Goal: Communication & Community: Answer question/provide support

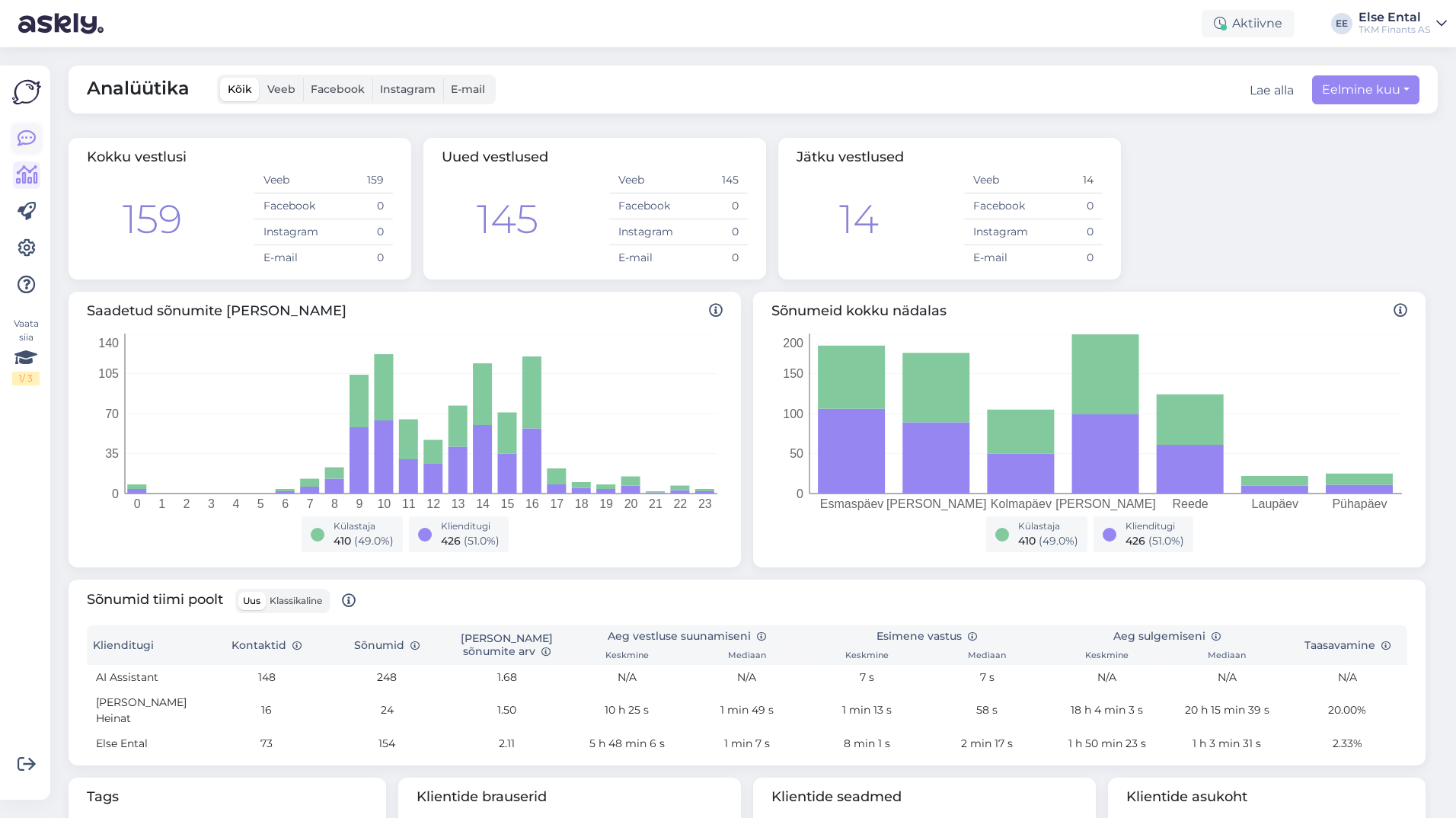
click at [31, 141] on icon at bounding box center [26, 138] width 19 height 19
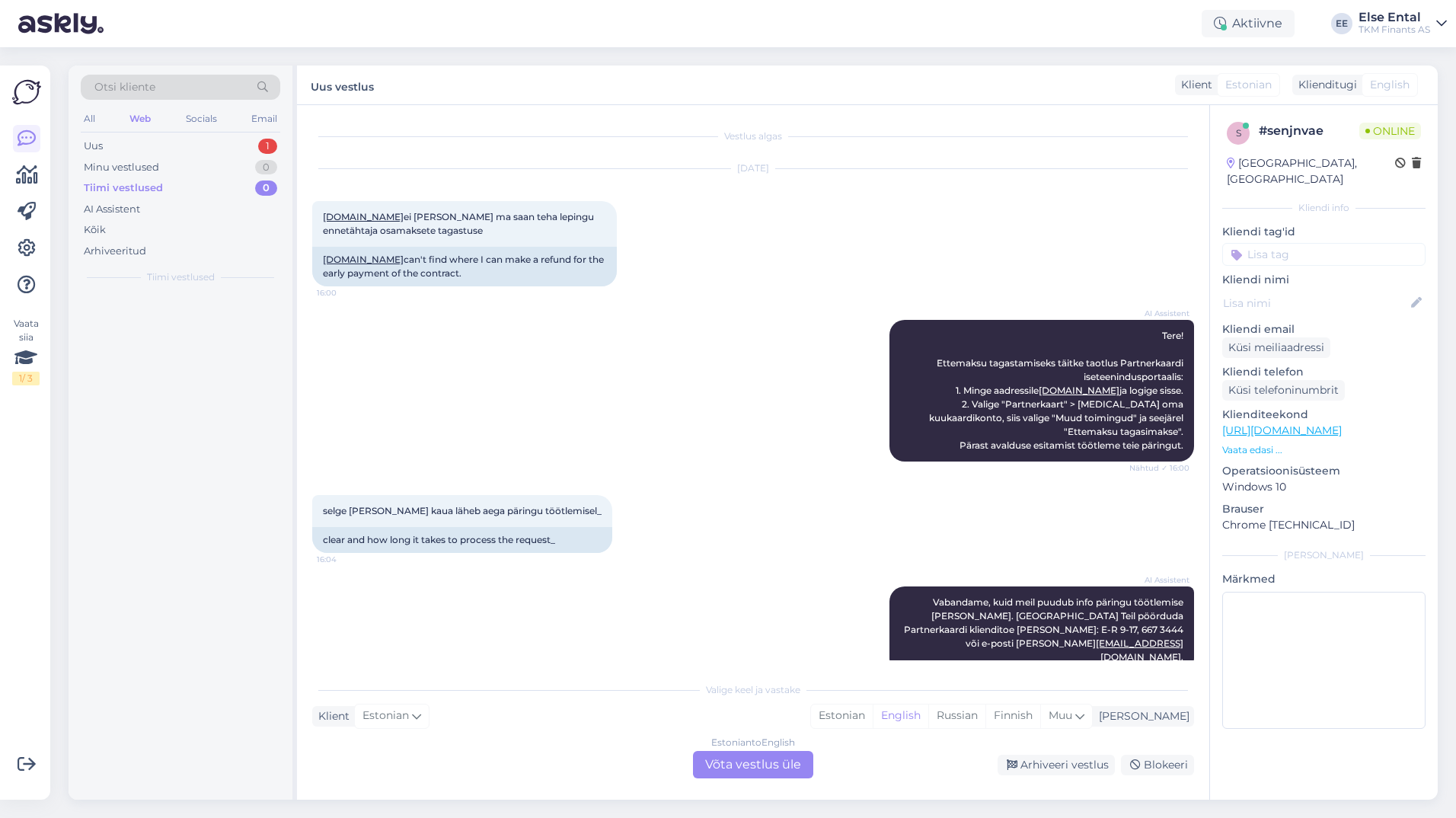
scroll to position [3, 0]
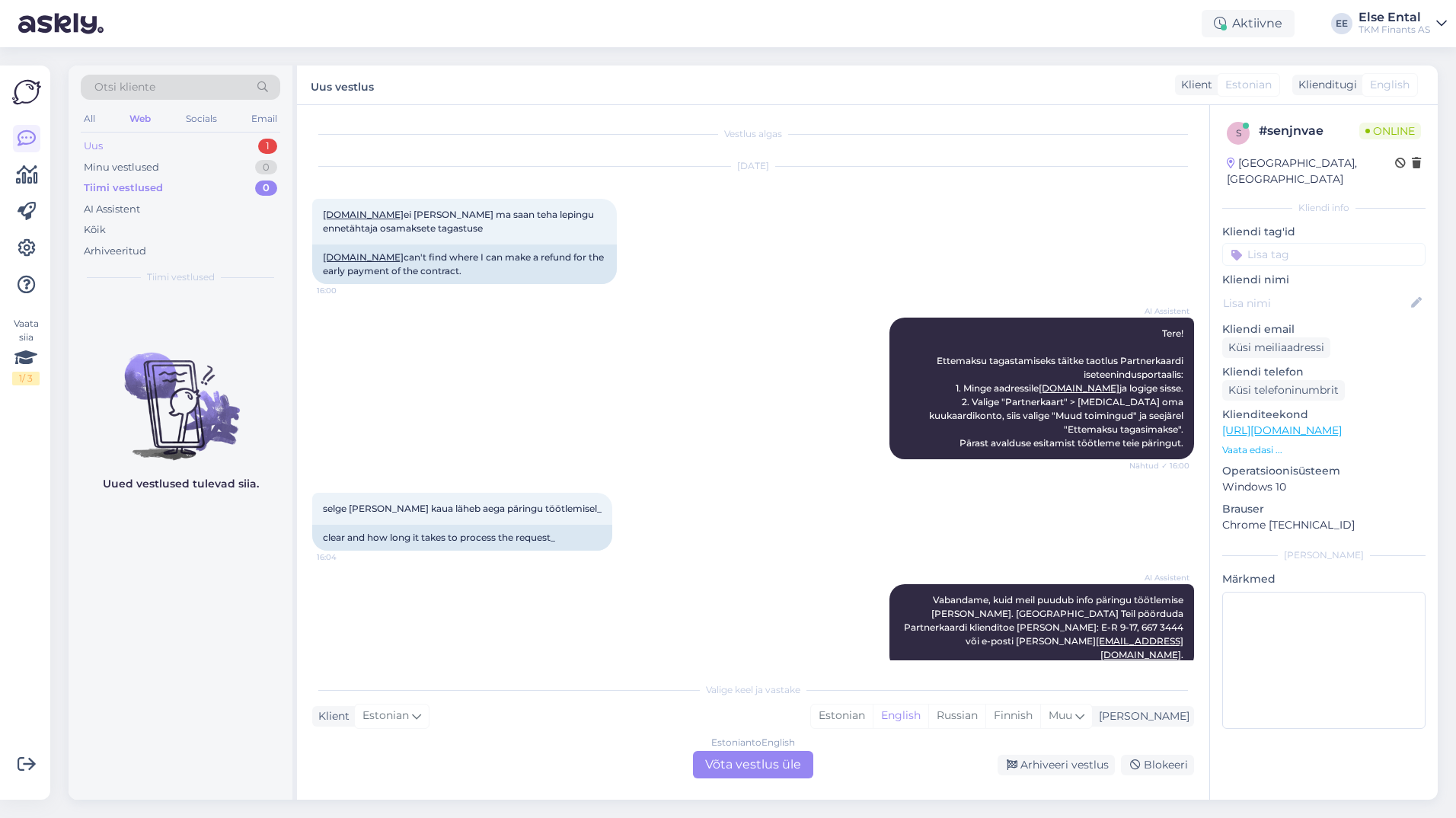
click at [154, 147] on div "Uus 1" at bounding box center [181, 146] width 199 height 21
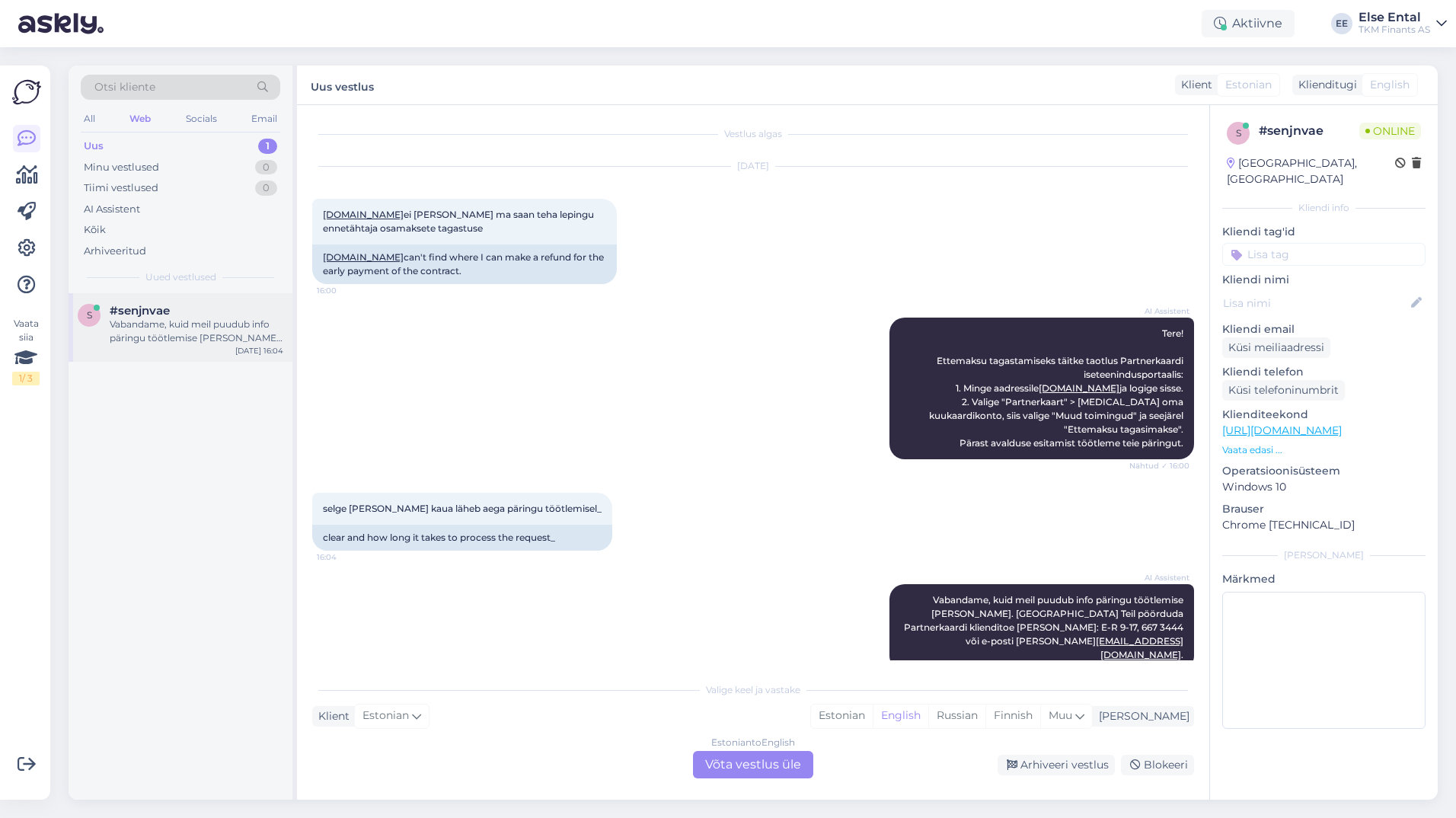
click at [167, 322] on div "Vabandame, kuid meil puudub info päringu töötlemise [PERSON_NAME]. Palume Teil …" at bounding box center [196, 331] width 174 height 27
click at [747, 761] on div "Estonian to English Võta vestlus üle" at bounding box center [753, 764] width 121 height 27
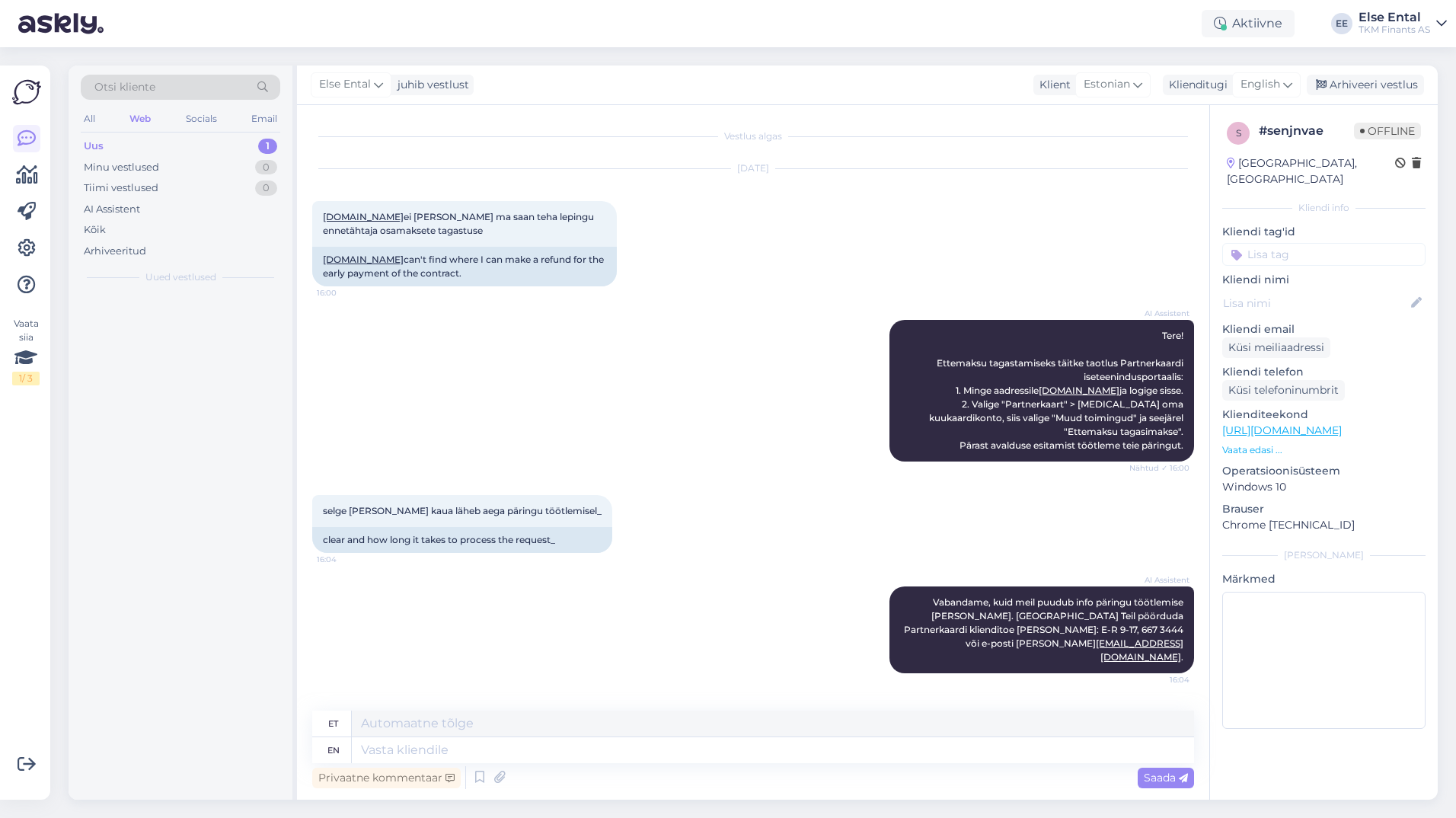
scroll to position [0, 0]
click at [1258, 84] on span "English" at bounding box center [1260, 84] width 40 height 17
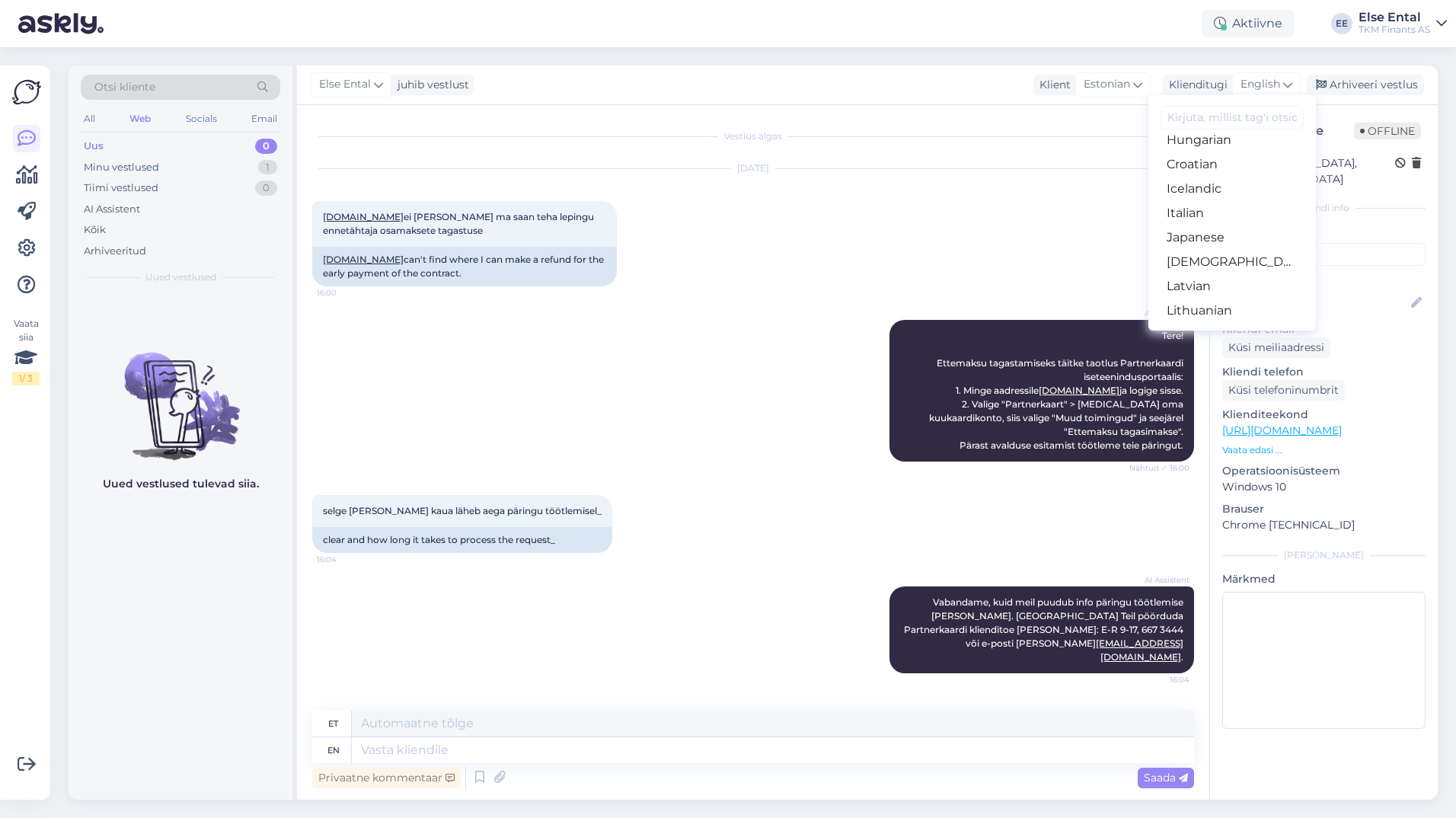
scroll to position [152, 0]
click at [1235, 201] on link "Estonian" at bounding box center [1232, 195] width 167 height 25
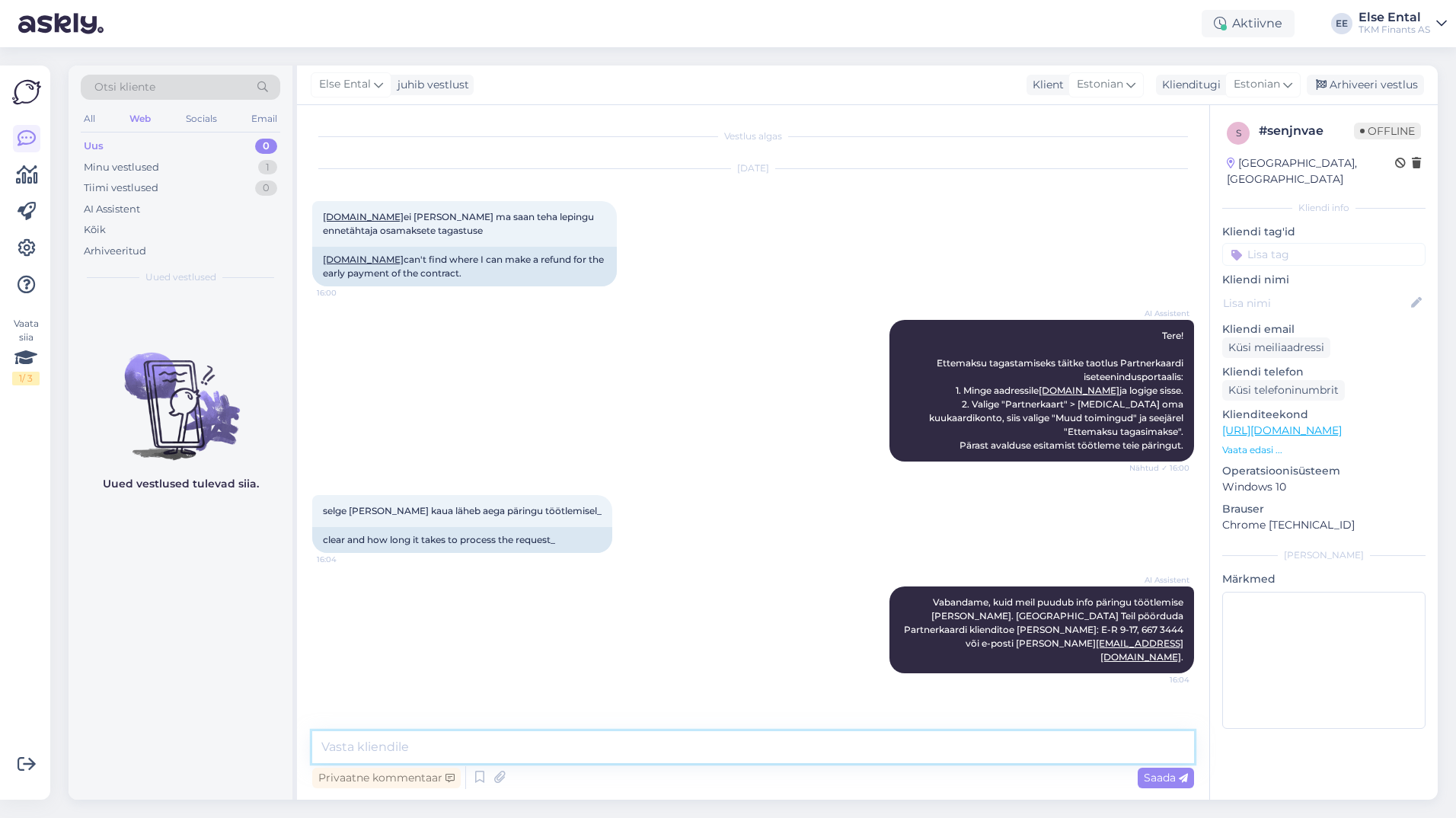
click at [492, 748] on textarea at bounding box center [753, 747] width 882 height 32
drag, startPoint x: 523, startPoint y: 747, endPoint x: 389, endPoint y: 738, distance: 134.3
click at [382, 739] on textarea "Tavaliselt läheb päringu töötlem" at bounding box center [753, 747] width 882 height 32
click at [338, 749] on textarea "Tavaliselt on päring [PERSON_NAME] j" at bounding box center [753, 747] width 882 height 32
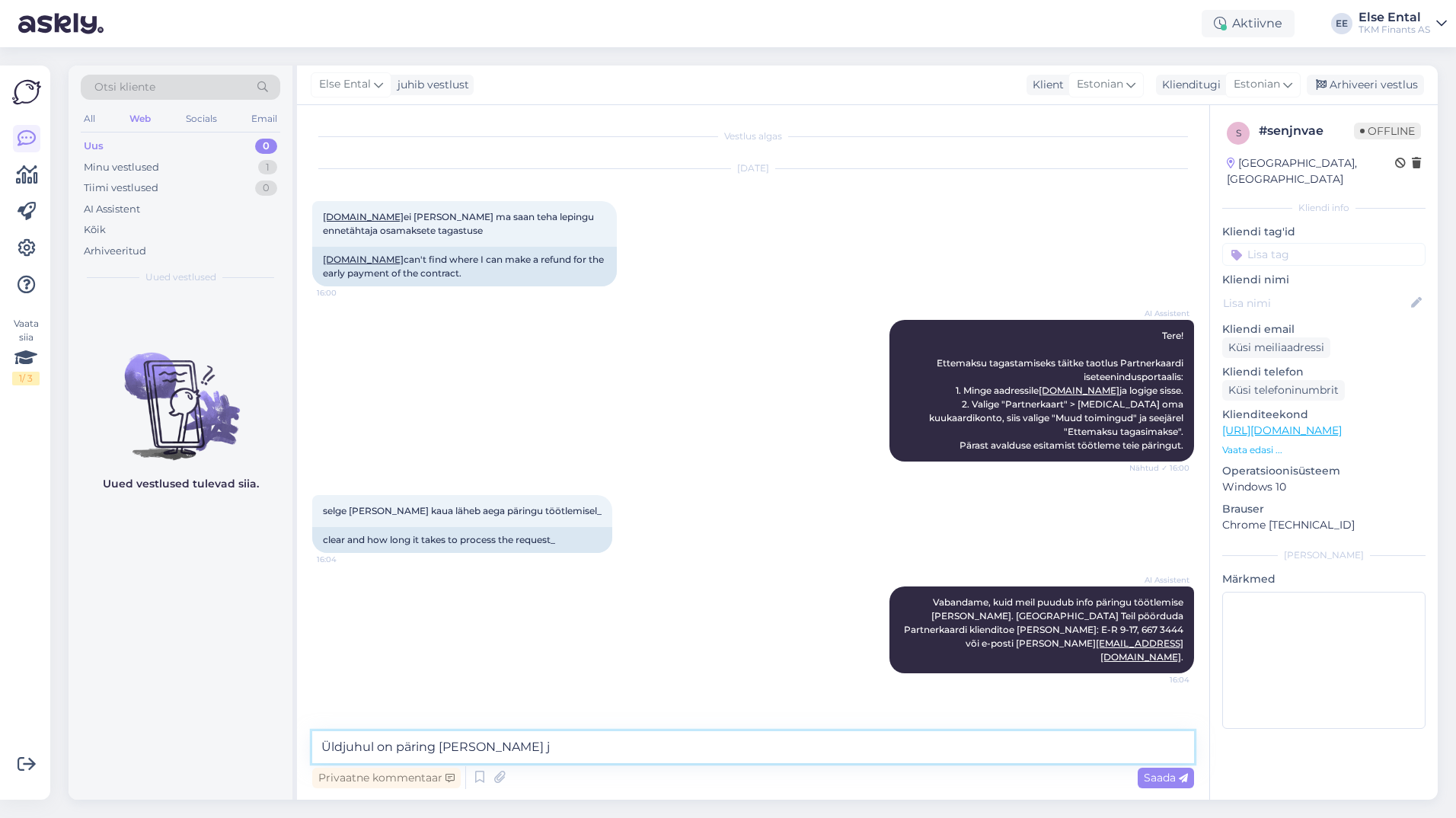
click at [552, 753] on textarea "Üldjuhul on päring [PERSON_NAME] j" at bounding box center [753, 747] width 882 height 32
click at [439, 748] on textarea "Üldjuhul on päring [PERSON_NAME] tunni jooksul töödeldud" at bounding box center [753, 747] width 882 height 32
click at [689, 747] on textarea "Üldjuhul on päring ca [PERSON_NAME] tunni jooksul töödeldud" at bounding box center [753, 747] width 882 height 32
type textarea "Üldjuhul on päring ca [PERSON_NAME] tunni jooksul töödeldud."
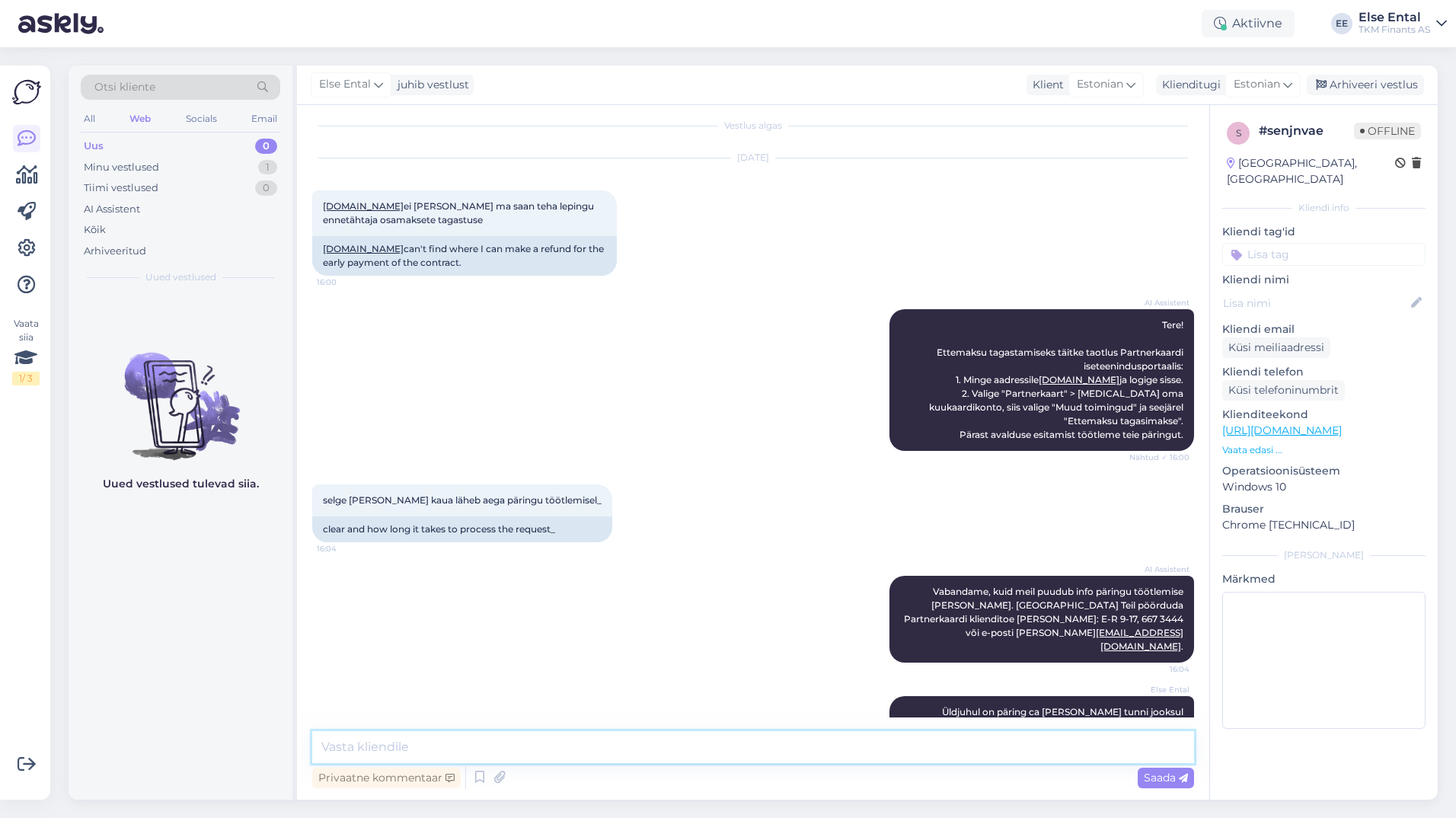
click at [499, 747] on textarea at bounding box center [753, 747] width 882 height 32
click at [496, 748] on textarea at bounding box center [753, 747] width 882 height 32
paste textarea "Partnerkaardi iseteeninduses [PERSON_NAME] lepingu ennetähtaegse tagastamise av…"
click at [616, 751] on textarea "[PERSON_NAME] on leitav Partnerkaardi iseteeninduses [PERSON_NAME] lepingu enne…" at bounding box center [753, 747] width 882 height 32
click at [1005, 754] on textarea "[PERSON_NAME] on leitav Partnerkaardi iseteeninduses Osamakse plokis lepingu en…" at bounding box center [753, 747] width 882 height 32
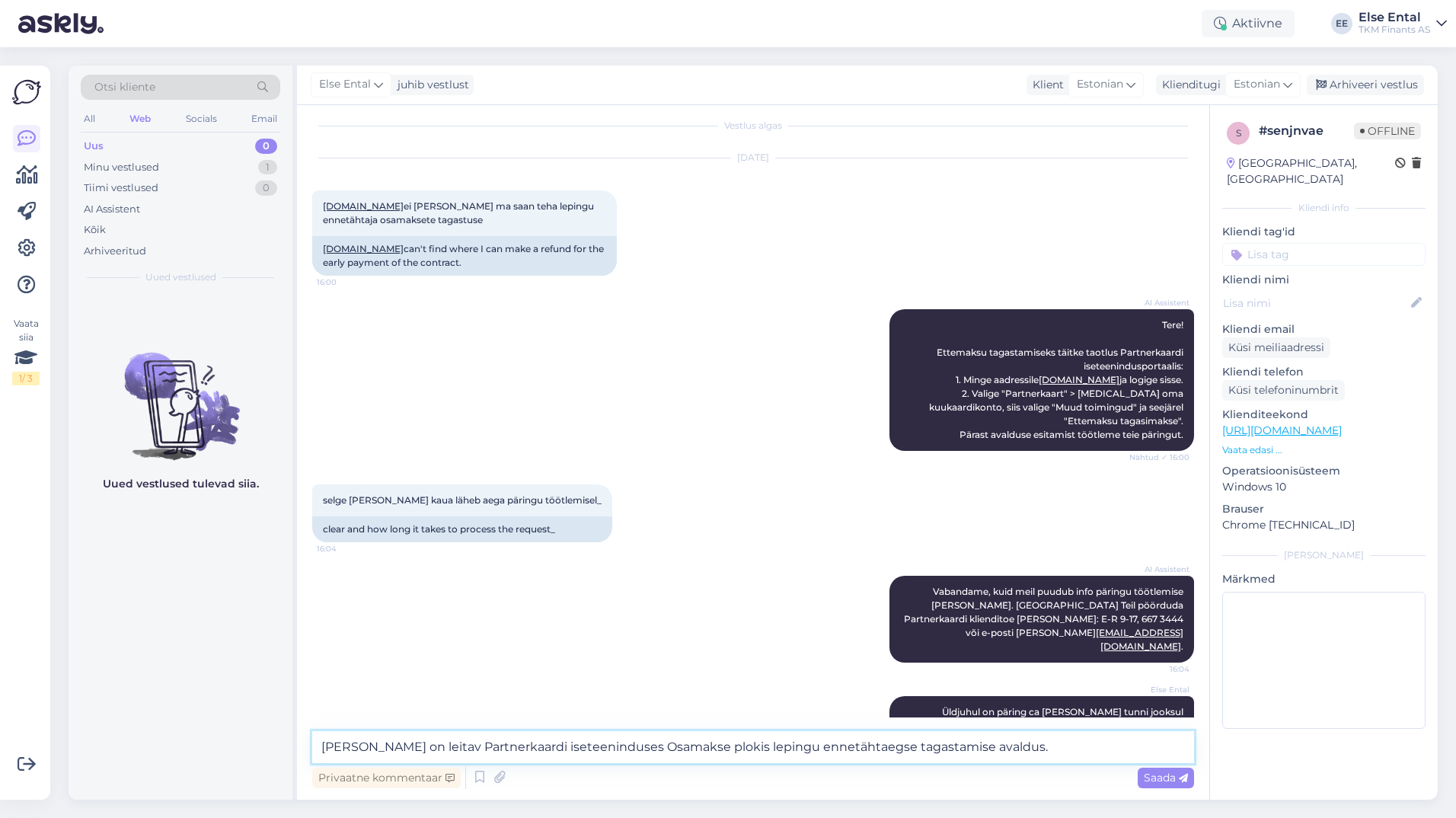
drag, startPoint x: 1007, startPoint y: 747, endPoint x: 938, endPoint y: 741, distance: 69.3
click at [938, 741] on textarea "[PERSON_NAME] on leitav Partnerkaardi iseteeninduses Osamakse plokis lepingu en…" at bounding box center [753, 747] width 882 height 32
click at [713, 747] on textarea "[PERSON_NAME] on leitav Partnerkaardi iseteeninduses Osamakse plokis lepingu en…" at bounding box center [753, 747] width 882 height 32
click at [1057, 745] on textarea "Avaldus on leitav Partnerkaardi iseteeninduses Osamakse plokis -> lepingu ennet…" at bounding box center [753, 747] width 882 height 32
drag, startPoint x: 607, startPoint y: 747, endPoint x: 613, endPoint y: 767, distance: 20.9
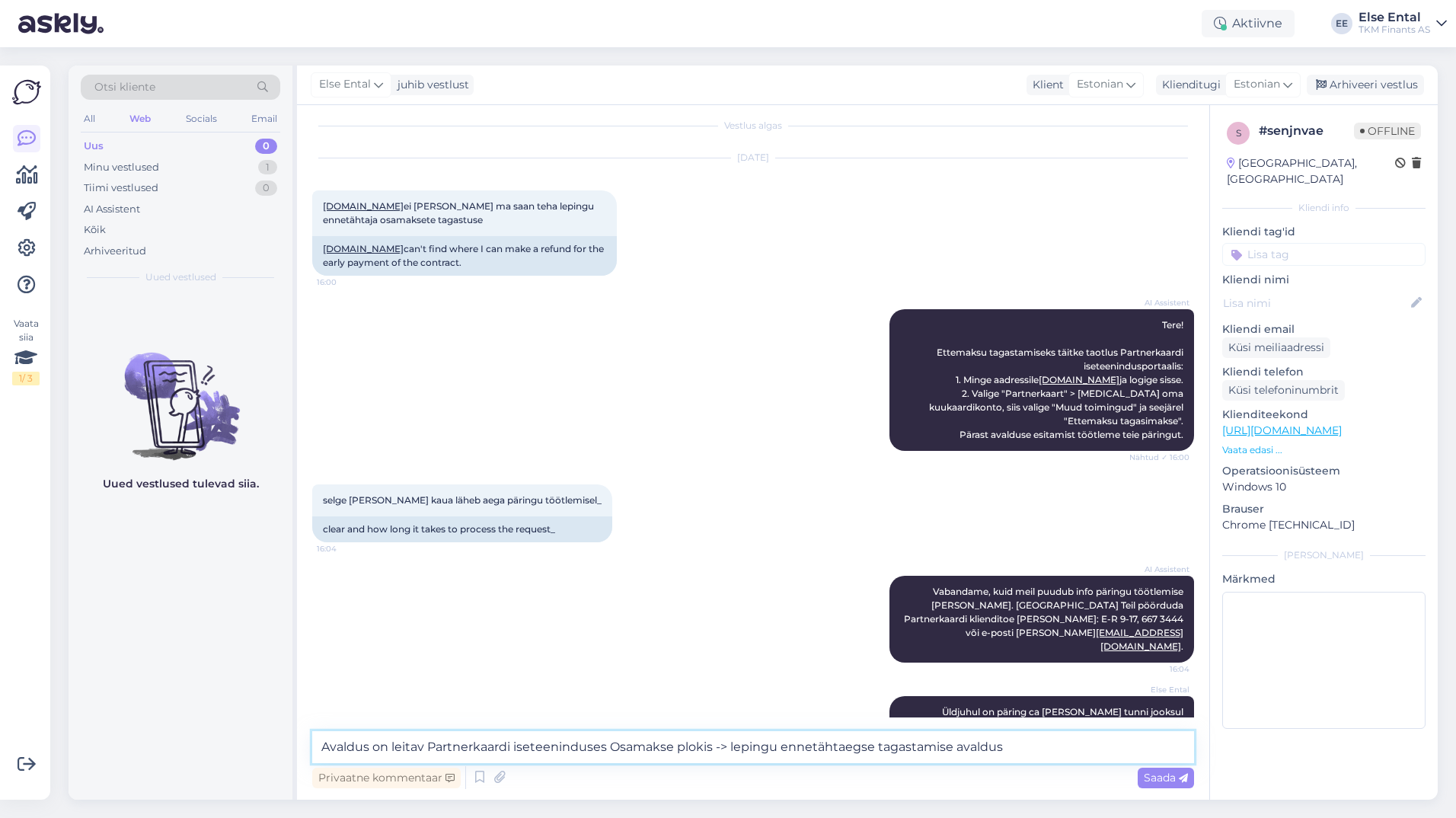
click at [607, 747] on textarea "Avaldus on leitav Partnerkaardi iseteeninduses Osamakse plokis -> lepingu ennet…" at bounding box center [753, 747] width 882 height 32
click at [725, 747] on textarea "Avaldus on leitav Partnerkaardi iseteeninduses -> Osamakse plokis -> lepingu en…" at bounding box center [753, 747] width 882 height 32
click at [747, 747] on textarea "Avaldus on leitav Partnerkaardi iseteeninduses -> Osamakse plokk -> lepingu enn…" at bounding box center [753, 747] width 882 height 32
click at [1069, 749] on textarea "Avaldus on leitav Partnerkaardi iseteeninduses -> Osamakse plokk -> [GEOGRAPHIC…" at bounding box center [753, 747] width 882 height 32
type textarea "Avaldus on leitav Partnerkaardi iseteeninduses -> Osamakse plokk -> [GEOGRAPHIC…"
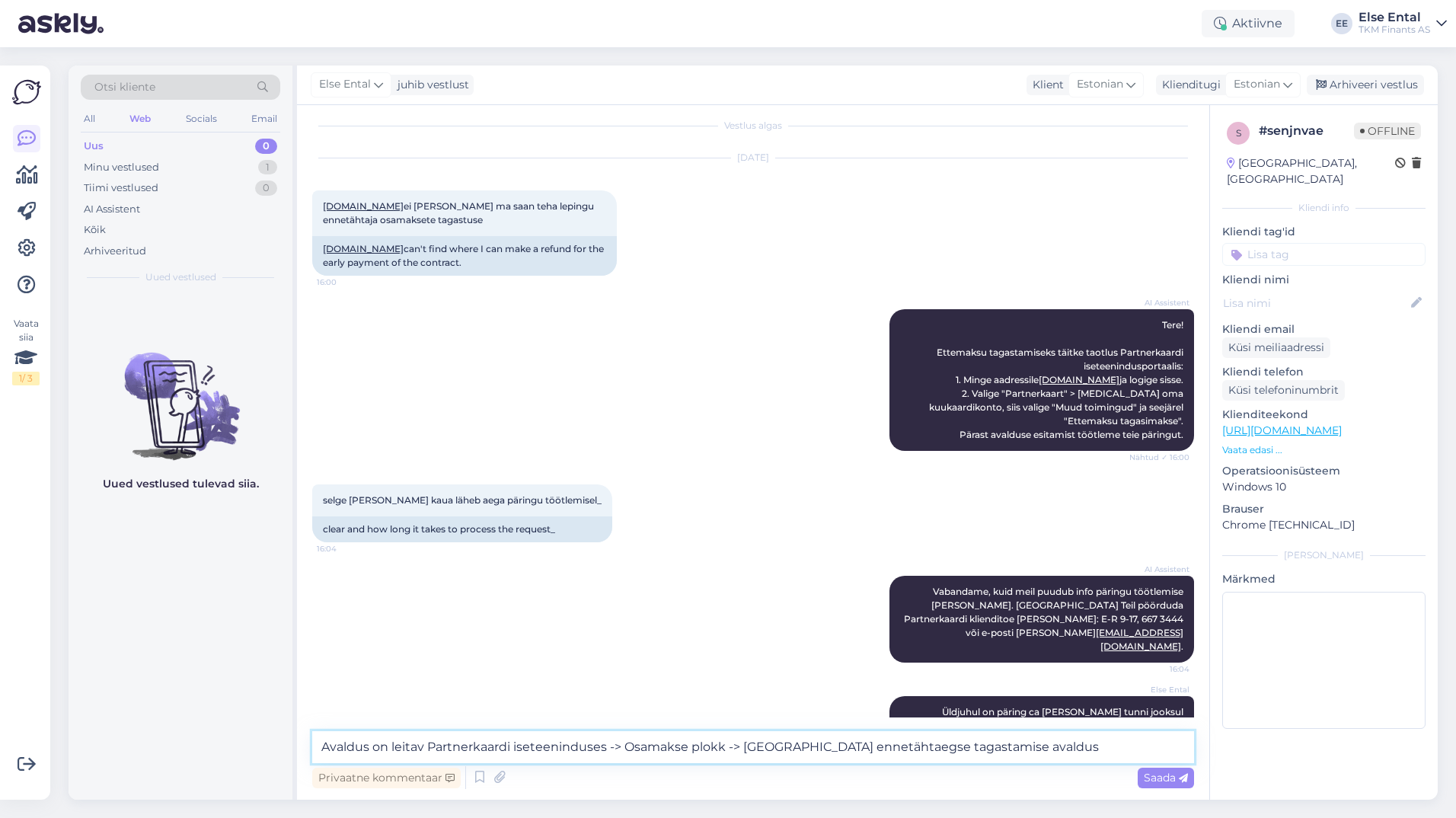
click at [1029, 755] on textarea "Avaldus on leitav Partnerkaardi iseteeninduses -> Osamakse plokk -> [GEOGRAPHIC…" at bounding box center [753, 747] width 882 height 32
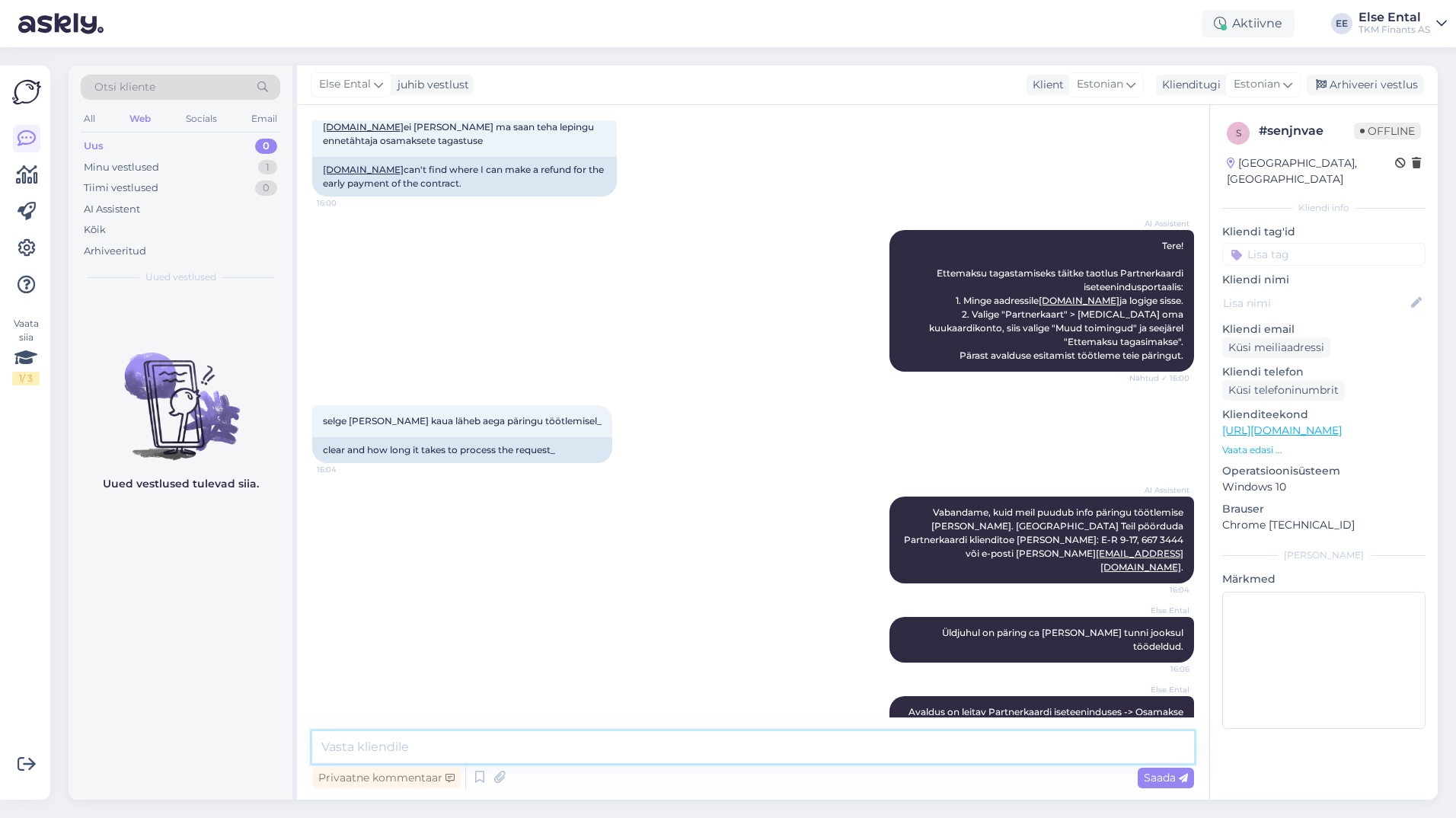
click at [1004, 756] on textarea at bounding box center [753, 747] width 882 height 32
click at [1358, 93] on div "Arhiveeri vestlus" at bounding box center [1365, 85] width 117 height 20
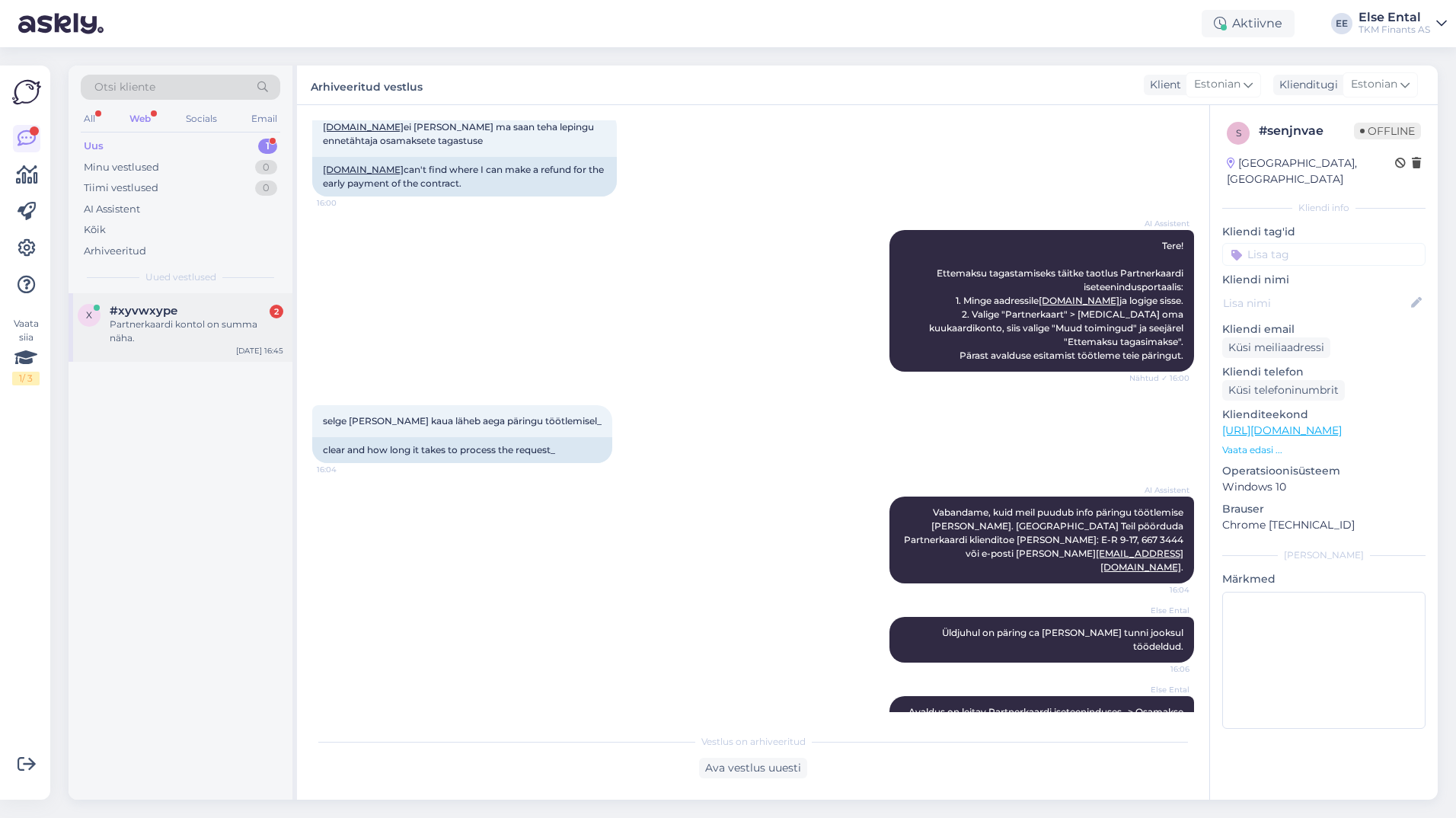
click at [165, 331] on div "Partnerkaardi kontol on summa näha." at bounding box center [196, 331] width 174 height 27
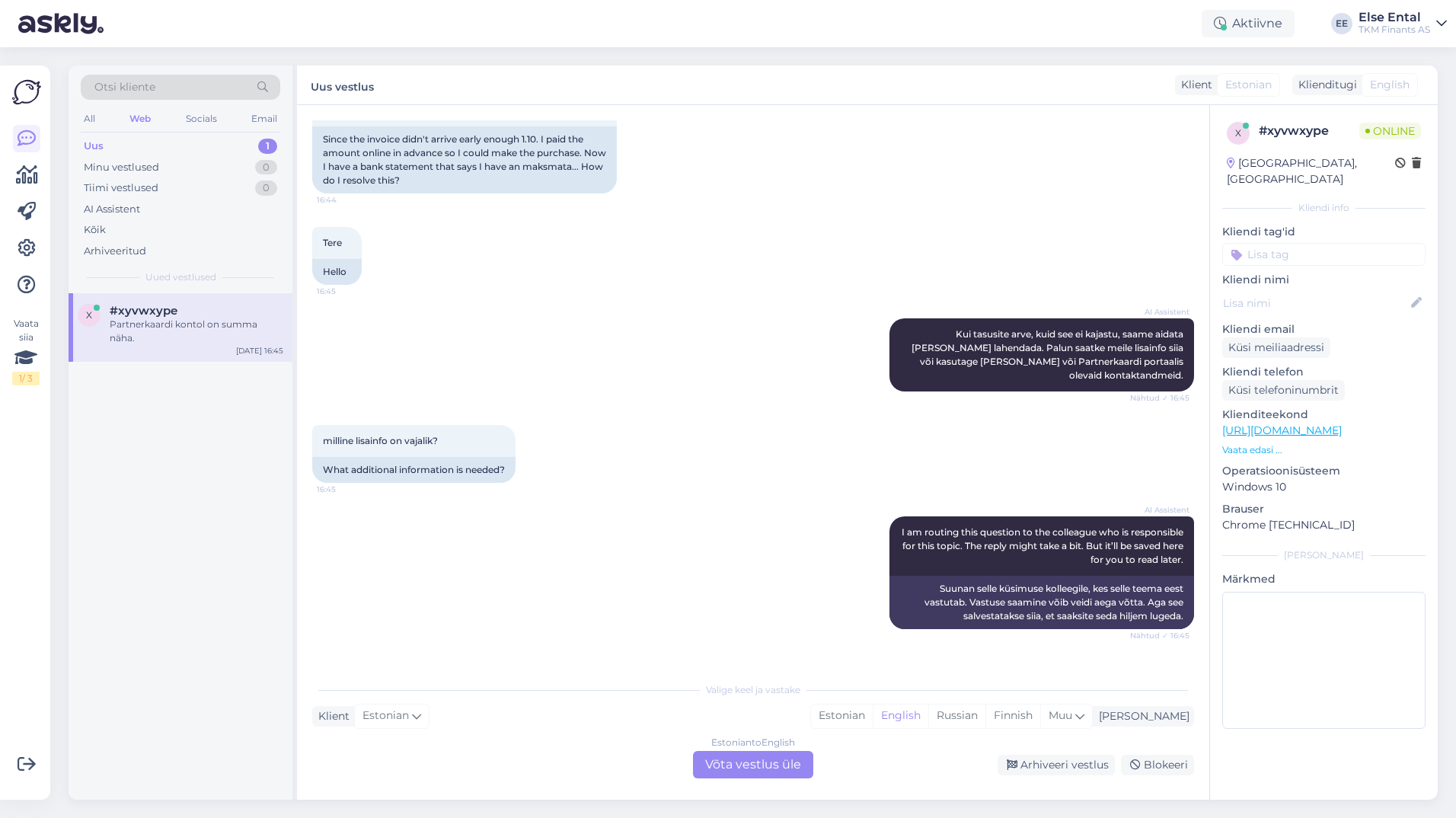
scroll to position [382, 0]
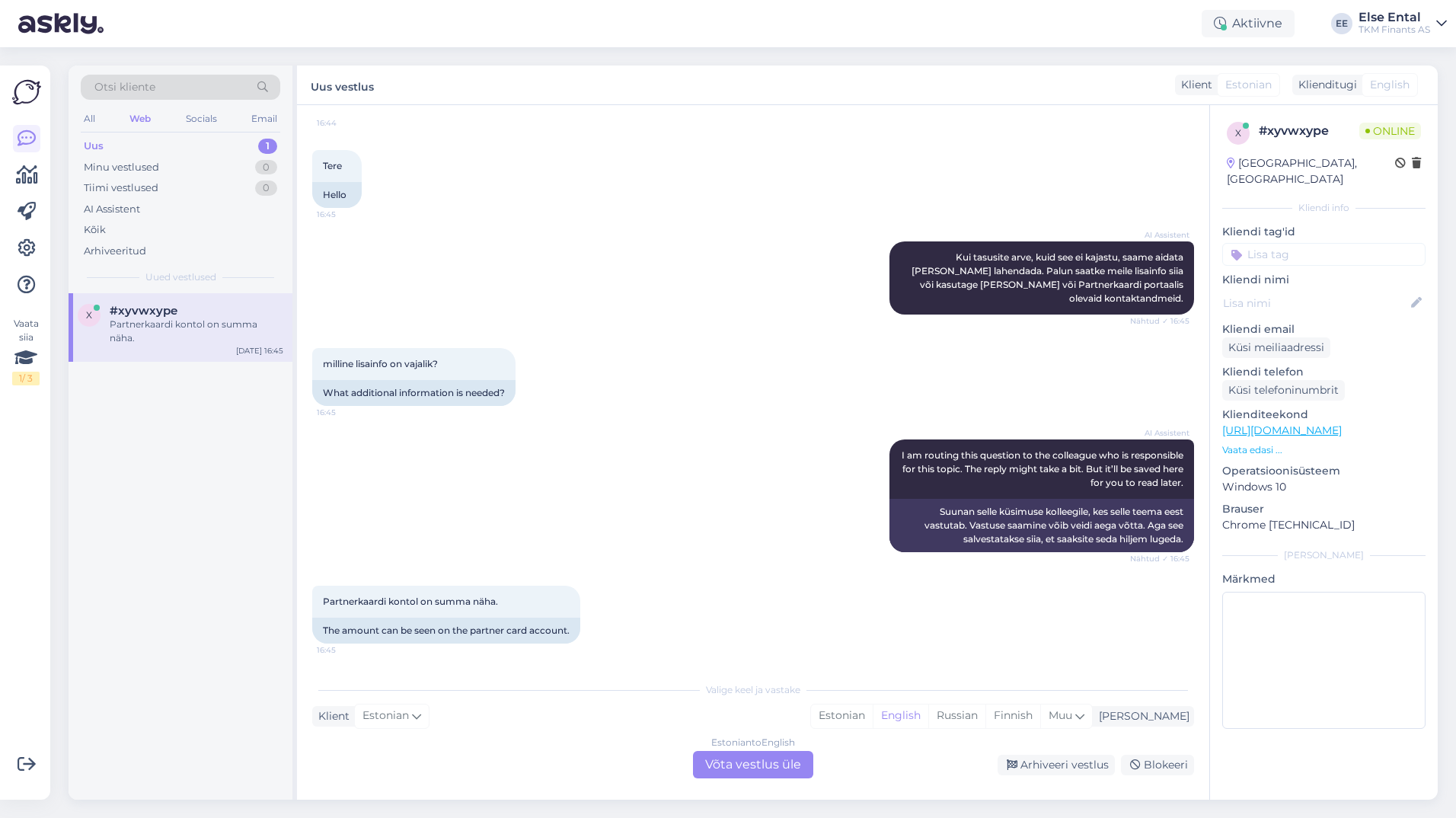
click at [729, 762] on div "Estonian to English Võta vestlus üle" at bounding box center [753, 764] width 121 height 27
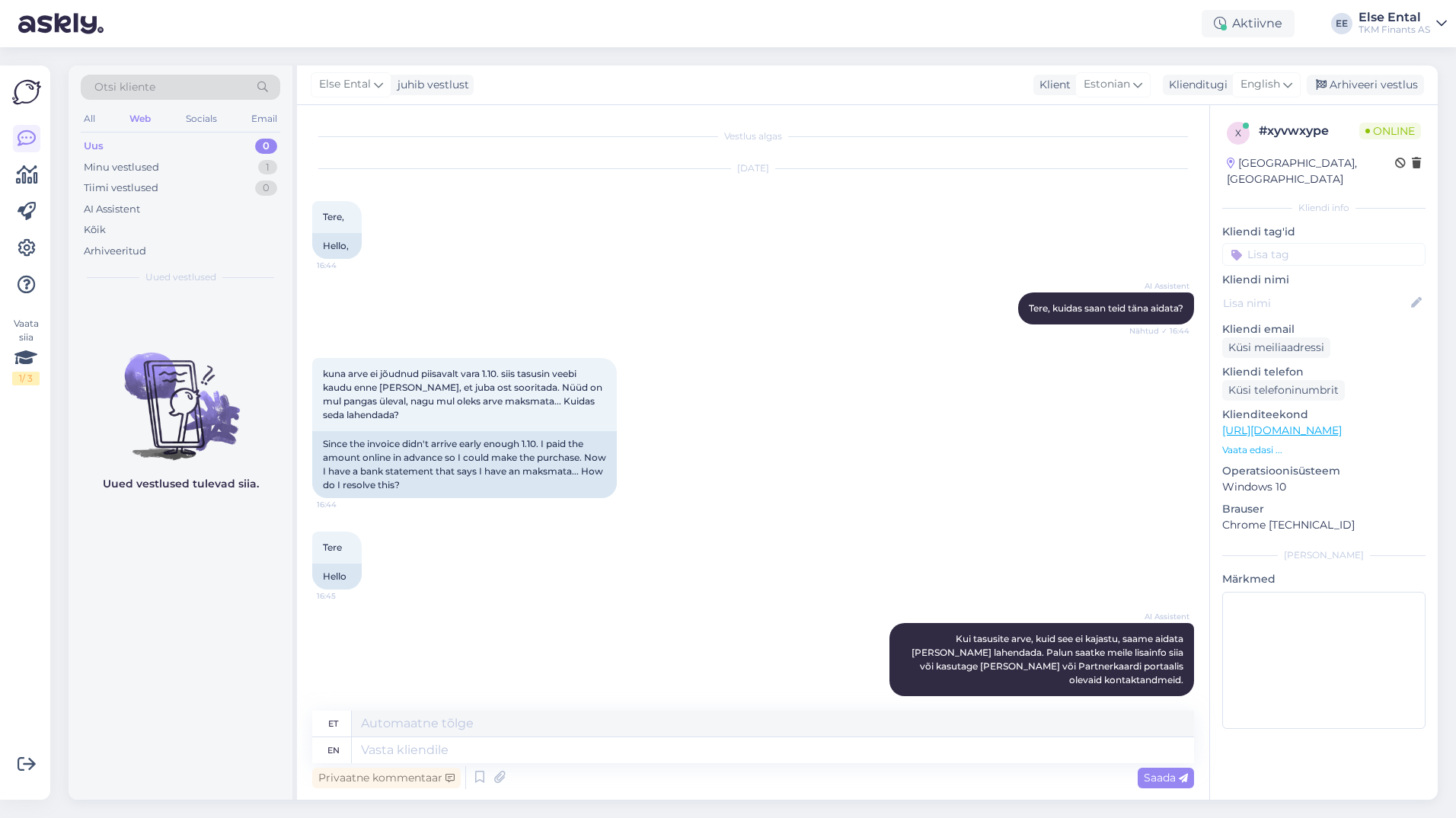
scroll to position [345, 0]
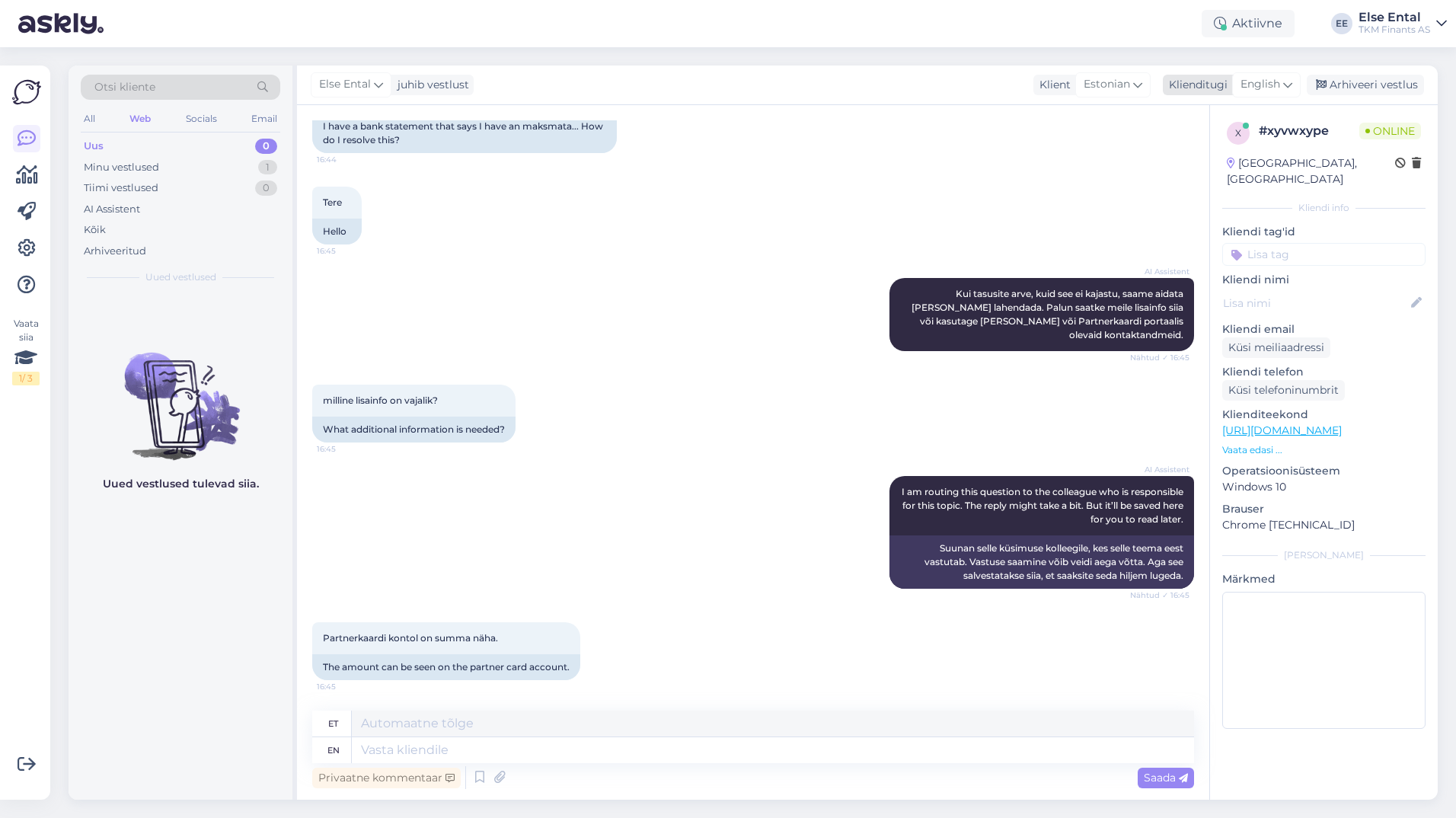
click at [1260, 91] on span "English" at bounding box center [1260, 84] width 40 height 17
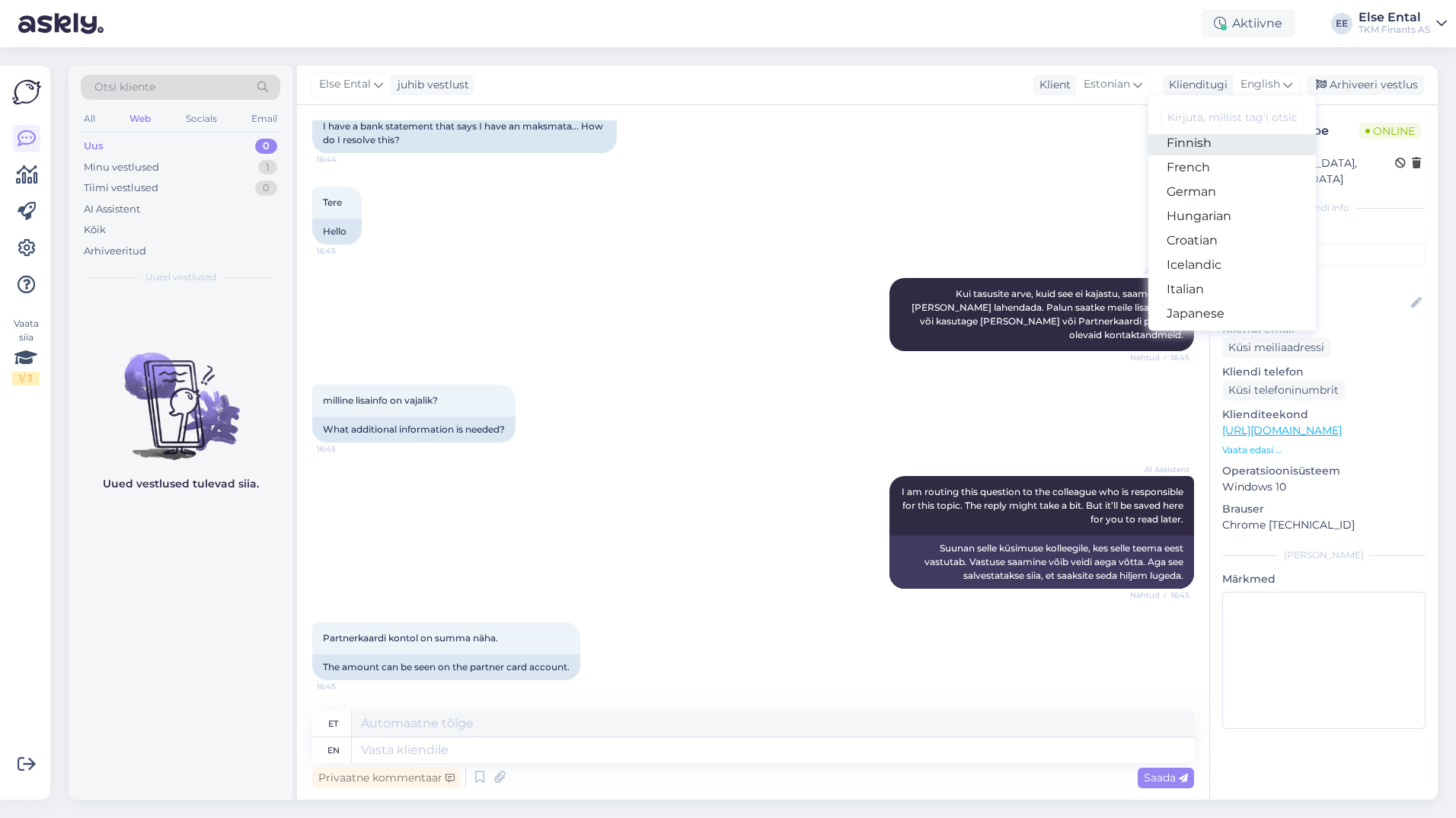
scroll to position [152, 0]
click at [1221, 190] on link "Estonian" at bounding box center [1232, 195] width 167 height 25
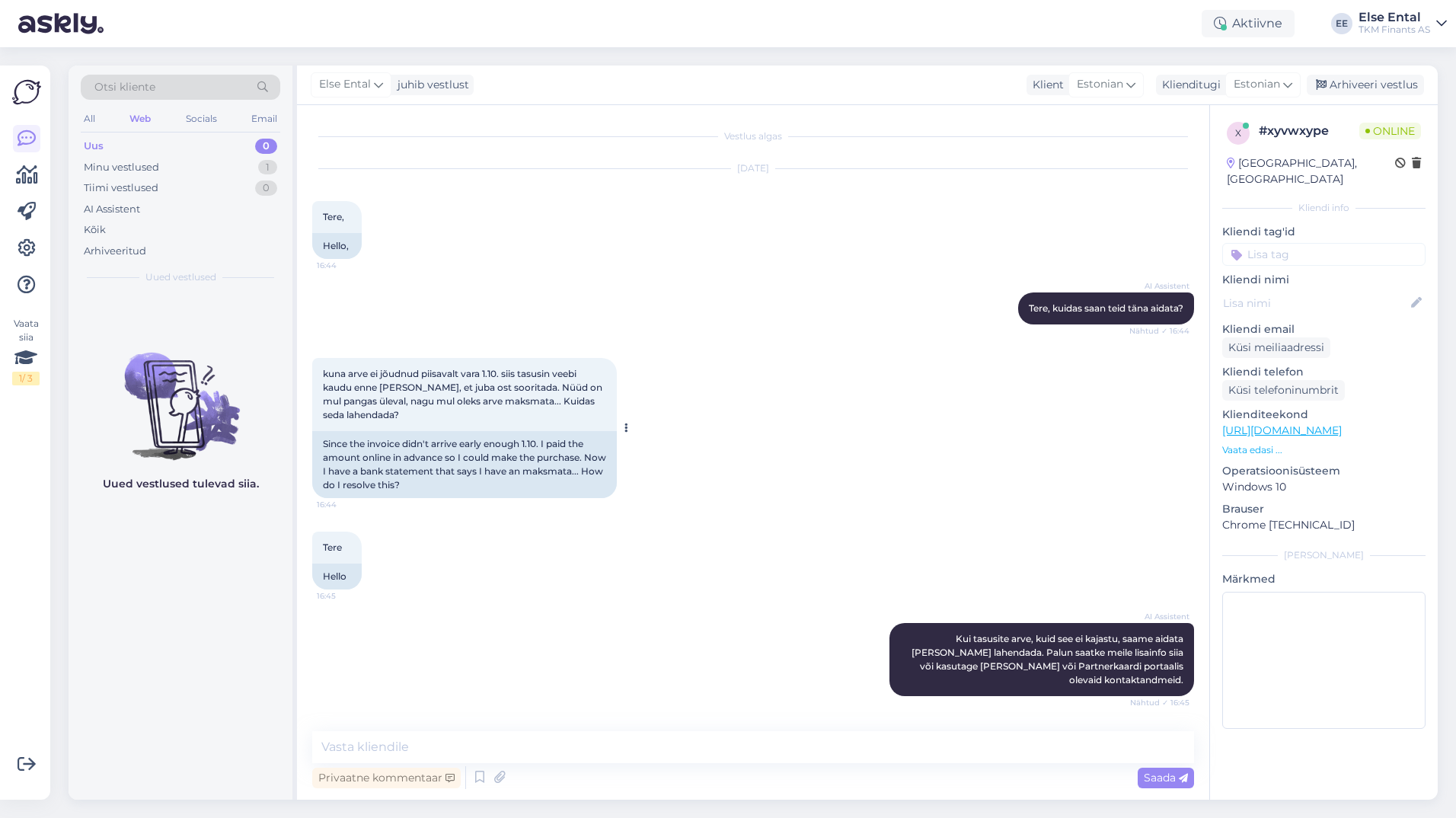
scroll to position [324, 0]
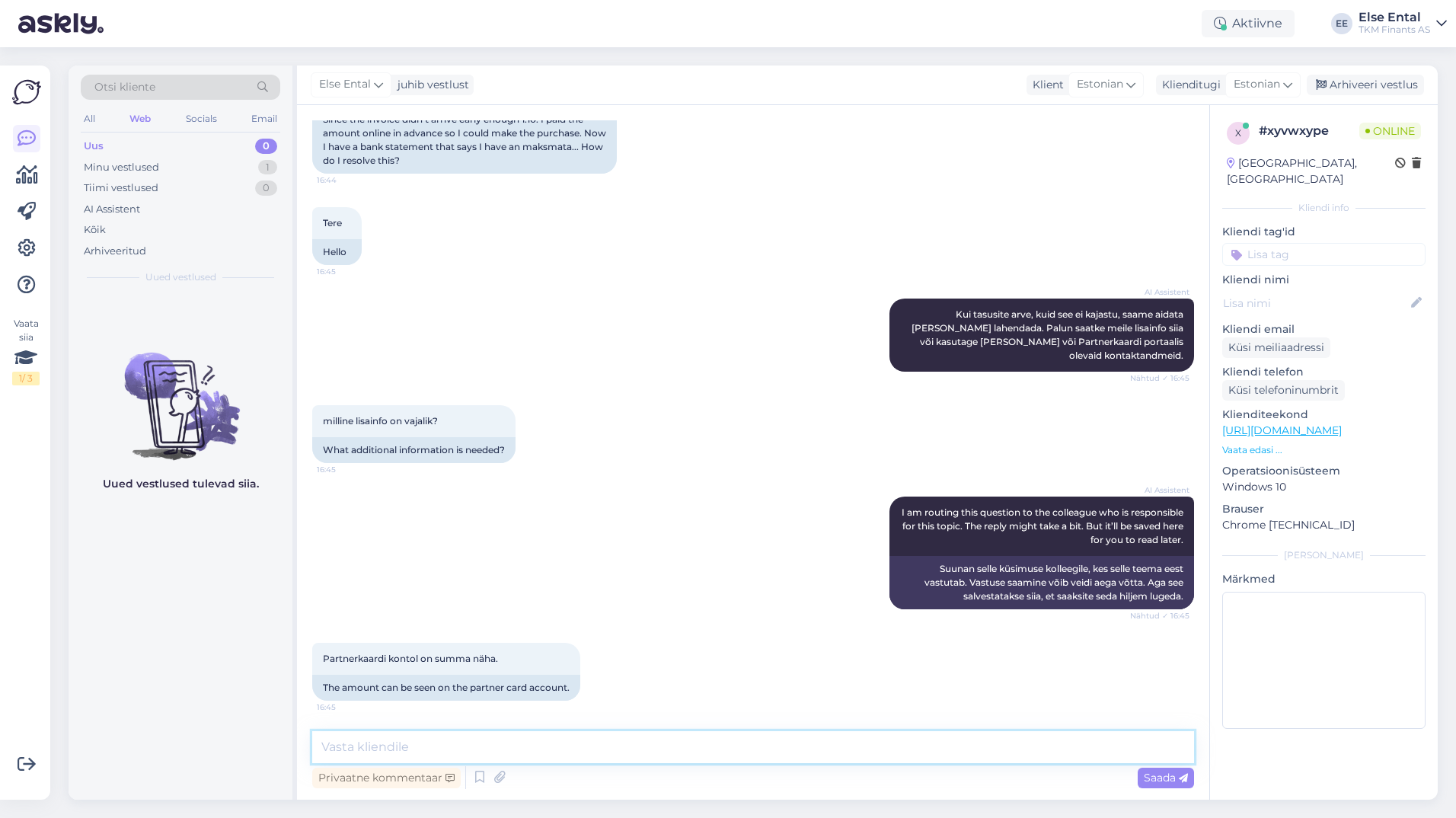
click at [632, 745] on textarea at bounding box center [753, 747] width 882 height 32
click at [402, 740] on textarea at bounding box center [753, 747] width 882 height 32
click at [720, 735] on textarea "Kas Teil on tellitud e-[PERSON_NAME] püsimakselepinguta?" at bounding box center [753, 747] width 882 height 32
click at [701, 750] on textarea "Kas Teil on tellitud e-[PERSON_NAME] püsimakselepinguta?" at bounding box center [753, 747] width 882 height 32
click at [435, 748] on textarea "Kas Teil on tellitud e-[PERSON_NAME] püsimakselepinguta?" at bounding box center [753, 747] width 882 height 32
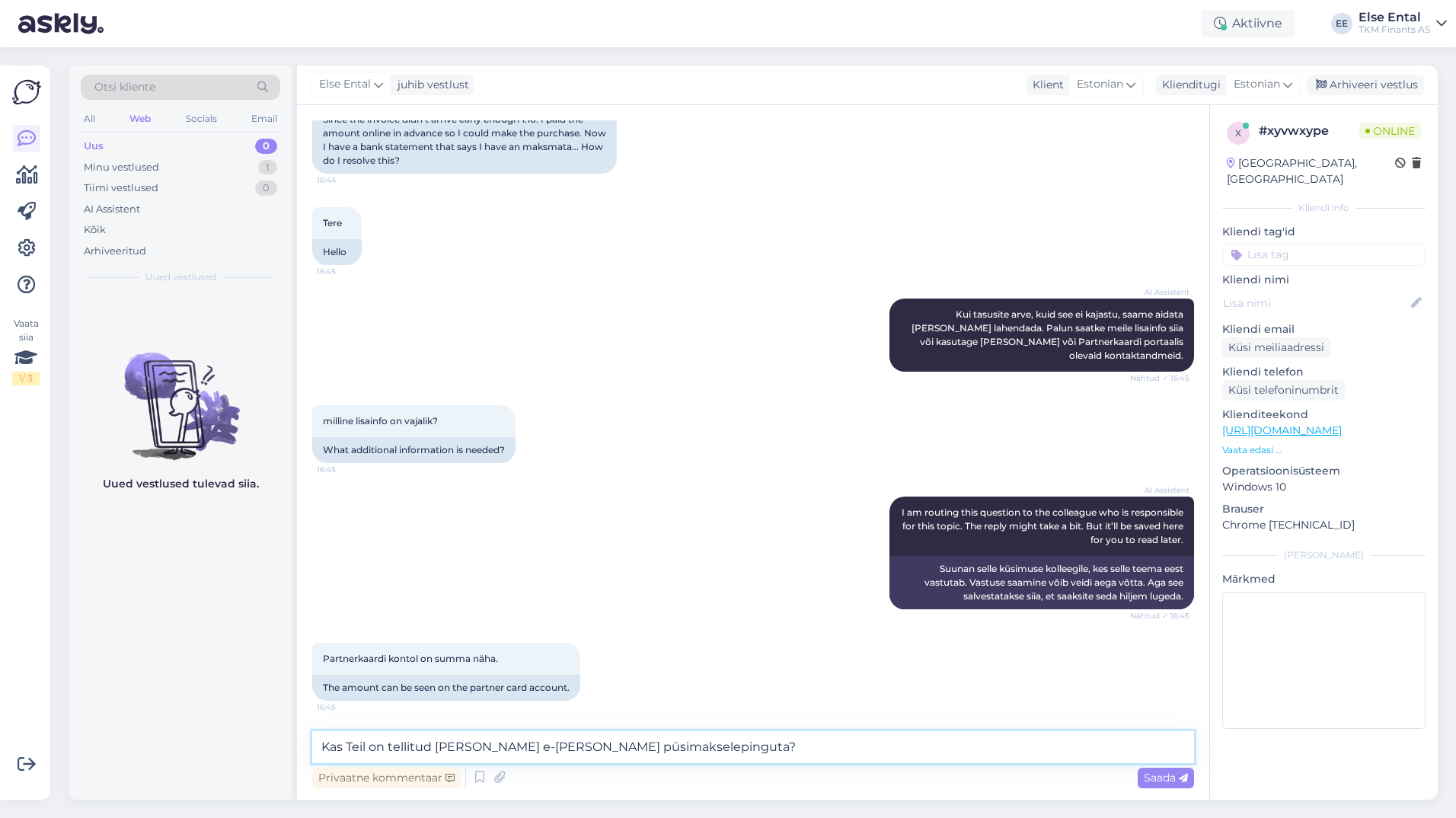
click at [704, 750] on textarea "Kas Teil on tellitud [PERSON_NAME] e-[PERSON_NAME] püsimakselepinguta?" at bounding box center [753, 747] width 882 height 32
type textarea "Kas Teil on tellitud [PERSON_NAME] e-[PERSON_NAME] püsimakselepinguta?"
click at [739, 734] on div "Vestlus algas [DATE] Tere, 16:44 Hello, AI Assistent [PERSON_NAME], kuidas saan…" at bounding box center [753, 452] width 912 height 695
click at [748, 751] on textarea "Kas Teil on tellitud [PERSON_NAME] e-[PERSON_NAME] püsimakselepinguta?" at bounding box center [753, 747] width 882 height 32
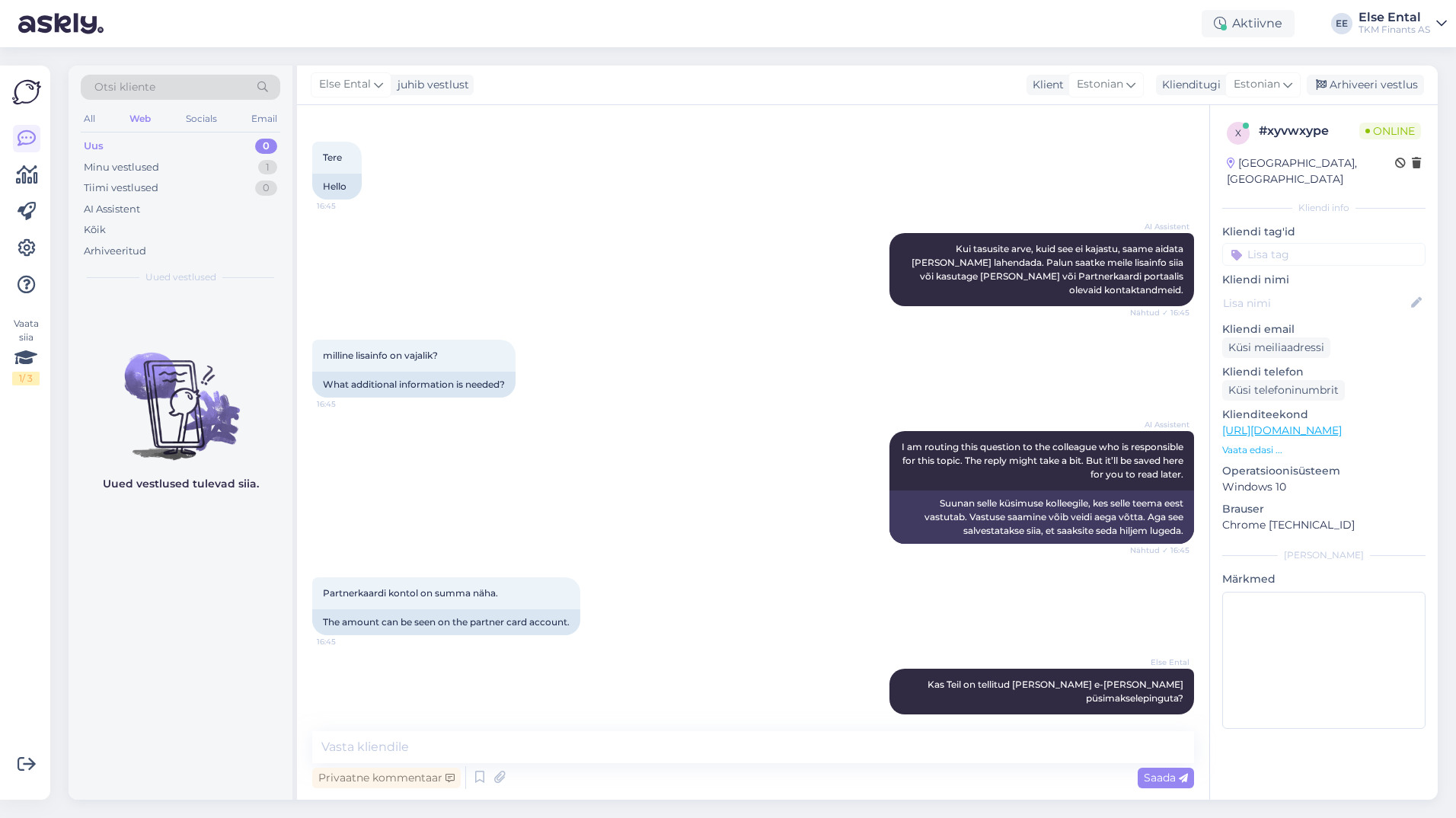
click at [210, 763] on div "Uued vestlused tulevad siia." at bounding box center [181, 547] width 224 height 507
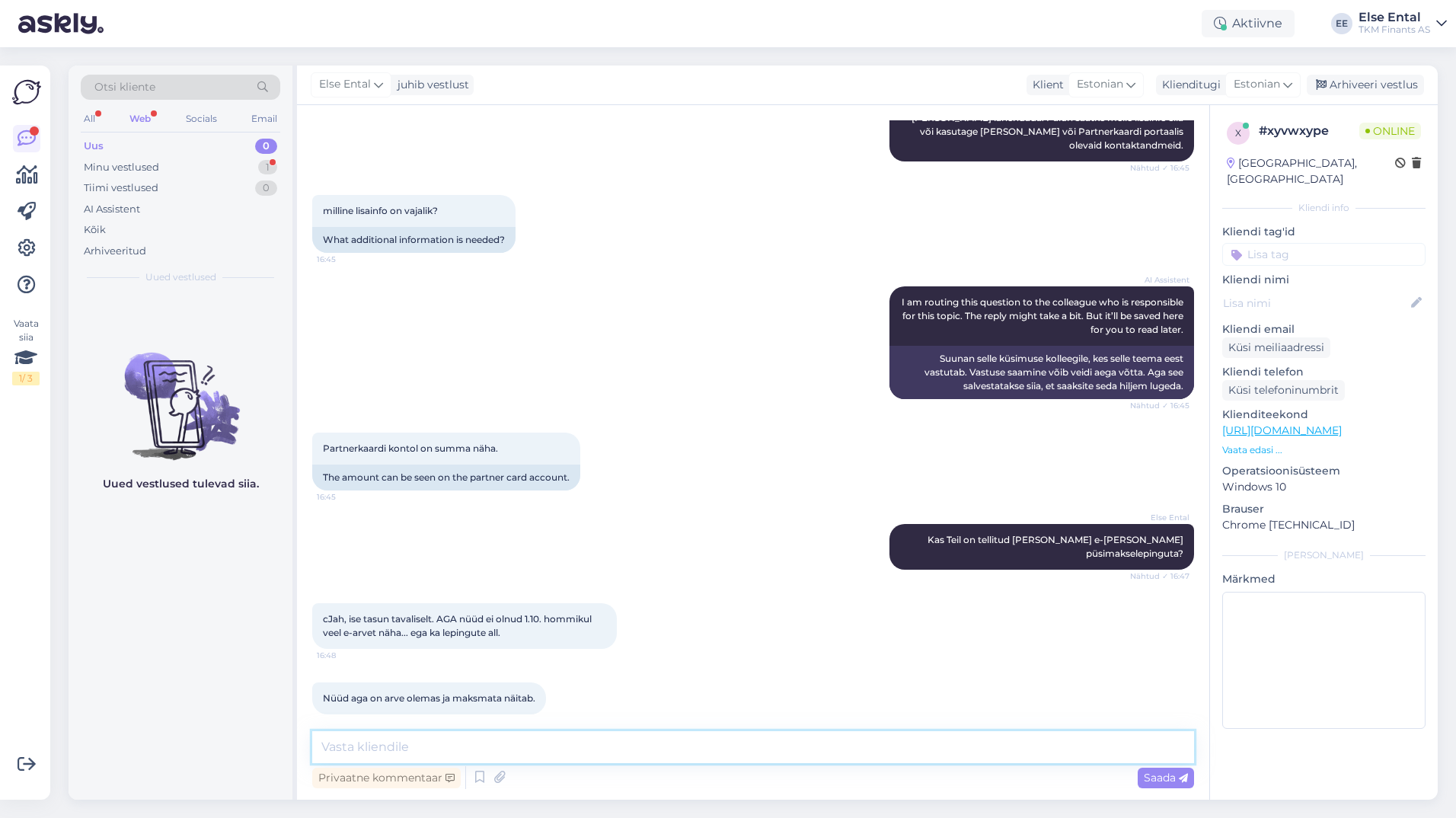
click at [484, 731] on textarea at bounding box center [753, 747] width 882 height 32
paste textarea "[PERSON_NAME] saabunud eeltäidetud e-arve märgitakse tasutuks ainult juhul, kui…"
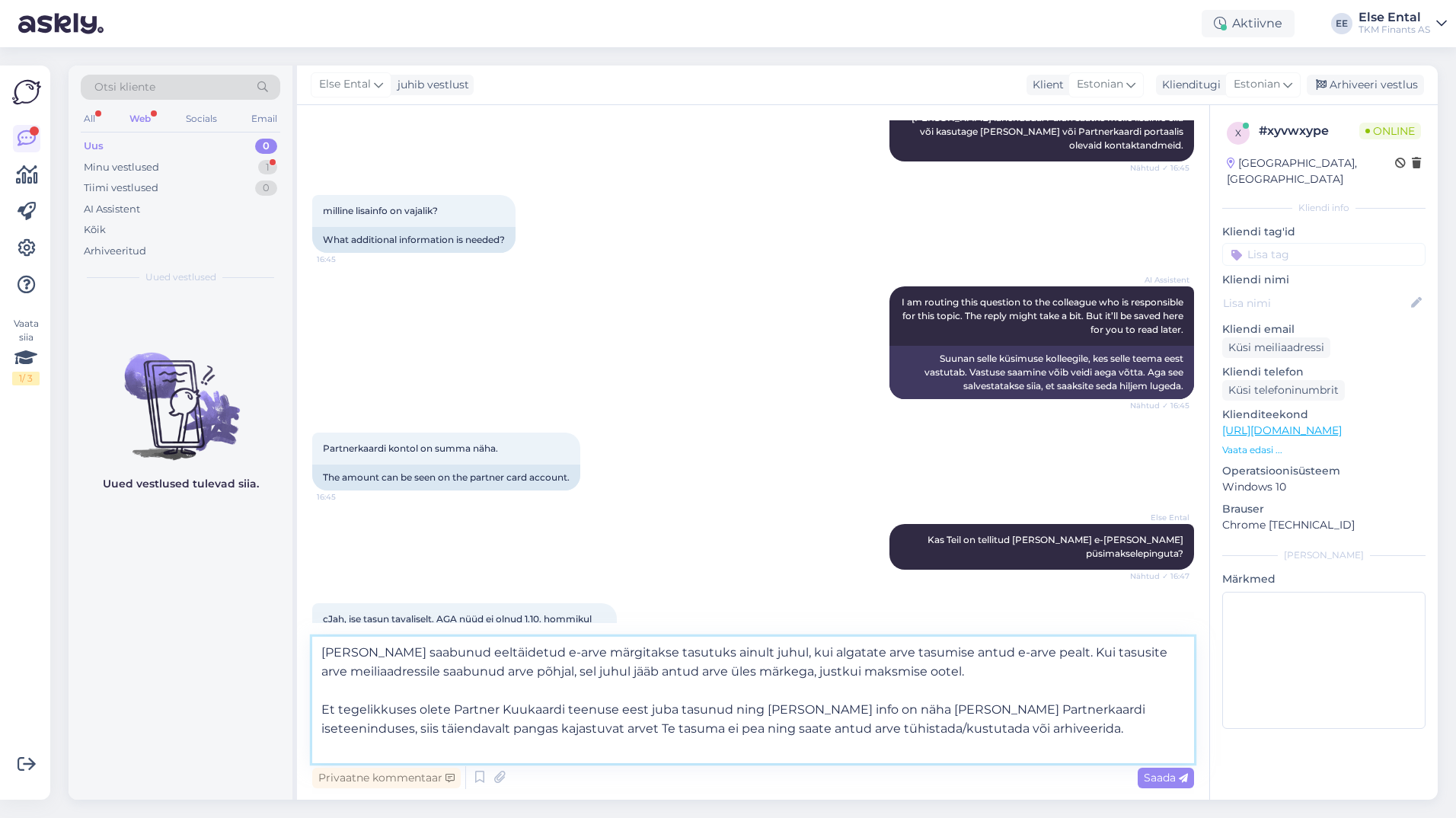
click at [1039, 733] on textarea "[PERSON_NAME] saabunud eeltäidetud e-arve märgitakse tasutuks ainult juhul, kui…" at bounding box center [753, 699] width 882 height 126
click at [1031, 731] on textarea "[PERSON_NAME] saabunud eeltäidetud e-arve märgitakse tasutuks ainult juhul, kui…" at bounding box center [753, 699] width 882 height 126
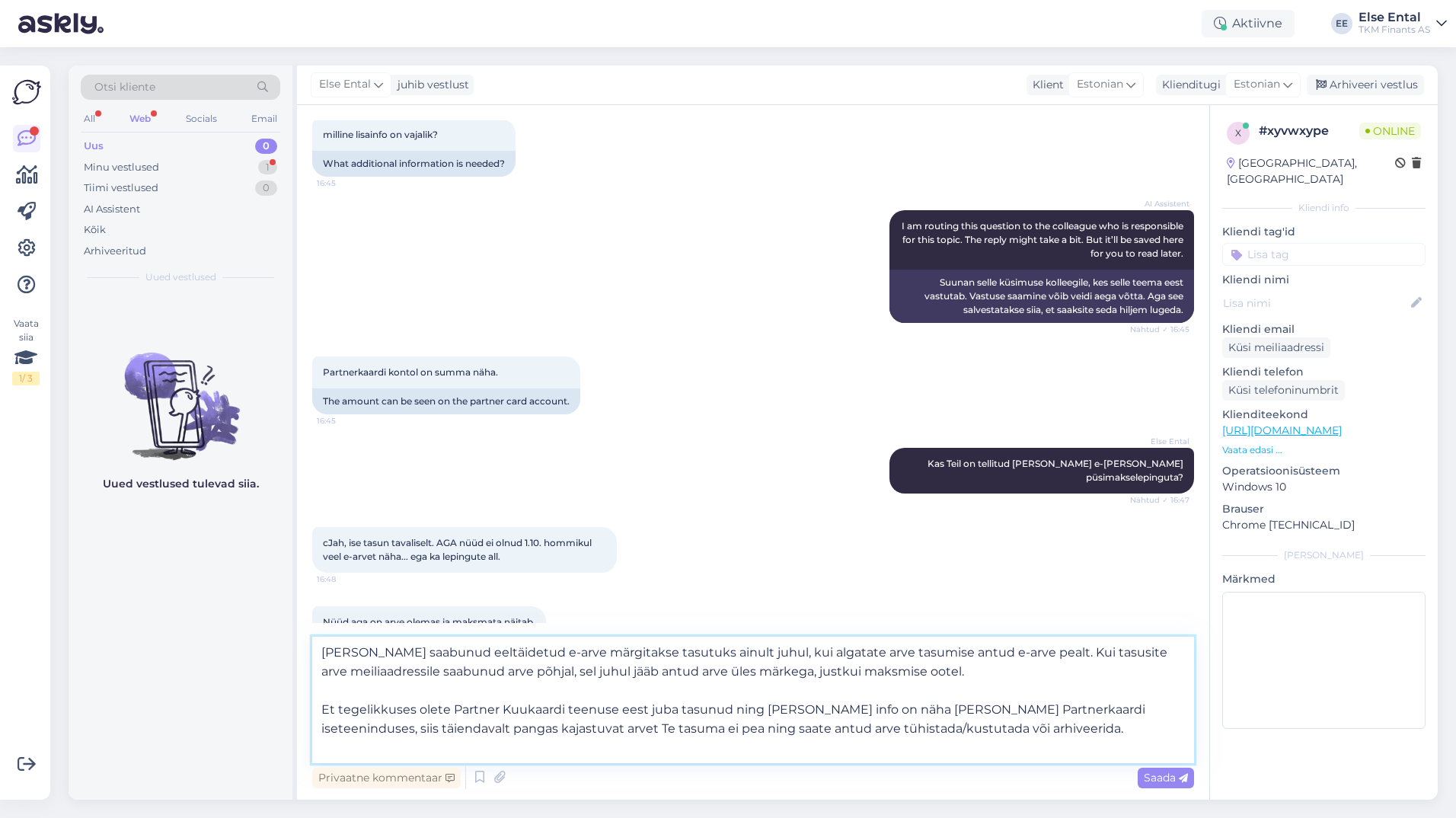
scroll to position [629, 0]
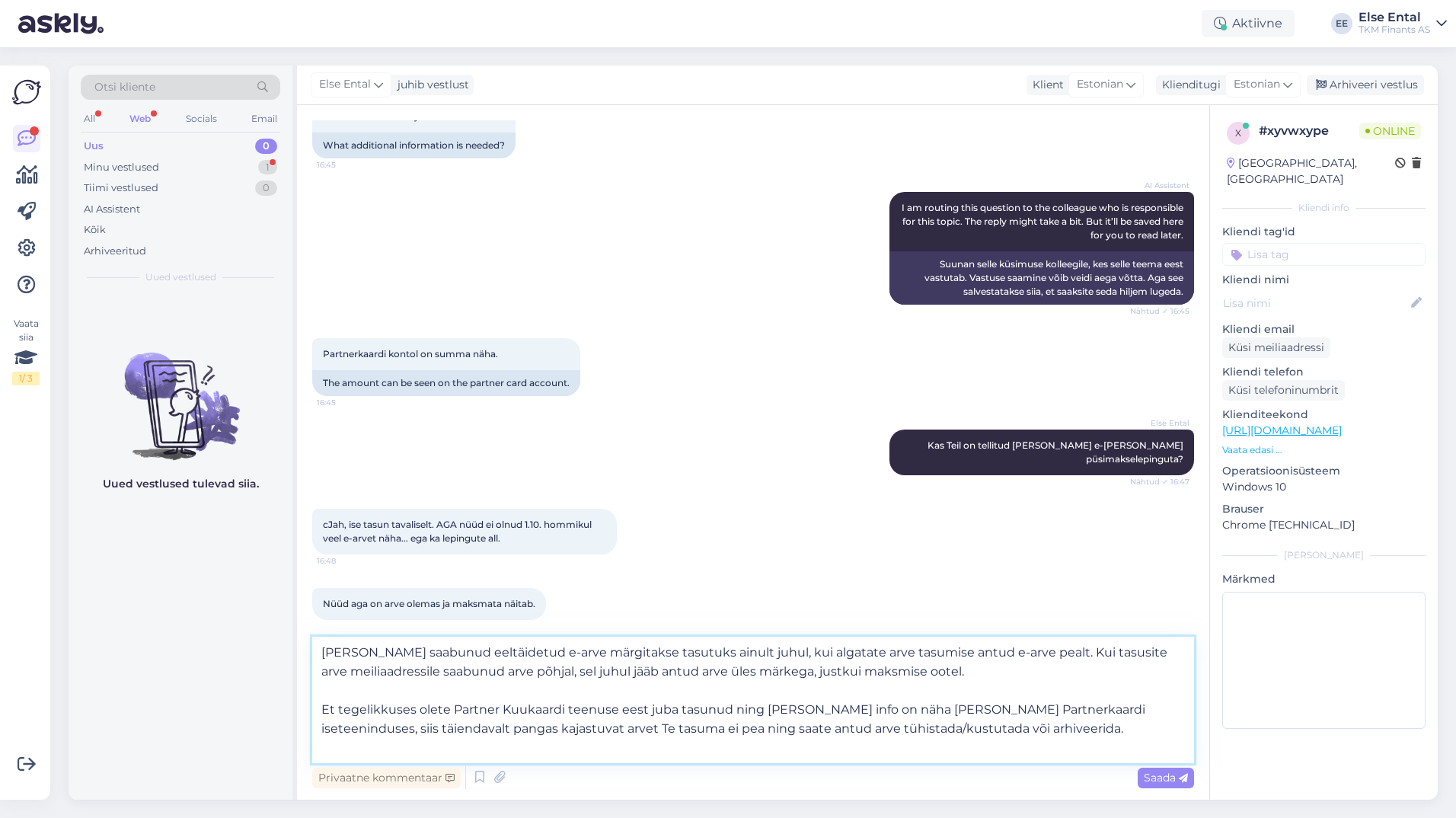
type textarea "[PERSON_NAME] saabunud eeltäidetud e-arve märgitakse tasutuks ainult juhul, kui…"
click at [1146, 773] on span "Saada" at bounding box center [1166, 777] width 44 height 14
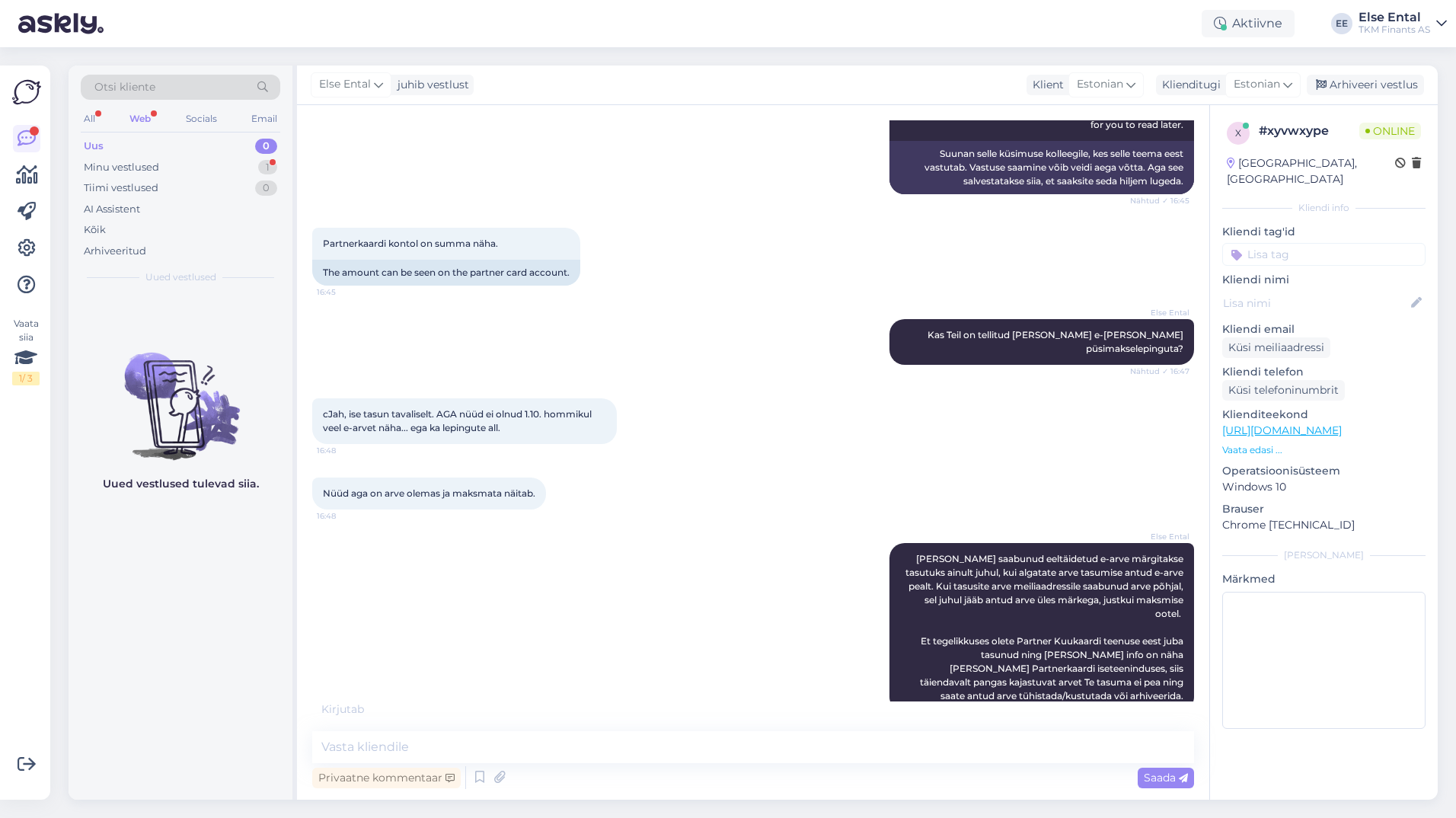
scroll to position [789, 0]
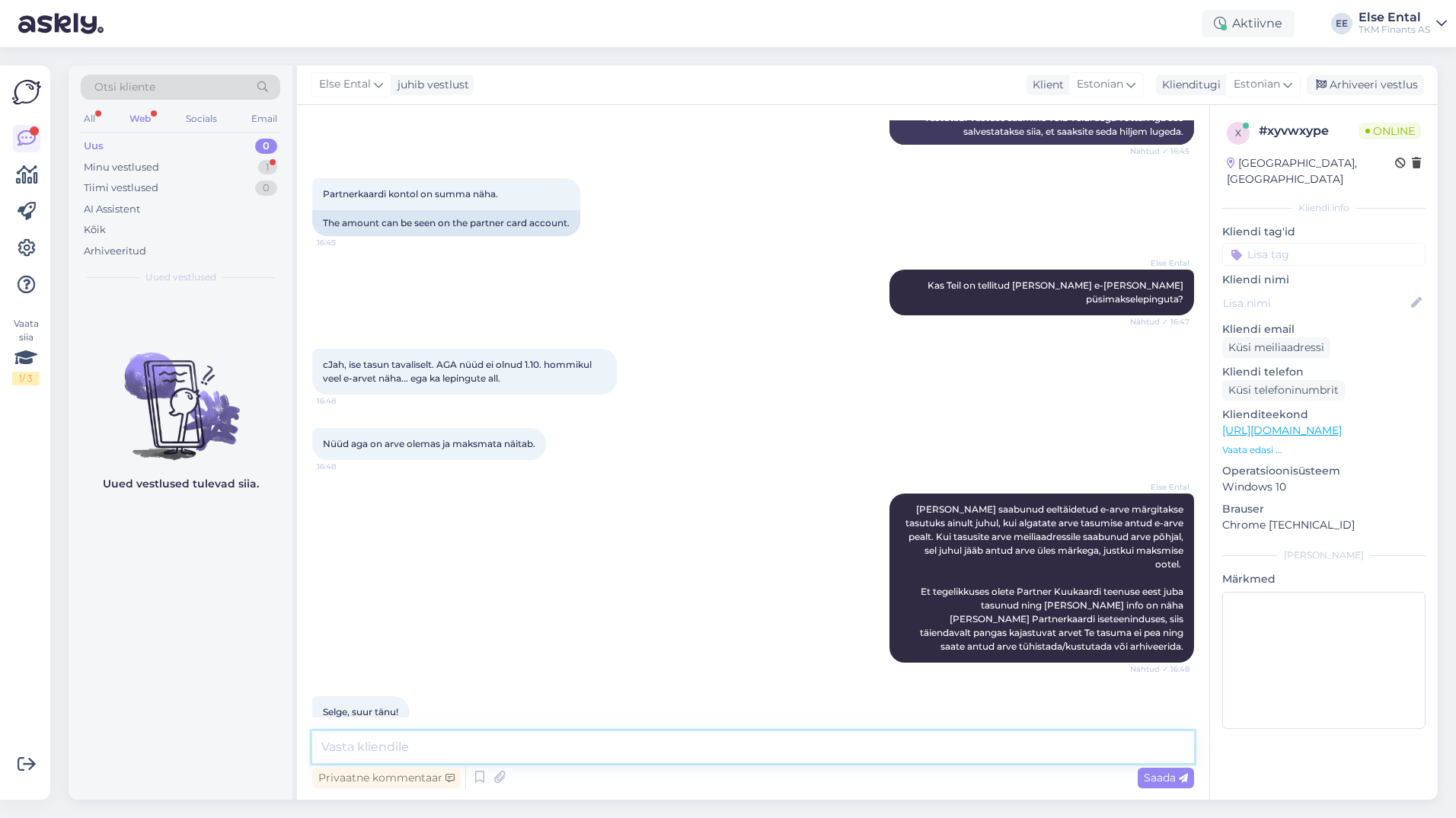
click at [904, 755] on textarea at bounding box center [753, 747] width 882 height 32
type textarea "[PERSON_NAME] päeva jätku!"
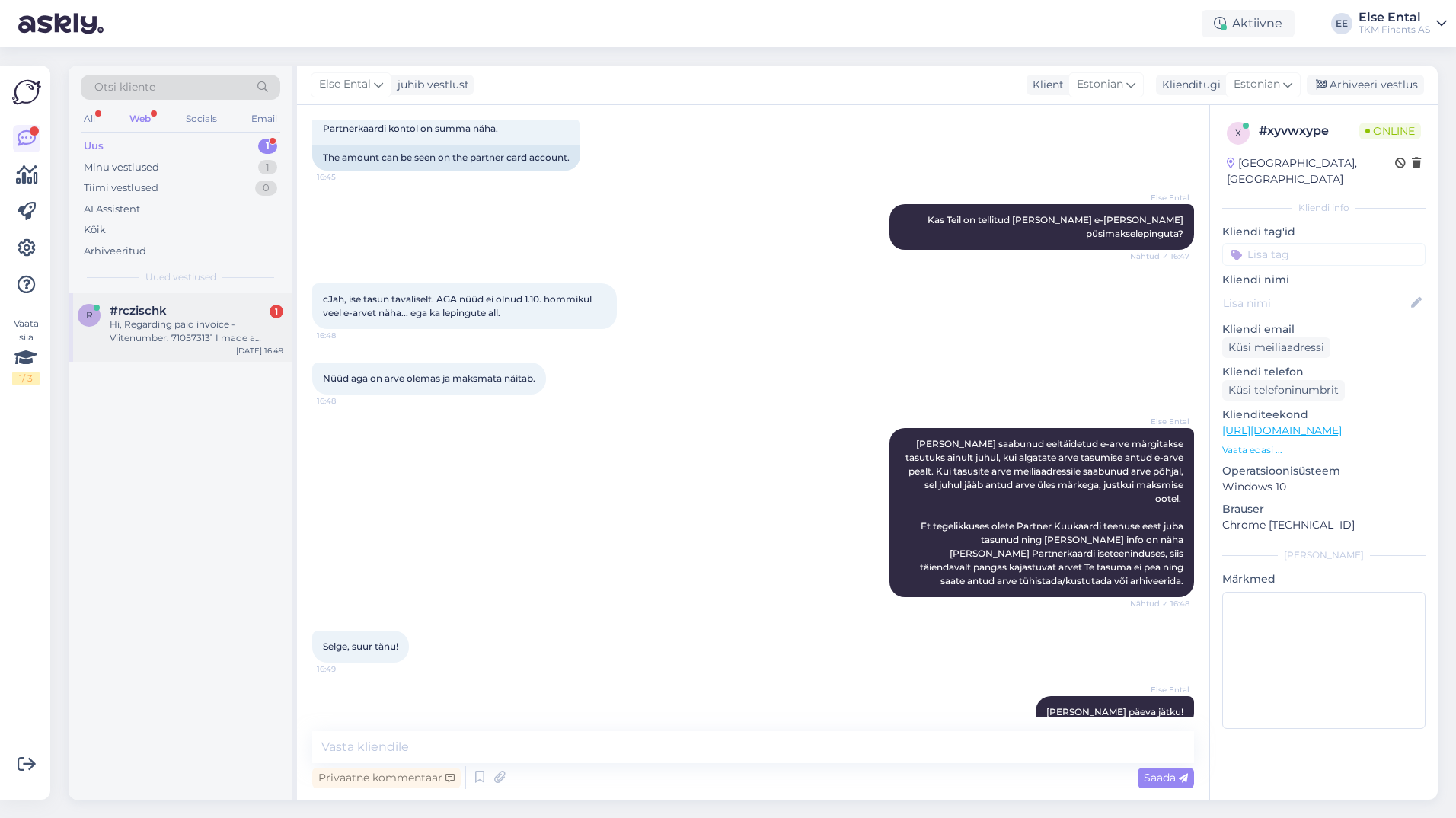
click at [193, 323] on div "Hi, Regarding paid invoice - Viitenumber: 710573131 I made a payment [DATE] of …" at bounding box center [196, 331] width 174 height 27
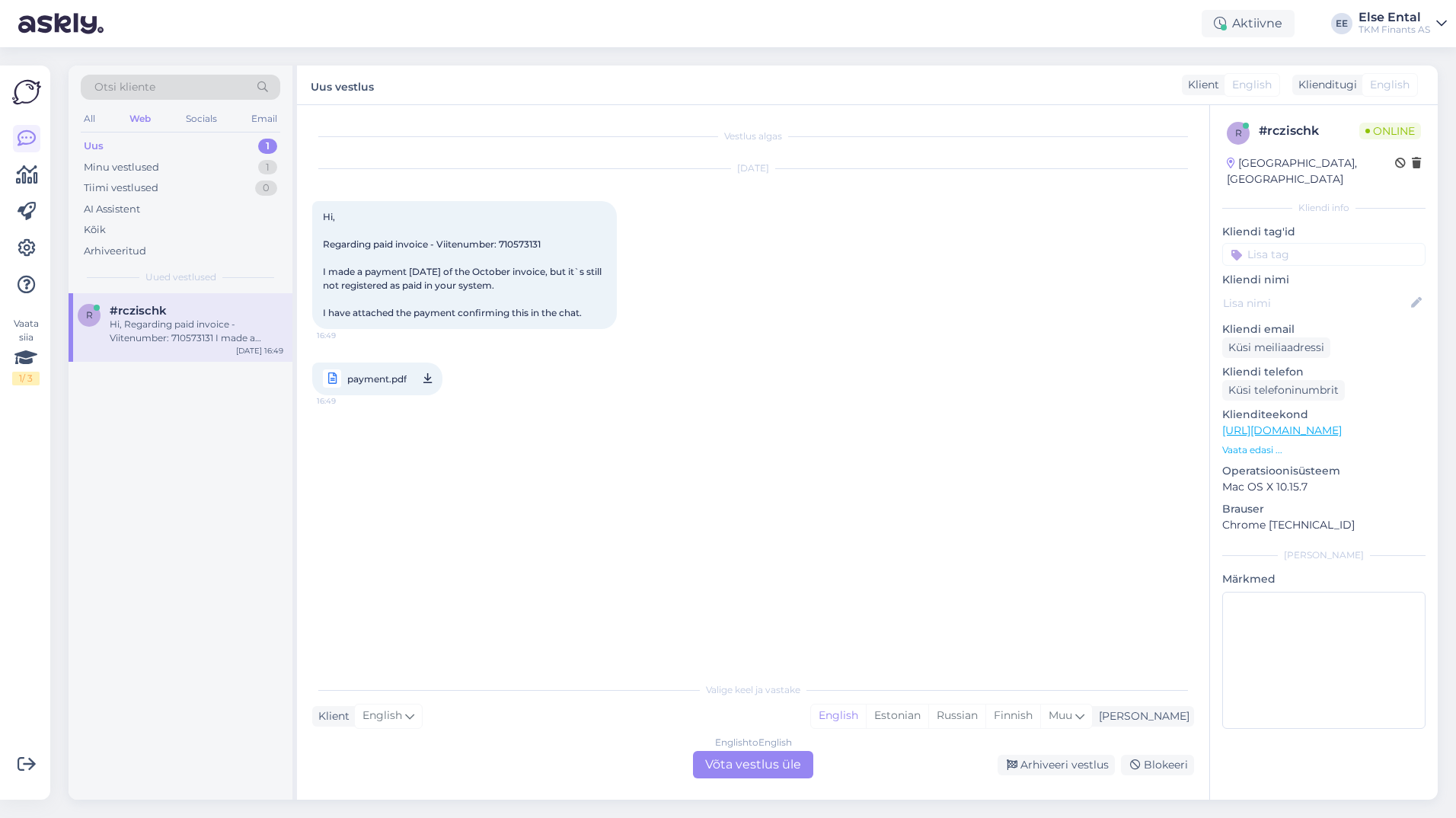
scroll to position [0, 0]
click at [729, 773] on div "English to English Võta vestlus üle" at bounding box center [753, 764] width 121 height 27
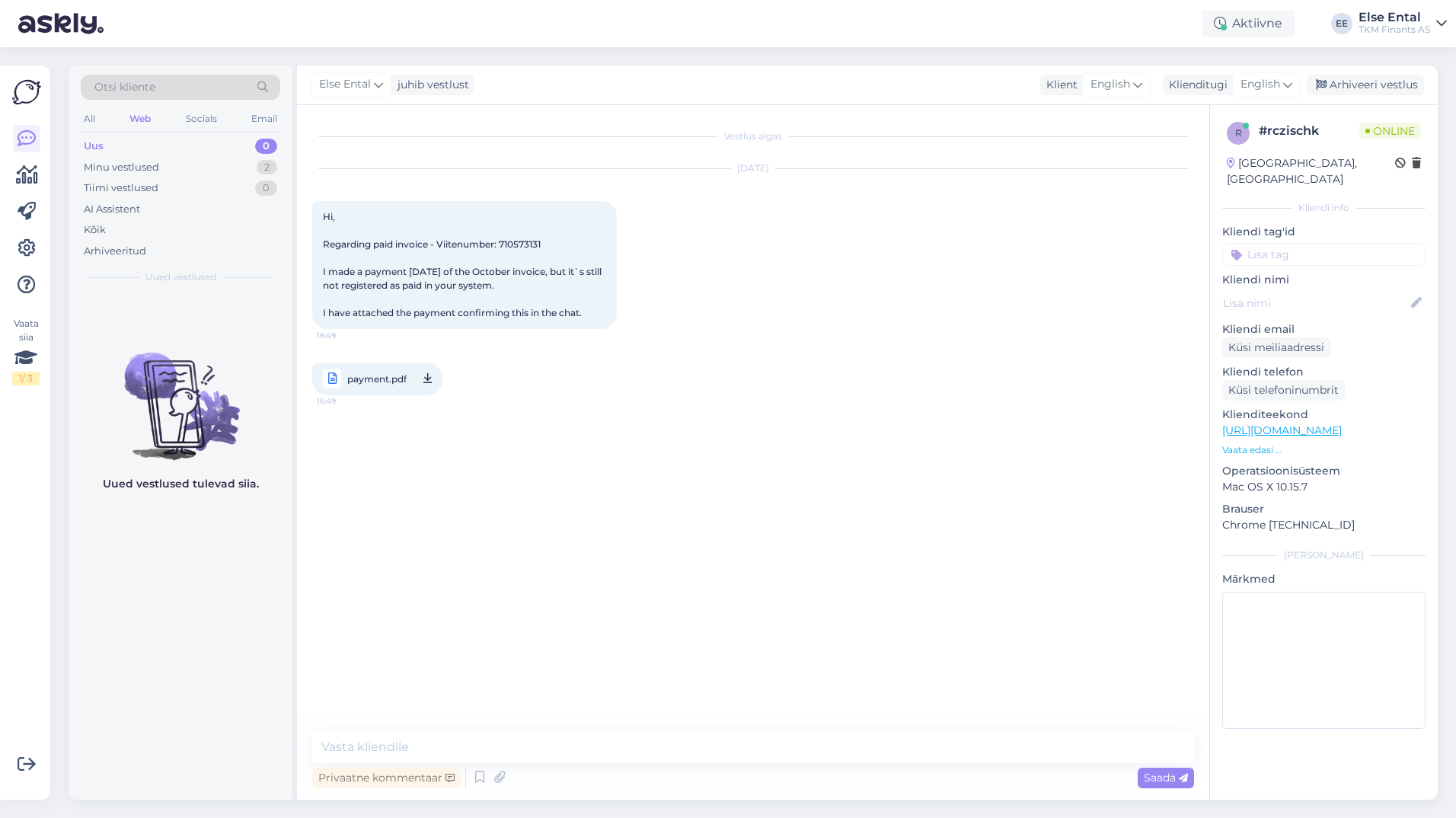
click at [368, 376] on span "payment.pdf" at bounding box center [376, 379] width 59 height 19
click at [1259, 83] on span "English" at bounding box center [1260, 84] width 40 height 17
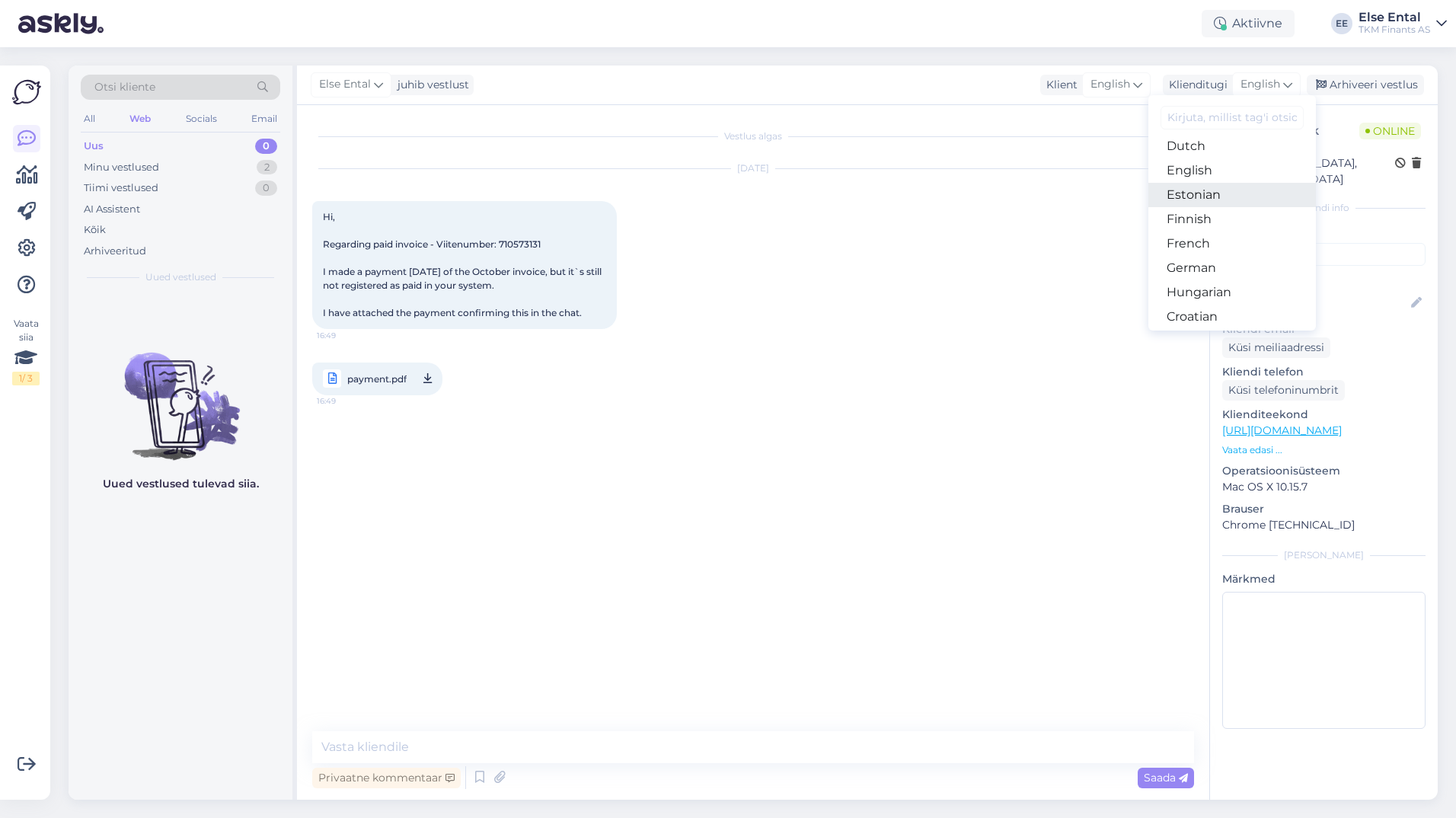
click at [1205, 195] on link "Estonian" at bounding box center [1232, 195] width 167 height 25
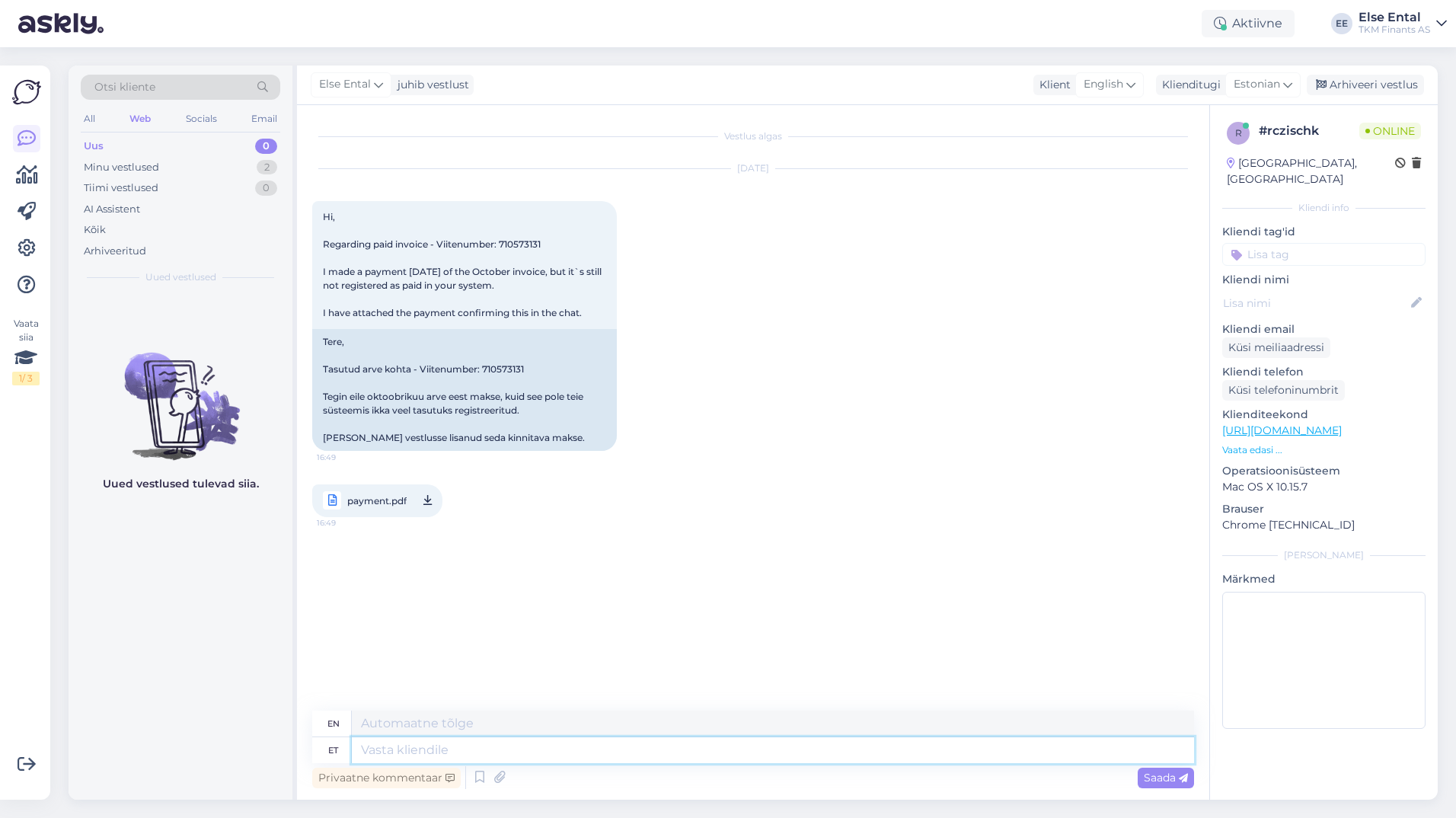
click at [495, 756] on textarea at bounding box center [773, 749] width 843 height 26
click at [468, 758] on textarea at bounding box center [773, 749] width 843 height 26
type textarea "K"
type textarea "Tere!"
type textarea "Hello!"
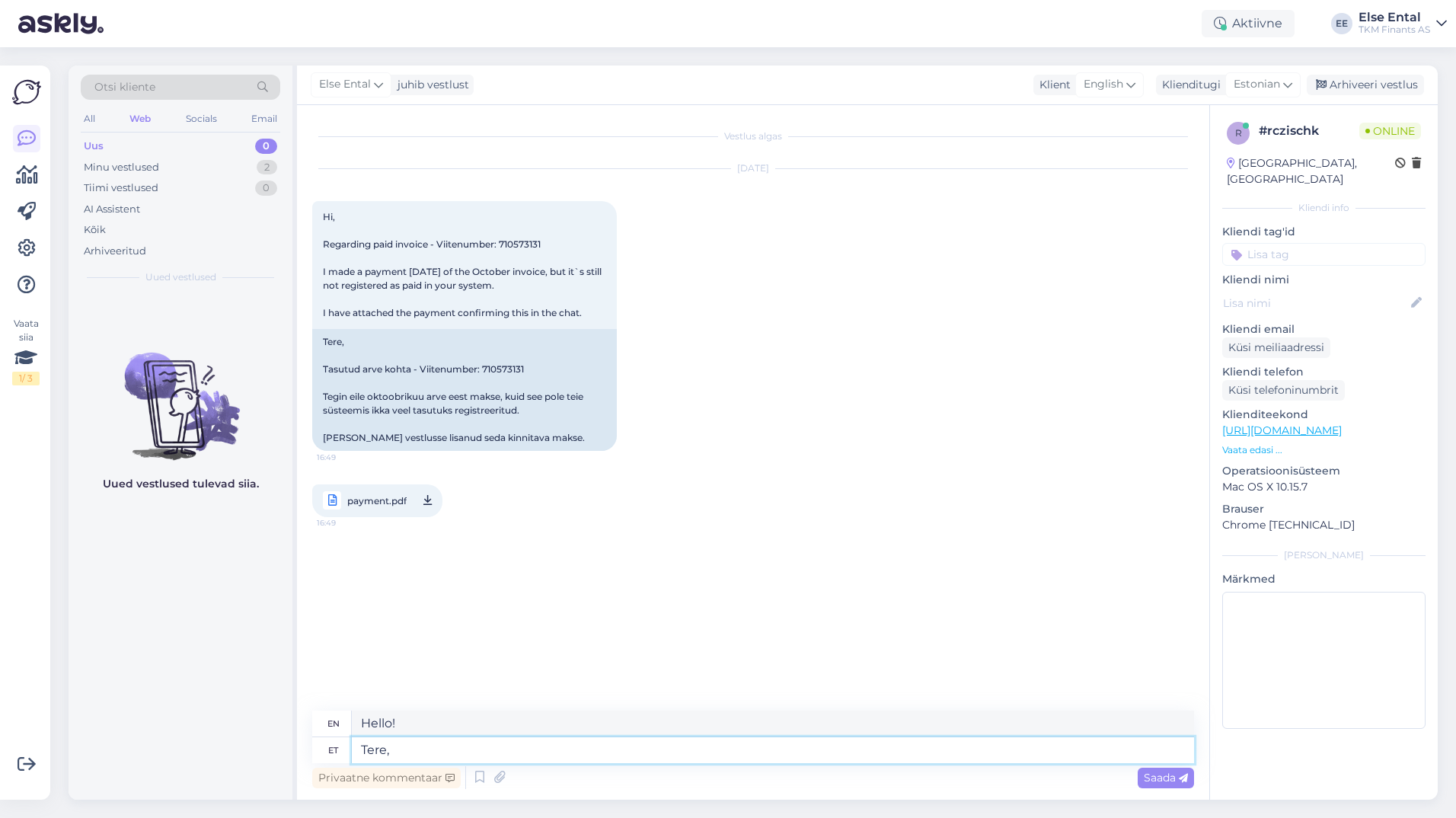
type textarea "Tere,"
type textarea "Hello,"
type textarea "Tere, kinnitame"
type textarea "Hello, we confirm."
type textarea "Tere, kinnitame makse"
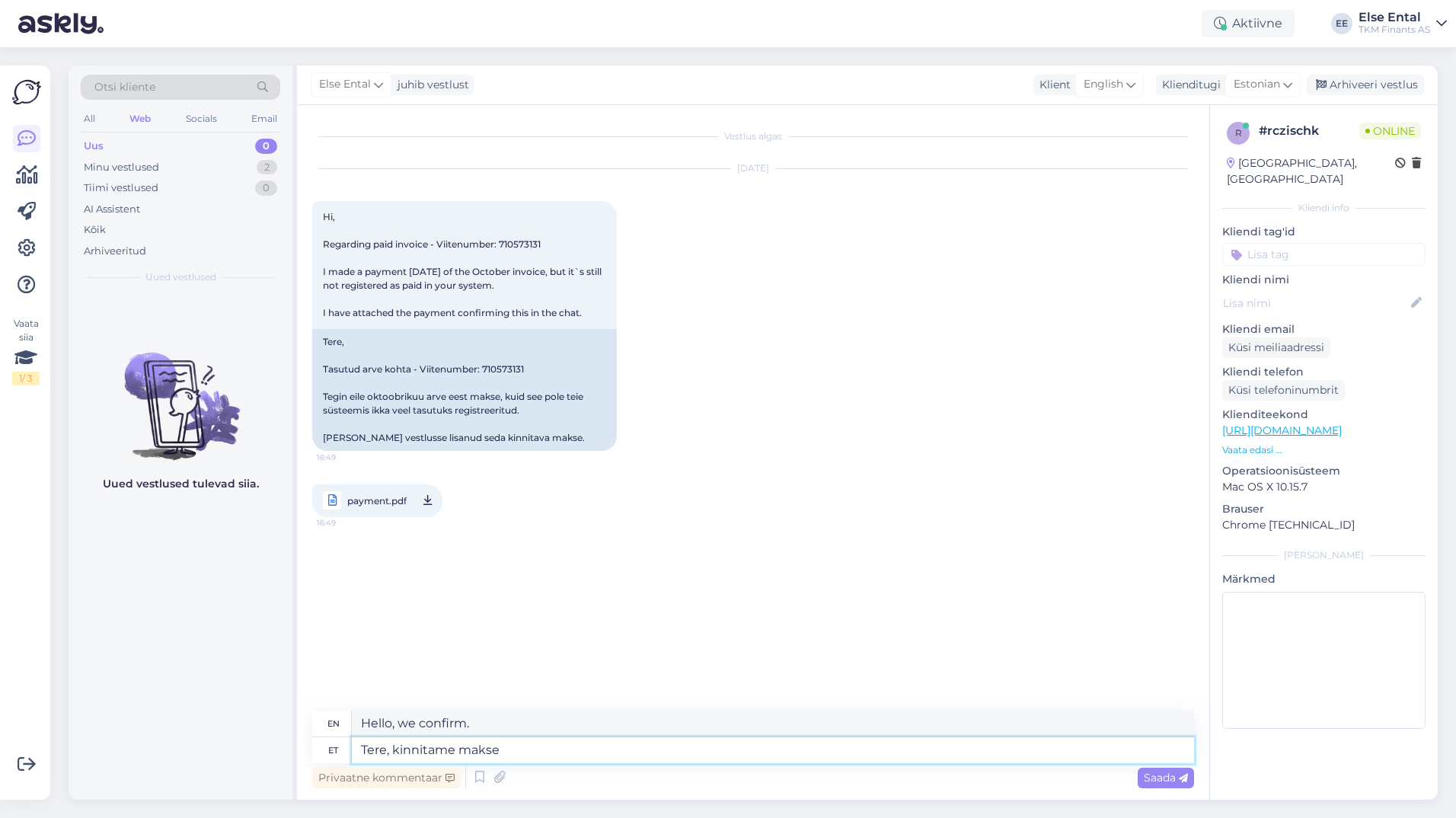
type textarea "Hello, we are confirming the payment."
type textarea "Tere, kinnitame makse laekumist T"
type textarea "Hello, we confirm receipt of payment."
type textarea "Tere, kinnitame makse laekumist TKMF-i k"
type textarea "Hello, we confirm receipt of payment to TKMF."
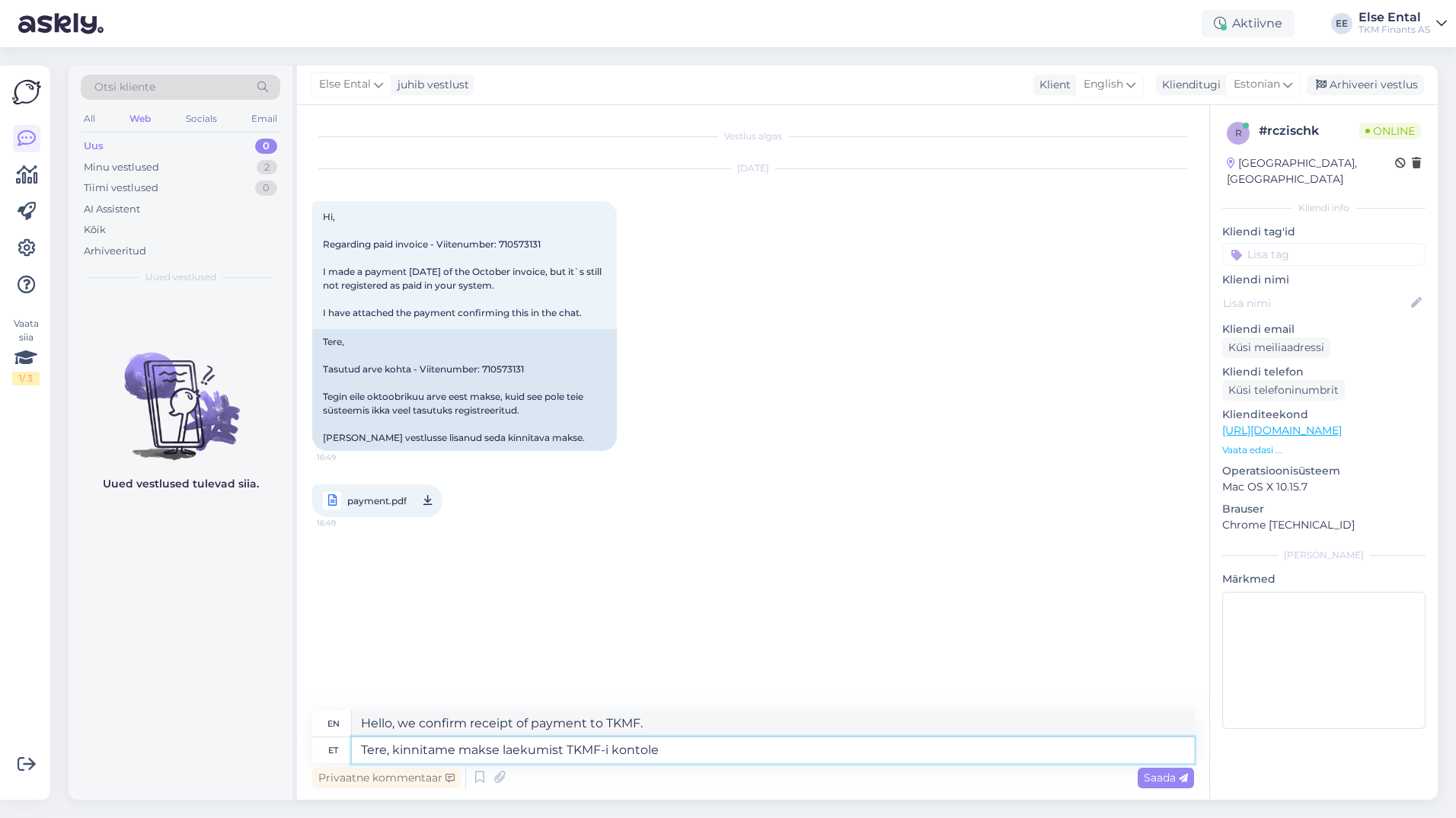
type textarea "Tere, kinnitame makse laekumist TKMF-i kontole"
type textarea "Hello, we confirm the receipt of the payment to the TKMF account."
type textarea "Tere, kinnitame makse laekumist TKMF-i kontole [DATE] s"
type textarea "Hello, we confirm the receipt of the payment to the TKMF account [DATE]"
type textarea "Tere, kinnitame makse laekumist TKMF-i kontole [DATE] summas"
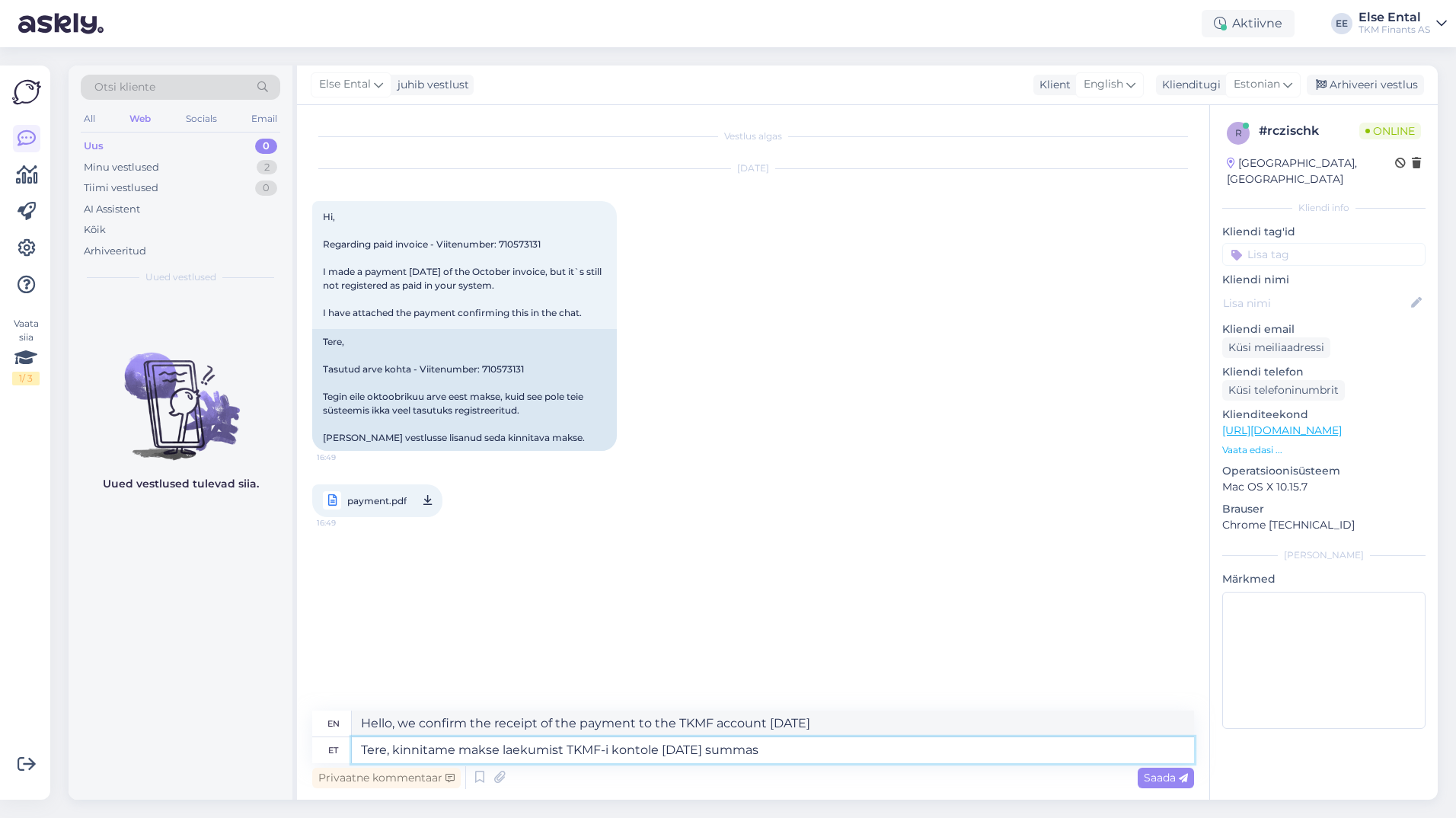
type textarea "Hello, we confirm the receipt of the payment to the TKMF account [DATE] in the …"
paste textarea "228.14"
type textarea "Tere, kinnitame makse laekumist TKMF-i kontole [DATE] summas 228.14"
type textarea "Hello, we confirm the receipt of payment to the TKMF account [DATE] in the amou…"
click at [841, 762] on textarea "Tere, kinnitame makse laekumist TKMF-i kontole [DATE] summas 228,14" at bounding box center [773, 749] width 843 height 26
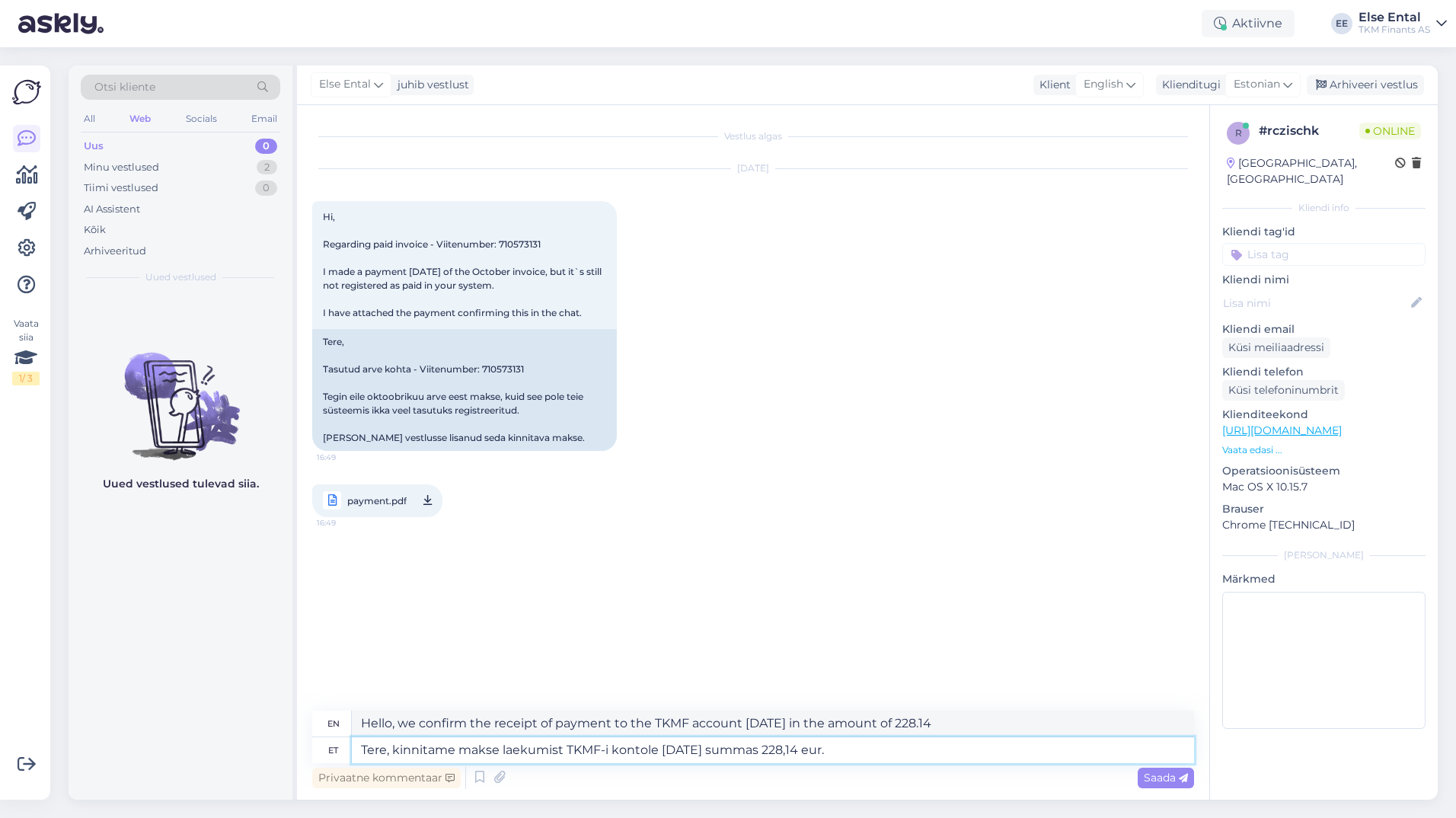
type textarea "Tere, kinnitame makse laekumist TKMF-i kontole [DATE] summas 228,14 eur."
type textarea "Hello, we confirm the receipt of the payment to the TKMF account [DATE] in the …"
click at [892, 747] on textarea "Tere, kinnitame makse laekumist TKMF-i kontole [DATE] summas 228,14 eur." at bounding box center [773, 749] width 843 height 26
type textarea "Tere, kinnitame makse laekumist TKMF-i kontole [DATE] summas 228,14 eur. Kuna"
type textarea "Hello, we confirm the receipt of the payment to the TKMF account [DATE] in the …"
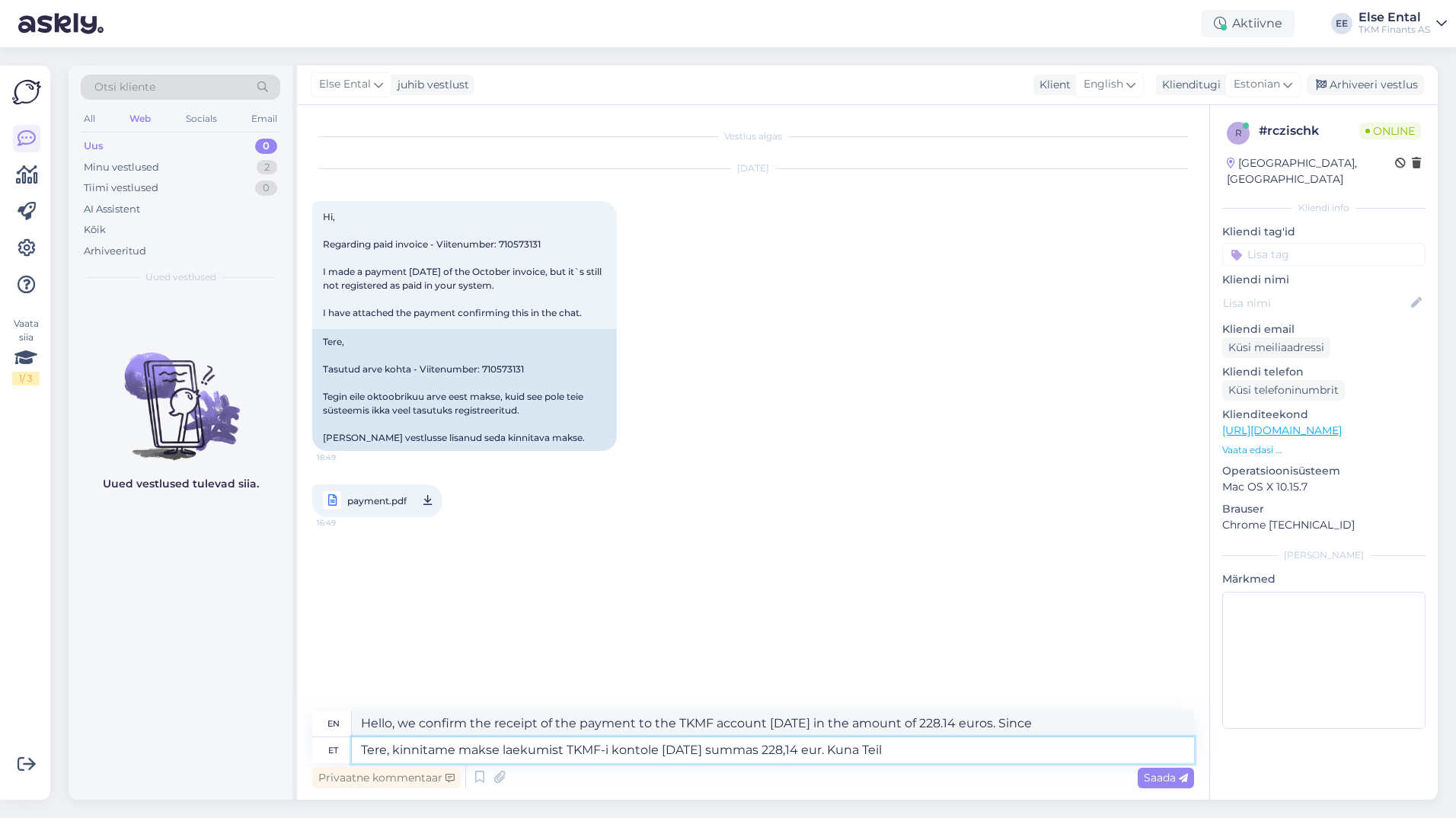
type textarea "Tere, kinnitame makse laekumist TKMF-i kontole [DATE] summas 228,14 eur. Kuna T…"
type textarea "Hello, we confirm the receipt of the payment to the TKMF account [DATE] in the …"
type textarea "Tere, kinnitame makse laekumist TKMF-i kontole [DATE] summas 228,14 eur. Kuna T…"
type textarea "Hello, we confirm the receipt of the payment to the TKMF account [DATE] in the …"
type textarea "Tere, kinnitame makse laekumist TKMF-i kontole [DATE] summas 228,14 eur. Kuna T…"
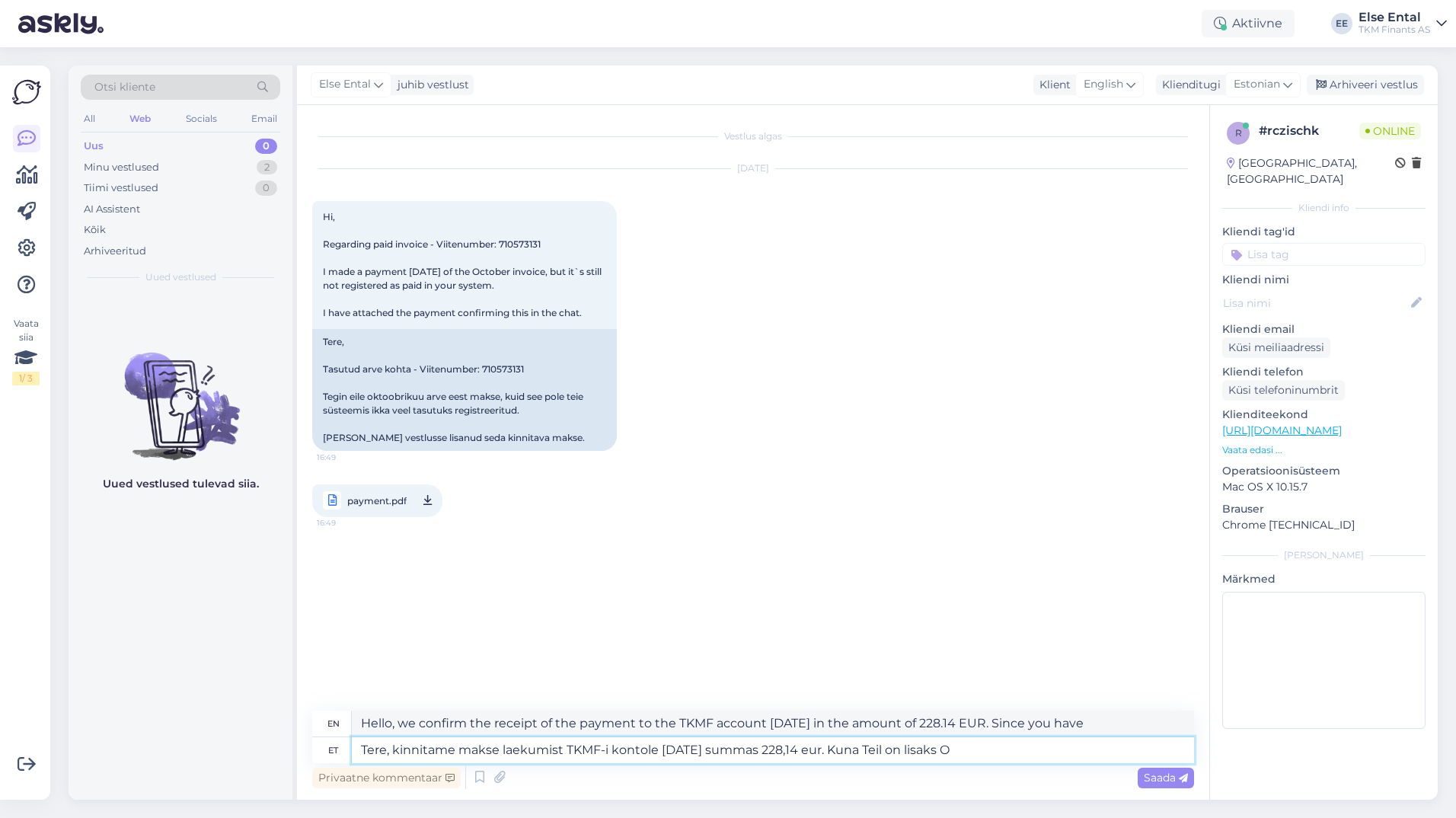
type textarea "Hello, we confirm the receipt of the payment to the TKMF account [DATE] in the …"
type textarea "Tere, kinnitame makse laekumist TKMF-i kontole [DATE] summas 228,14 eur. Kuna T…"
type textarea "Hello, we confirm the receipt of the payment to the TKMF account [DATE] in the …"
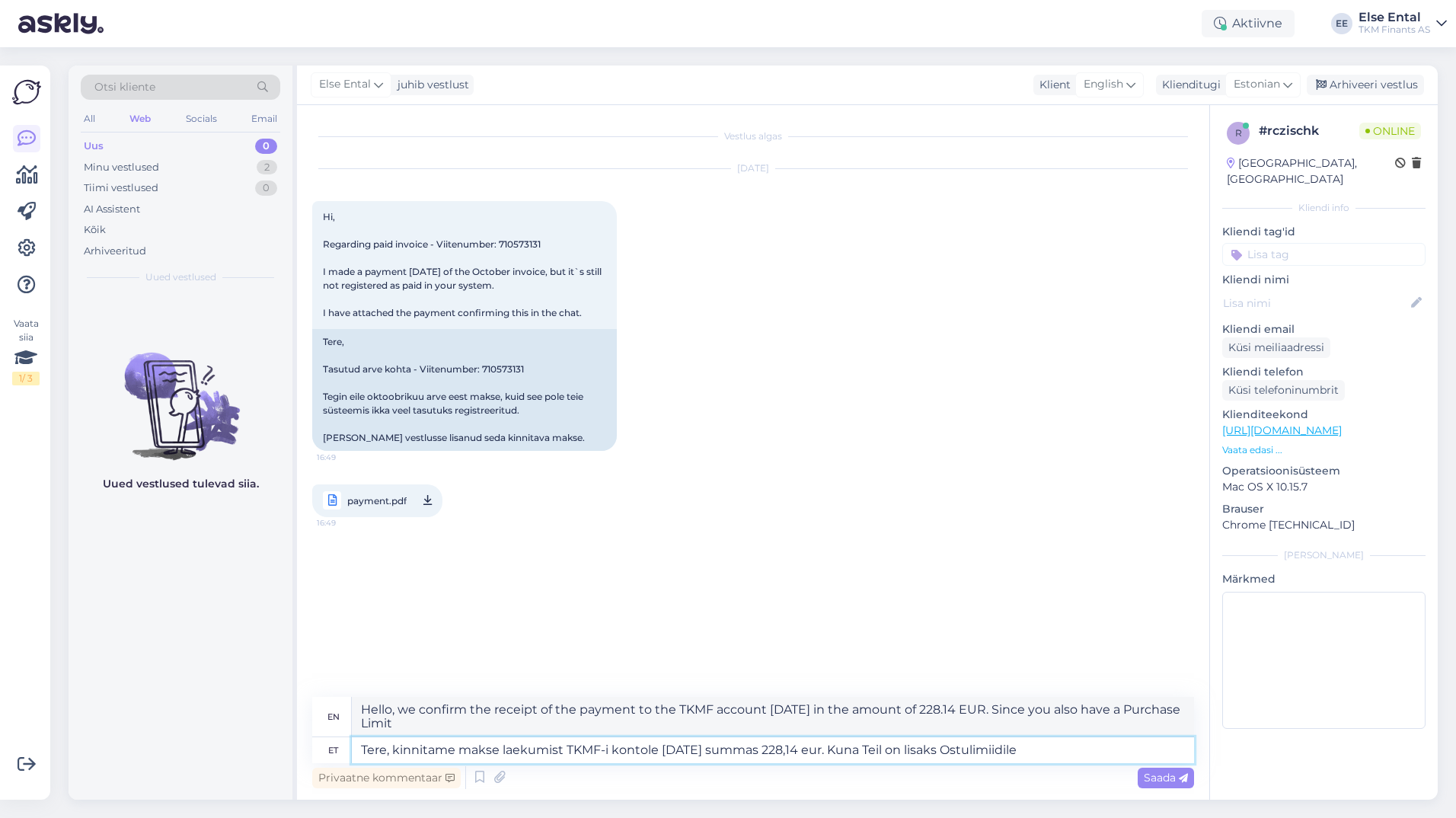
type textarea "Tere, kinnitame makse laekumist TKMF-i kontole [DATE] summas 228,14 eur. Kuna T…"
type textarea "Hello, we confirm the receipt of the payment to the TKMF account [DATE] in the …"
type textarea "Tere, kinnitame makse laekumist TKMF-i kontole [DATE] summas 228,14 eur. Kuna T…"
type textarea "Hello, we confirm the receipt of the payment to the TKMF account [DATE] in the …"
type textarea "Tere, kinnitame makse laekumist TKMF-i kontole [DATE] summas 228,14 eur. Kuna T…"
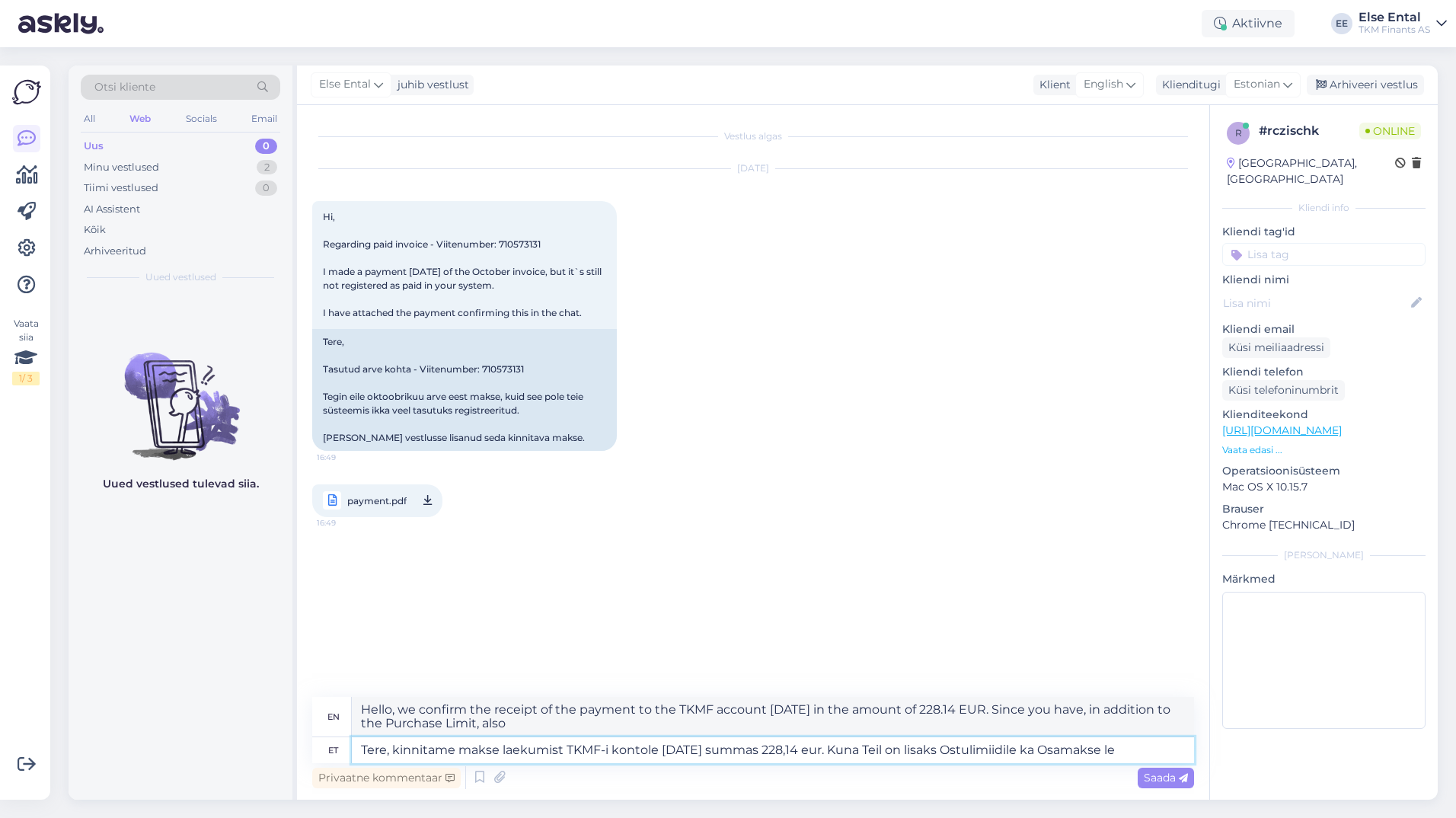
type textarea "Hello, we confirm the receipt of the payment to the TKMF account [DATE] in the …"
type textarea "Tere, kinnitame makse laekumist TKMF-i kontole [DATE] summas 228,14 eur. Kuna T…"
type textarea "Hello, we confirm the receipt of the payment to the TKMF account [DATE] in the …"
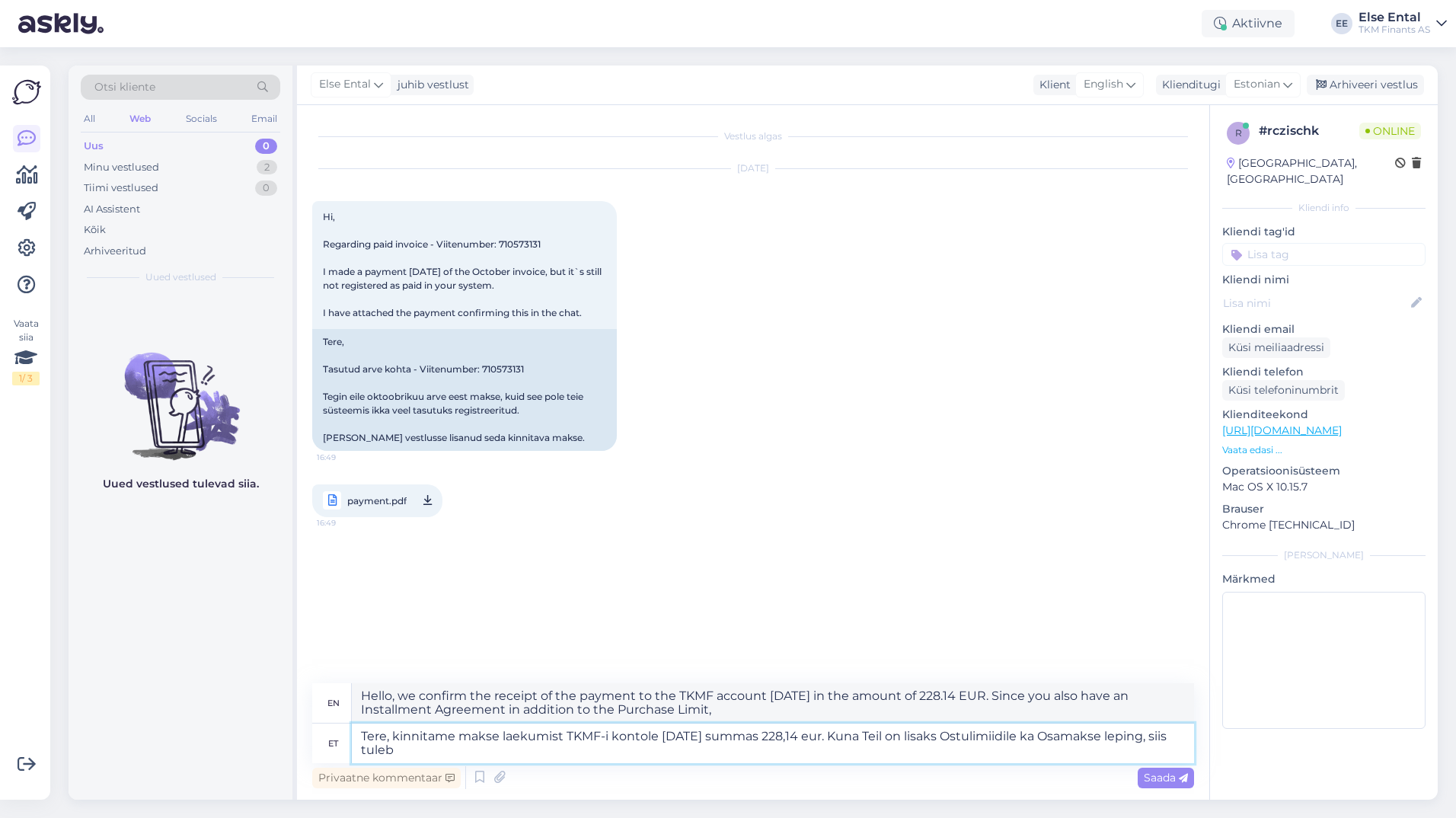
type textarea "Tere, kinnitame makse laekumist TKMF-i kontole [DATE] summas 228,14 eur. Kuna T…"
type textarea "Hello, we confirm the receipt of the payment to the TKMF account [DATE] in the …"
click at [665, 755] on textarea "Tere, kinnitame makse laekumist TKMF-i kontole [DATE] summas 228,14 eur. Kuna T…" at bounding box center [773, 743] width 843 height 40
drag, startPoint x: 552, startPoint y: 758, endPoint x: 846, endPoint y: 736, distance: 294.8
click at [846, 736] on textarea "Tere, kinnitame makse laekumist TKMF-i kontole [DATE] summas 228,14 eur. Kuna T…" at bounding box center [773, 743] width 843 height 40
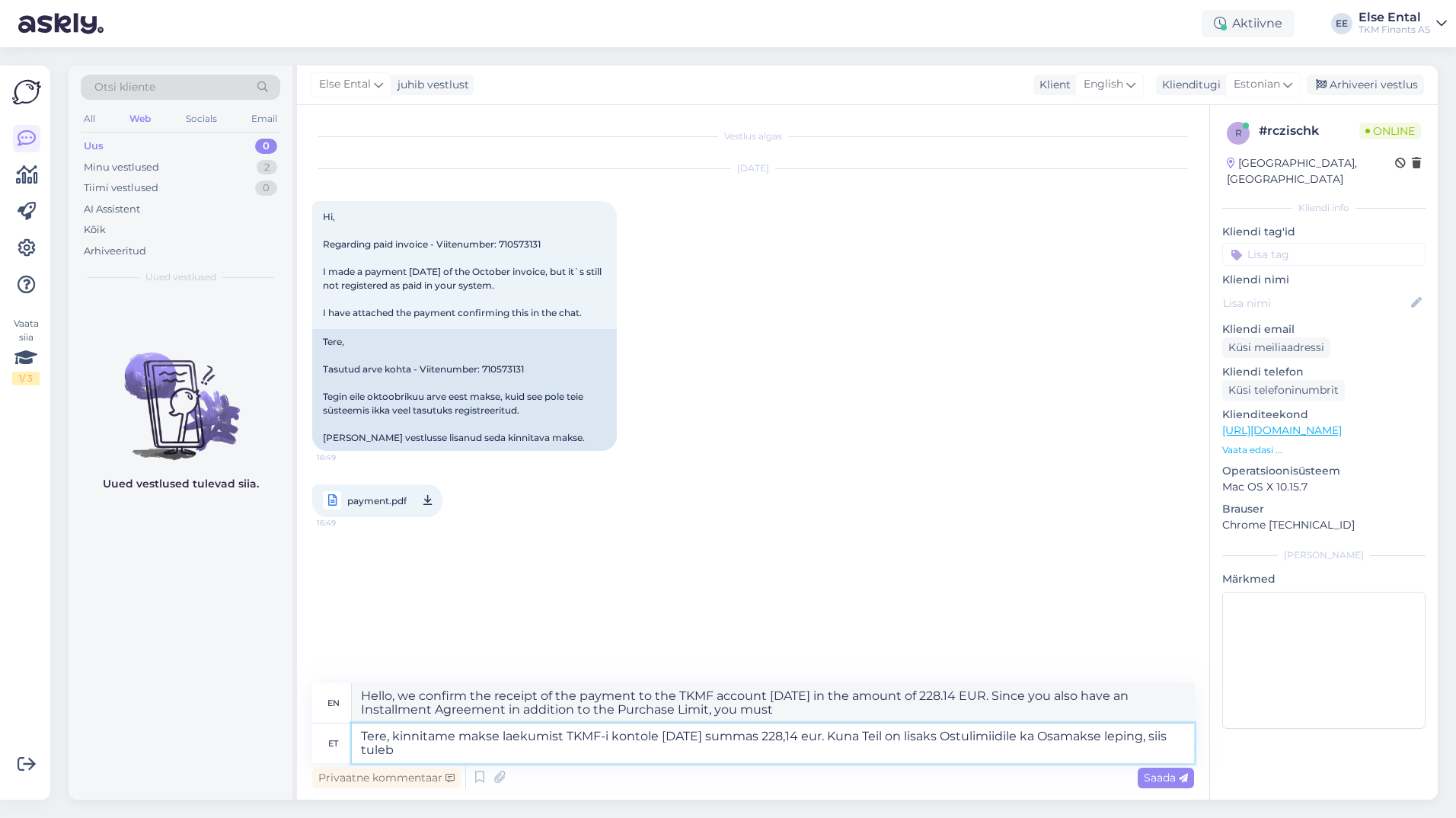
paste textarea "Selgitame, et kuna Teil on lisaks ostulimiidile ka osamakse lepingud, siis tule…"
type textarea "Tere, kinnitame makse laekumist TKMF-i kontole [DATE] summas 228,14 eur. Selgit…"
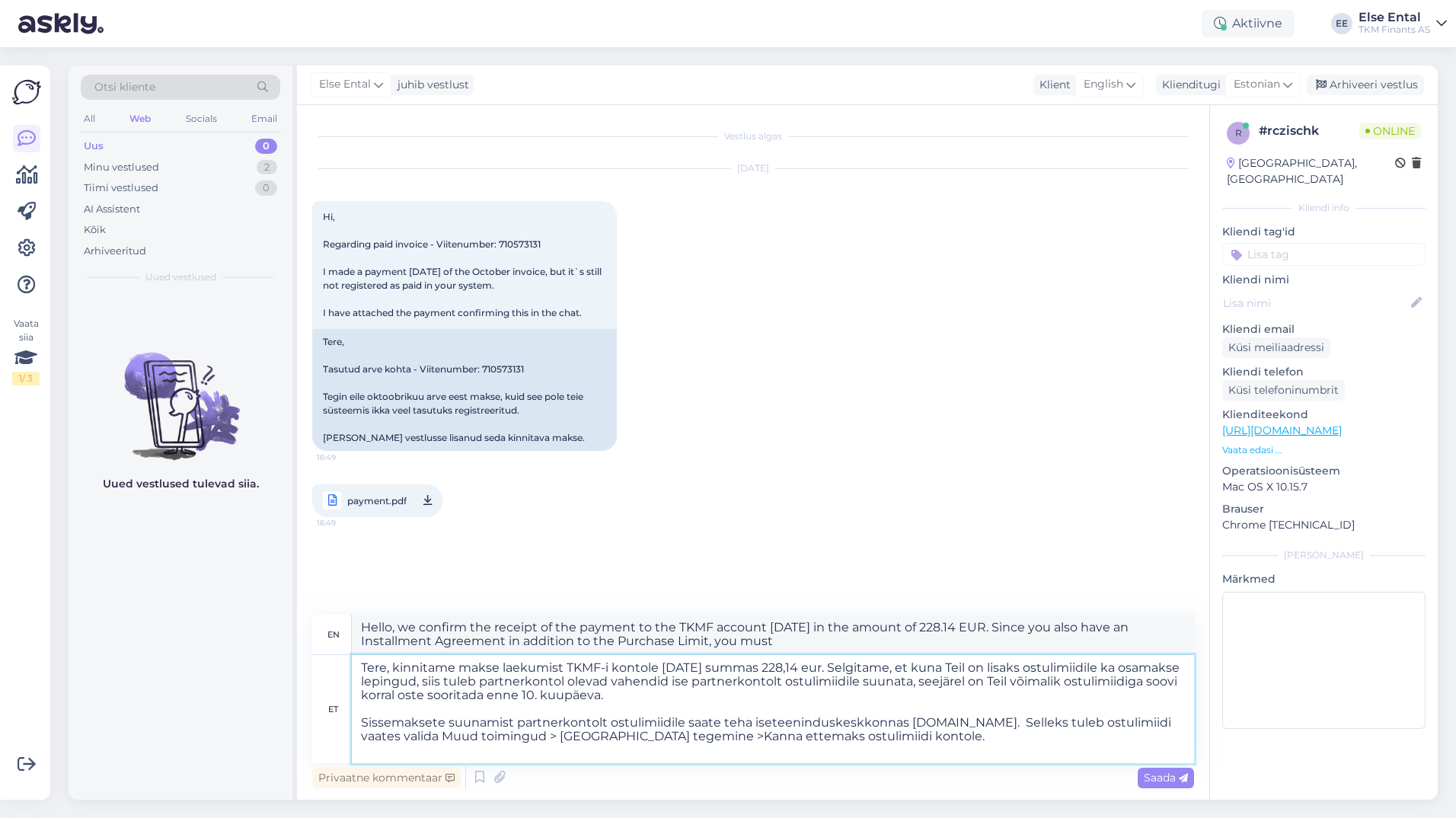
type textarea "Hello, we confirm the receipt of the payment to the TKMF account [DATE] in the …"
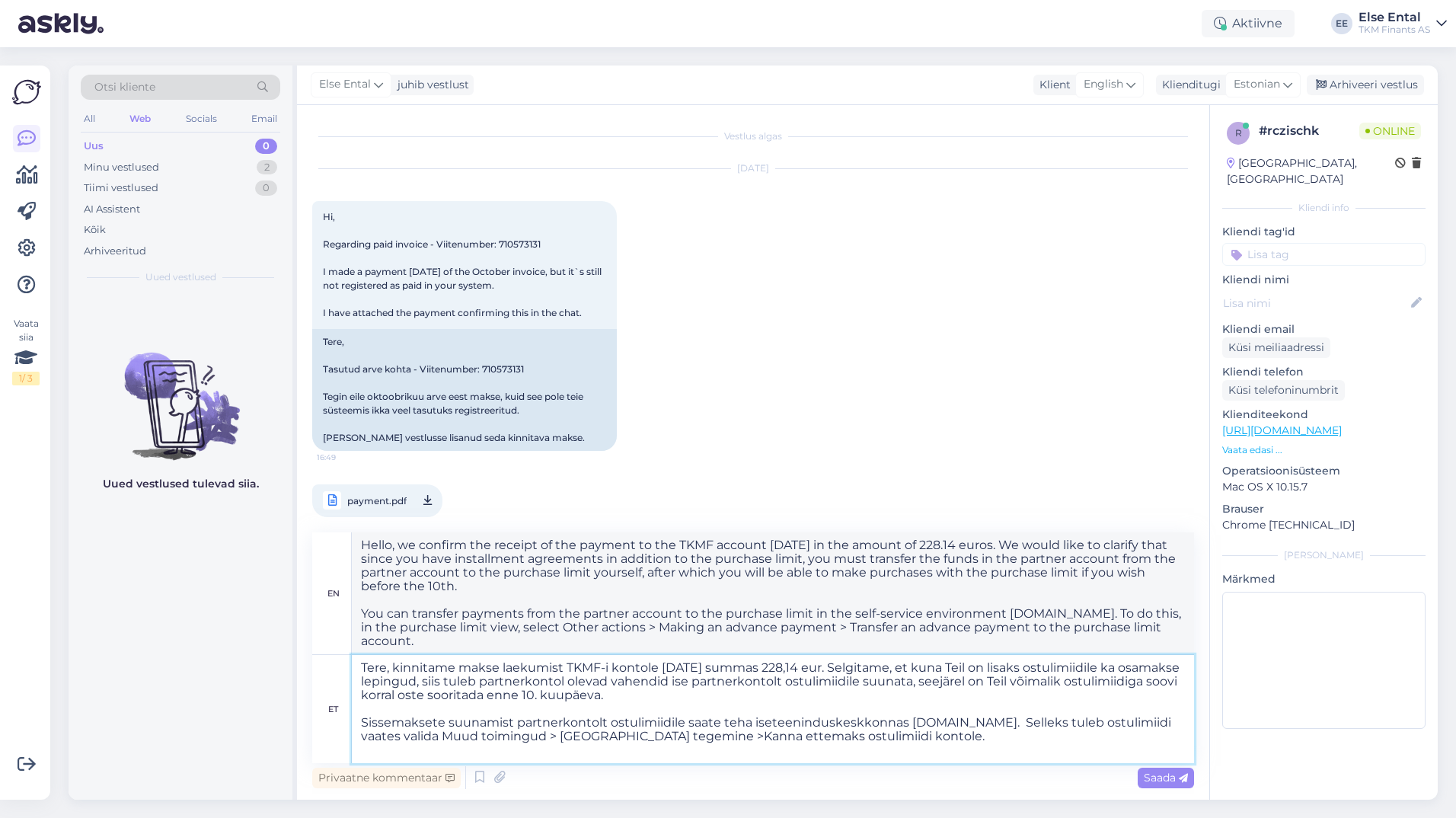
click at [479, 680] on textarea "Tere, kinnitame makse laekumist TKMF-i kontole [DATE] summas 228,14 eur. Selgit…" at bounding box center [773, 709] width 843 height 108
type textarea "Tere, kinnitame makse laekumist TKMF-i kontole [DATE] summas 228,14 eur. Selgit…"
type textarea "Hello, we confirm the receipt of the payment to the TKMF account [DATE] in the …"
click at [534, 683] on textarea "Tere, kinnitame makse laekumist TKMF-i kontole [DATE] summas 228,14 eur. Selgit…" at bounding box center [773, 709] width 843 height 108
drag, startPoint x: 602, startPoint y: 682, endPoint x: 530, endPoint y: 680, distance: 72.0
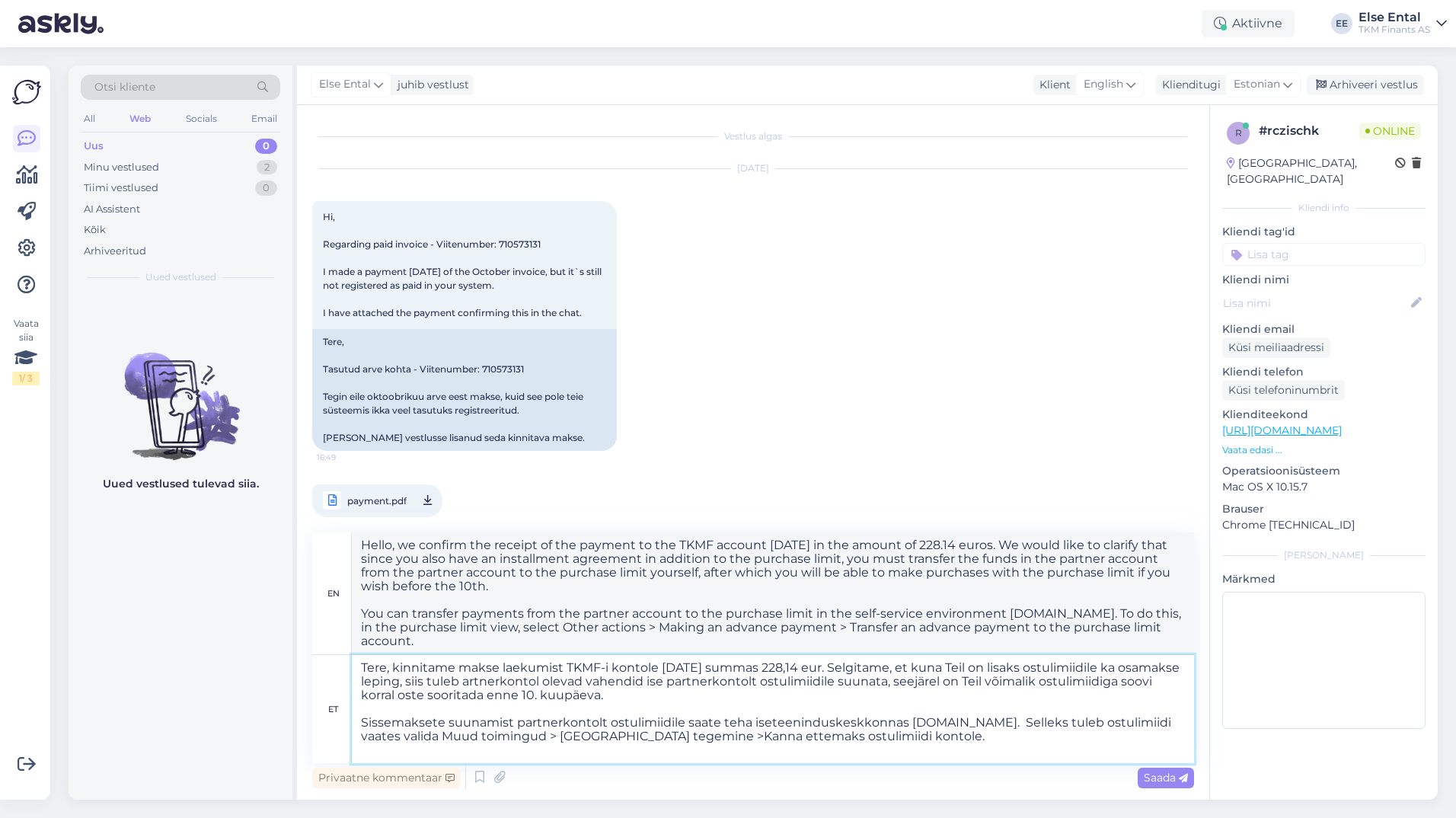
click at [530, 680] on textarea "Tere, kinnitame makse laekumist TKMF-i kontole [DATE] summas 228,14 eur. Selgit…" at bounding box center [773, 709] width 843 height 108
type textarea "Tere, kinnitame makse laekumist TKMF-i kontole [DATE] summas 228,14 eur. Selgit…"
type textarea "Hello, we confirm the receipt of the payment to the TKMF account [DATE] in the …"
click at [842, 687] on textarea "Tere, kinnitame makse laekumist TKMF-i kontole [DATE] summas 228,14 eur. Selgit…" at bounding box center [773, 709] width 843 height 108
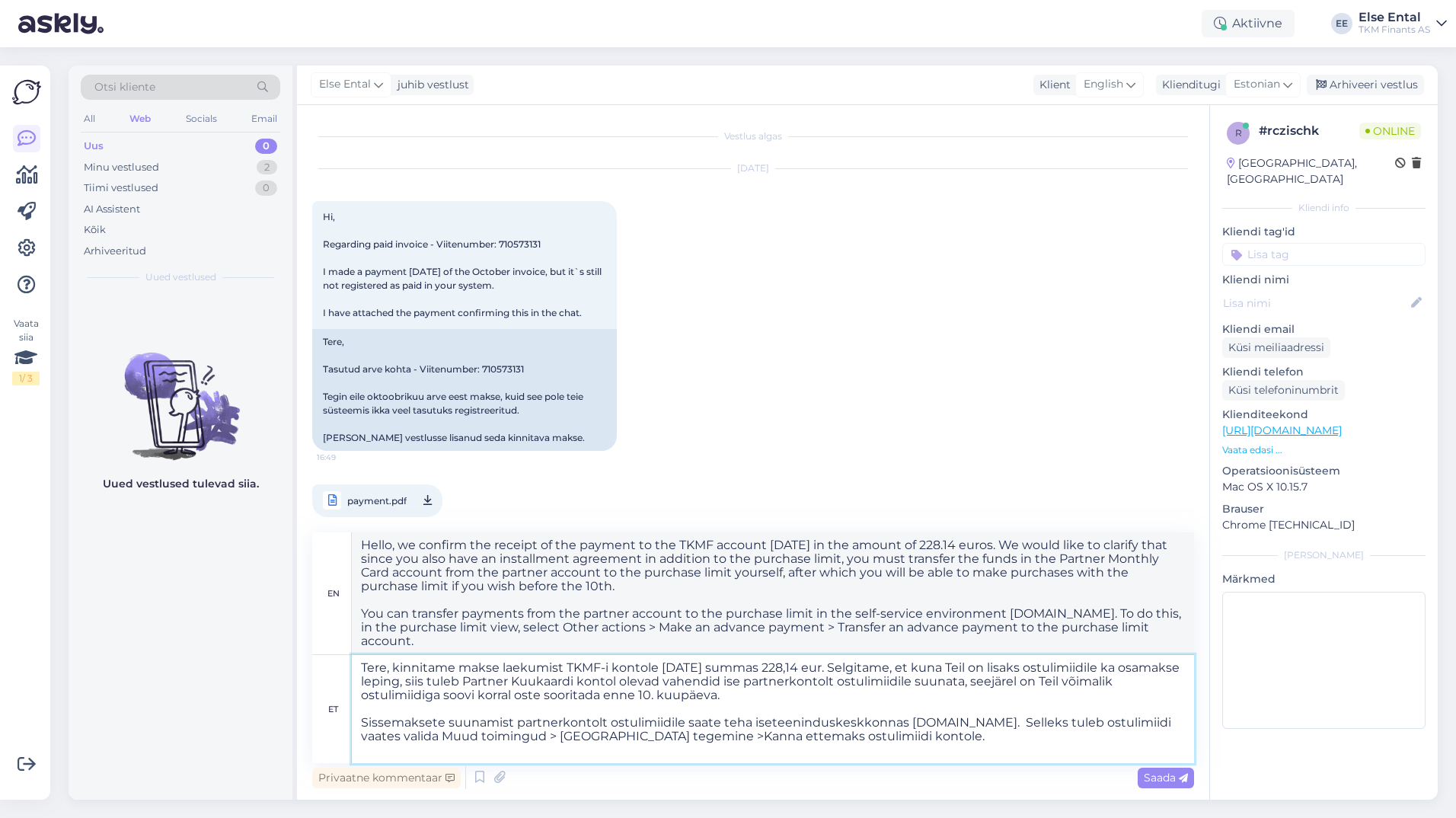
type textarea "Tere, kinnitame makse laekumist TKMF-i kontole [DATE] summas 228,14 eur. Selgit…"
type textarea "Hello, we confirm the receipt of the payment to the TKMF account [DATE] in the …"
click at [1009, 742] on textarea "Tere, kinnitame makse laekumist TKMF-i kontole [DATE] summas 228,14 eur. Selgit…" at bounding box center [773, 709] width 843 height 108
click at [1001, 732] on textarea "Tere, kinnitame makse laekumist TKMF-i kontole [DATE] summas 228,14 eur. Selgit…" at bounding box center [773, 709] width 843 height 108
type textarea "Tere, kinnitame makse laekumist TKMF-i kontole [DATE] summas 228,14 eur. Selgit…"
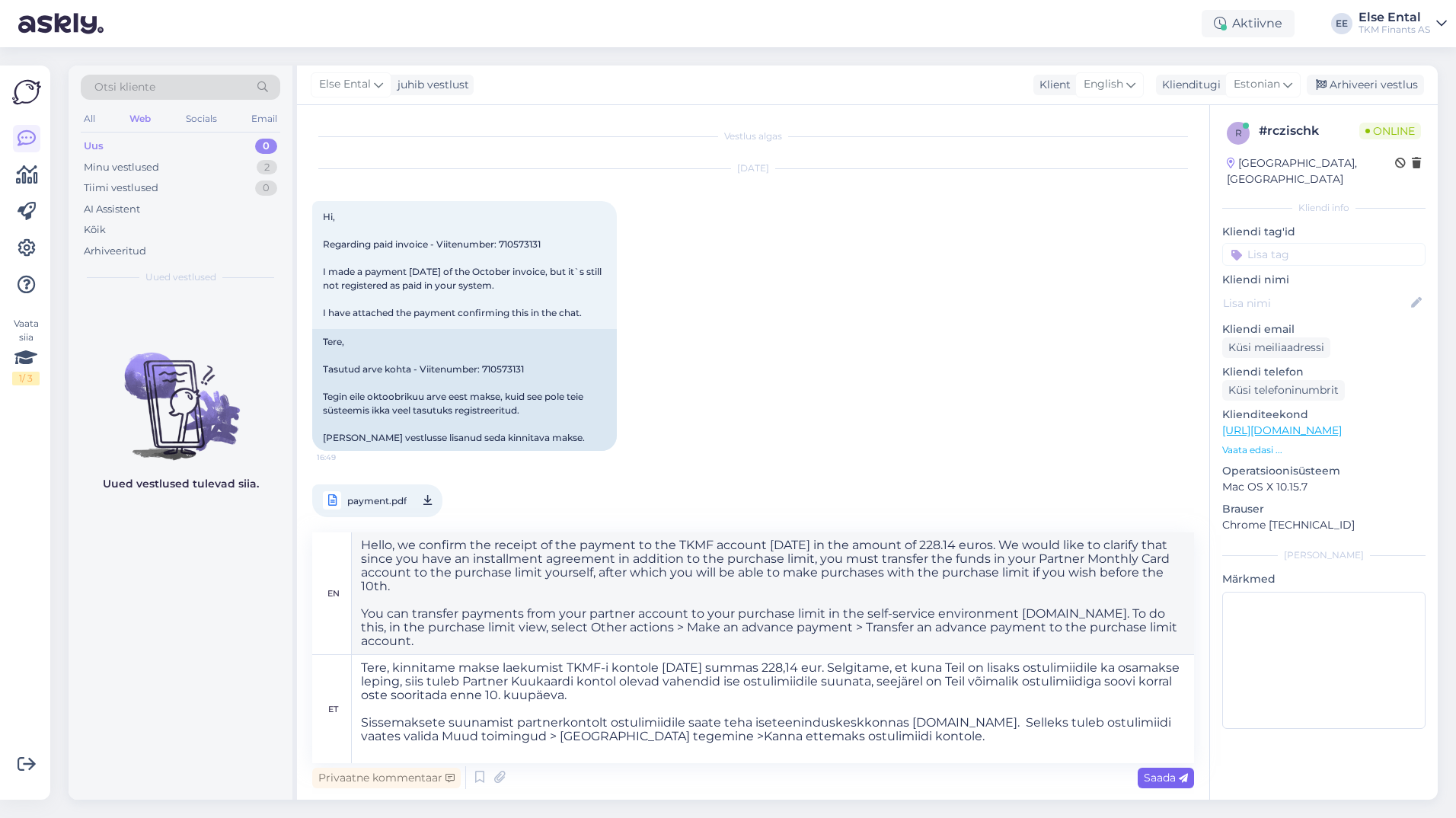
click at [1156, 771] on span "Saada" at bounding box center [1166, 777] width 44 height 14
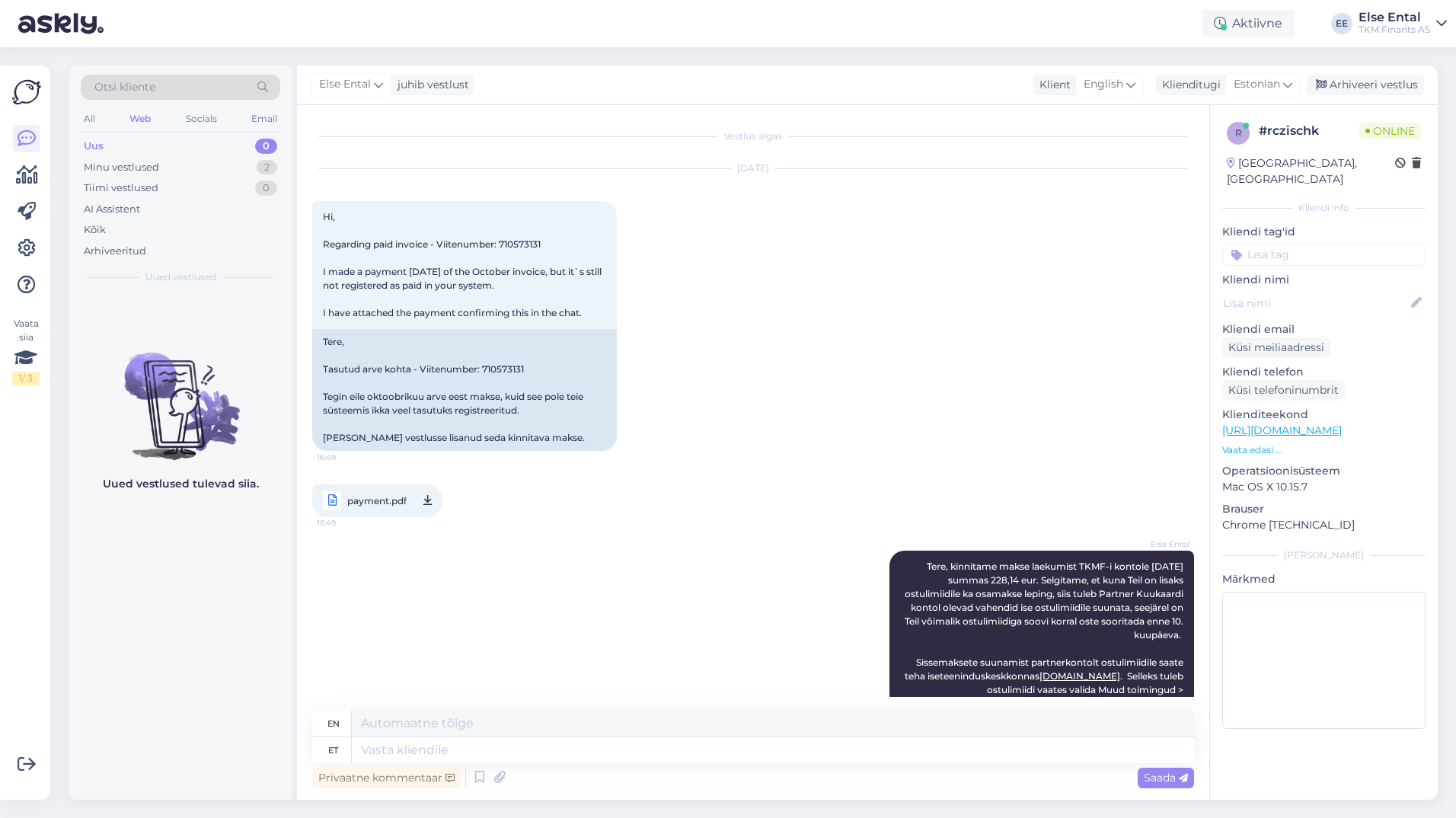
scroll to position [230, 0]
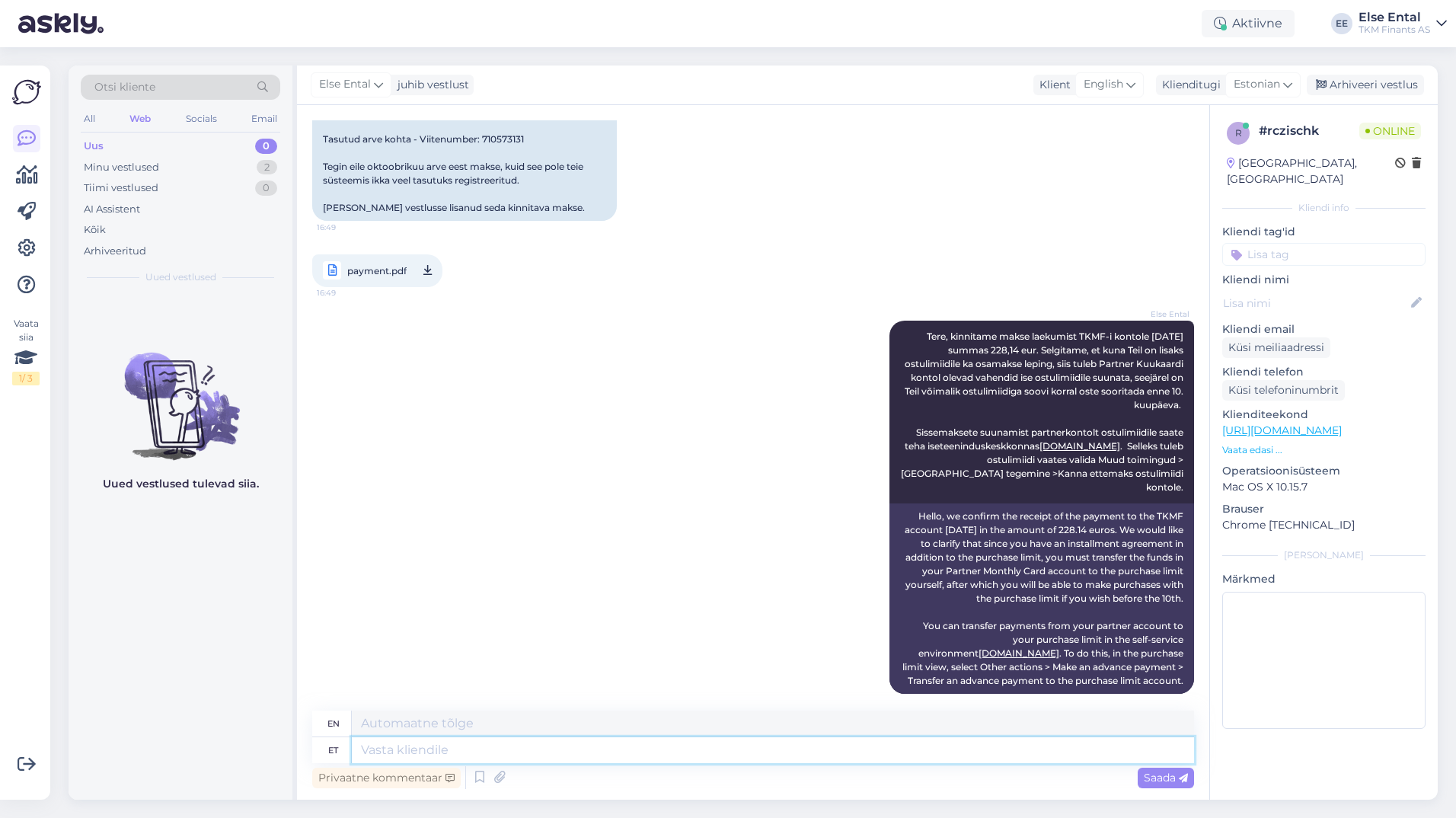
click at [955, 759] on textarea at bounding box center [773, 749] width 843 height 26
click at [479, 753] on textarea at bounding box center [773, 749] width 843 height 26
type textarea "Palun s"
type textarea "Please"
type textarea "Palun suunake"
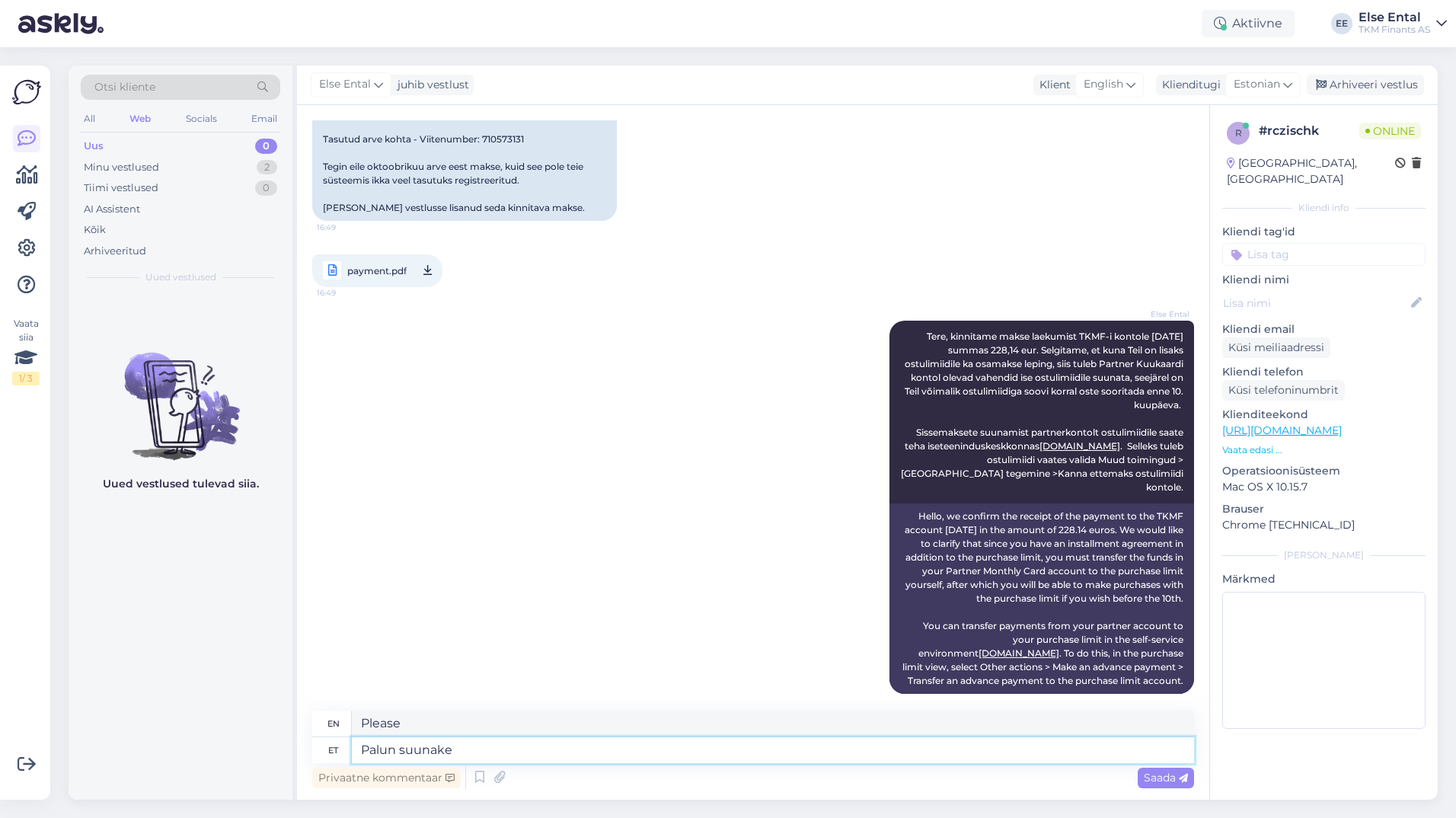
type textarea "Please direct"
type textarea "Palun suunake Ostulimiidiöe"
type textarea "Please refer to the Purchase Limit."
type textarea "Palun suunake Ostulimiidile"
type textarea "Please refer to Purchase Limit"
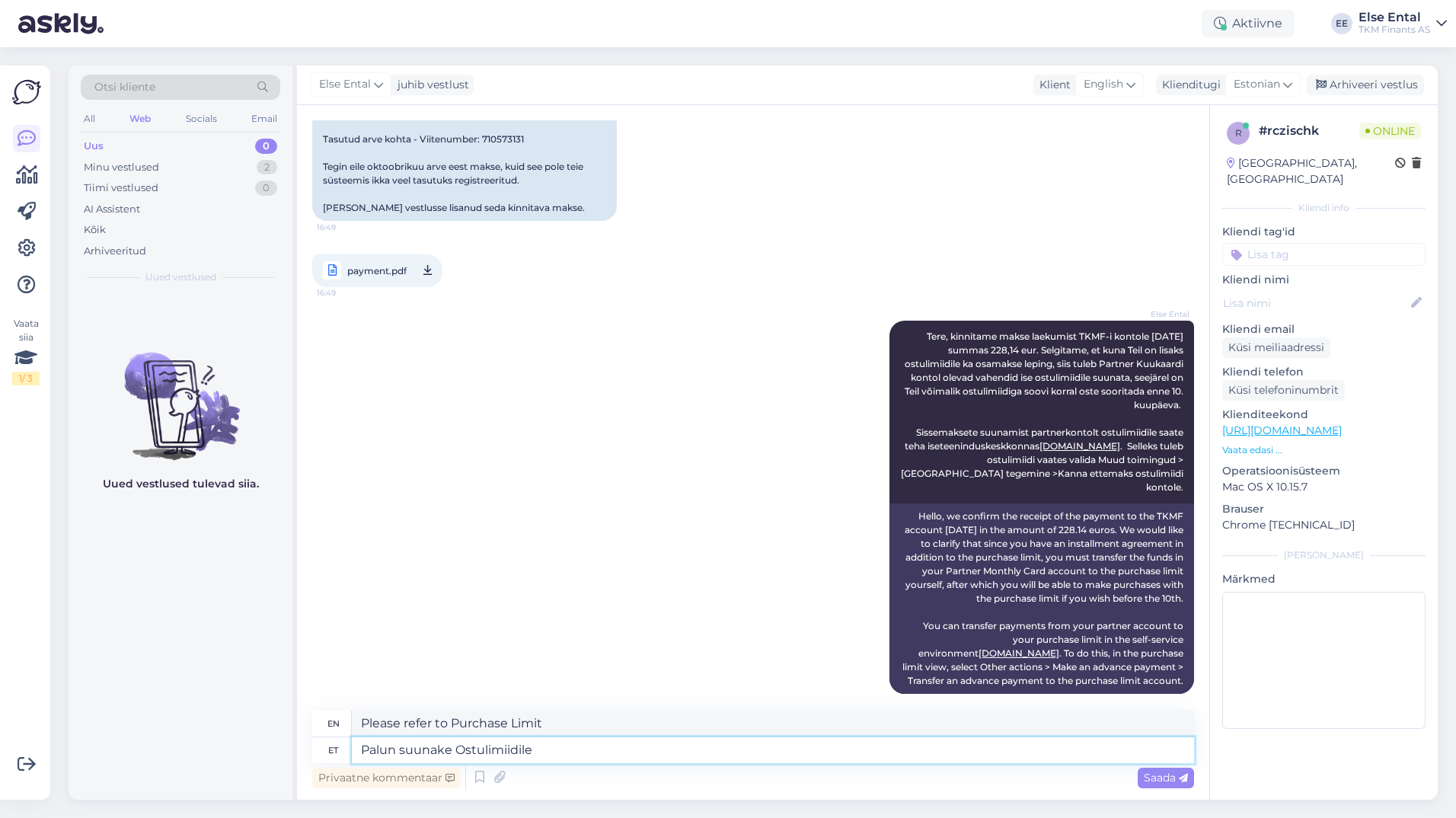
paste textarea "183.43"
type textarea "Palun suunake Ostulimiidile 183.43"
type textarea "Please refer to Purchase Limit 183.43"
click at [555, 749] on textarea "Palun suunake Ostulimiidile 183.43" at bounding box center [773, 749] width 843 height 26
type textarea "Palun suunake Ostulimiidile 183,43"
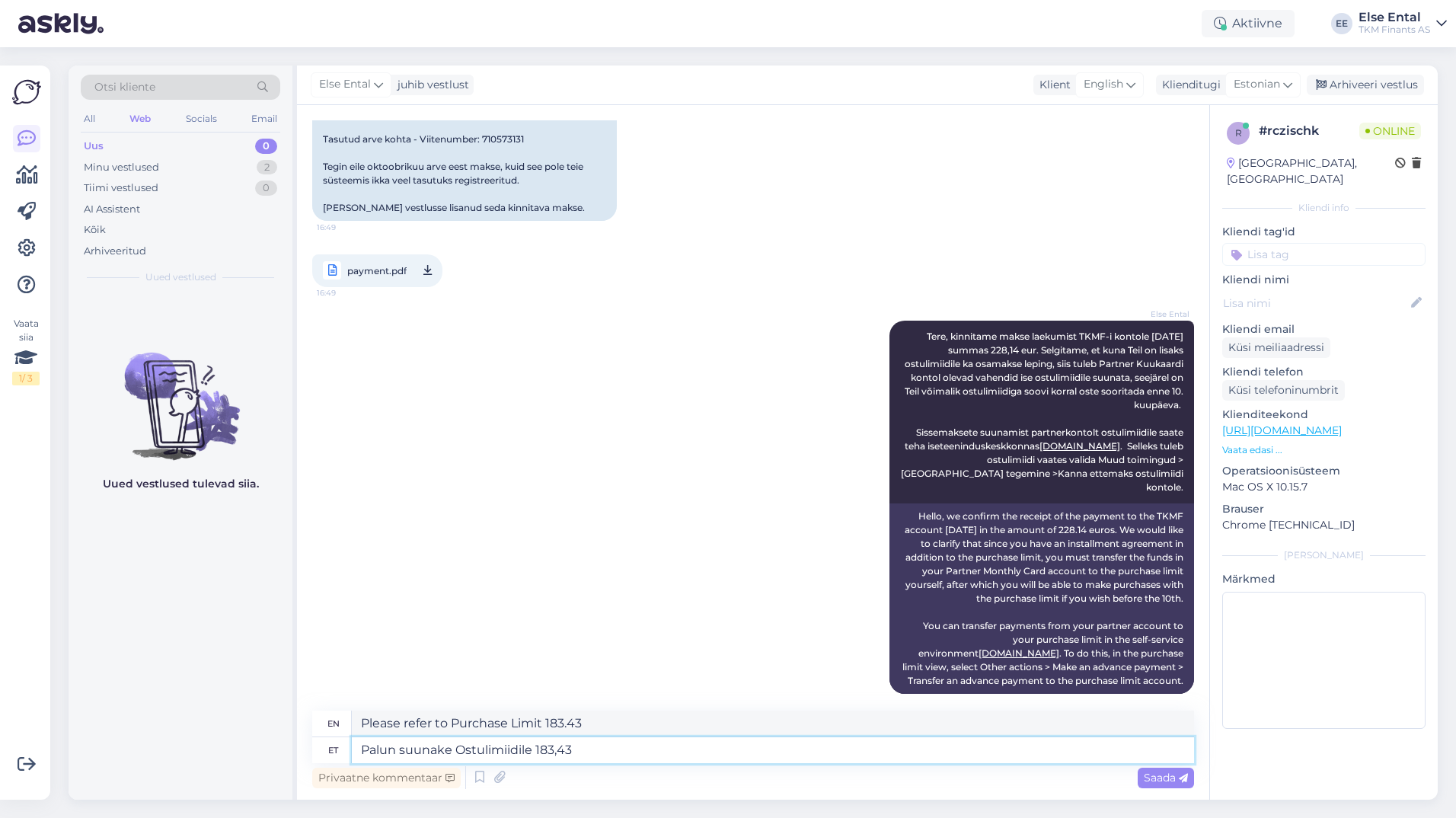
type textarea "Please transfer 183.43 to Purchase Limit"
click at [606, 752] on textarea "Palun suunake Ostulimiidile 183,43" at bounding box center [773, 749] width 843 height 26
type textarea "Palun suunake Ostulimiidile 183,43, m"
type textarea "Please transfer 183.43 to Purchase Limit,"
type textarea "Palun suunake Ostulimiidile 183,43, mis k"
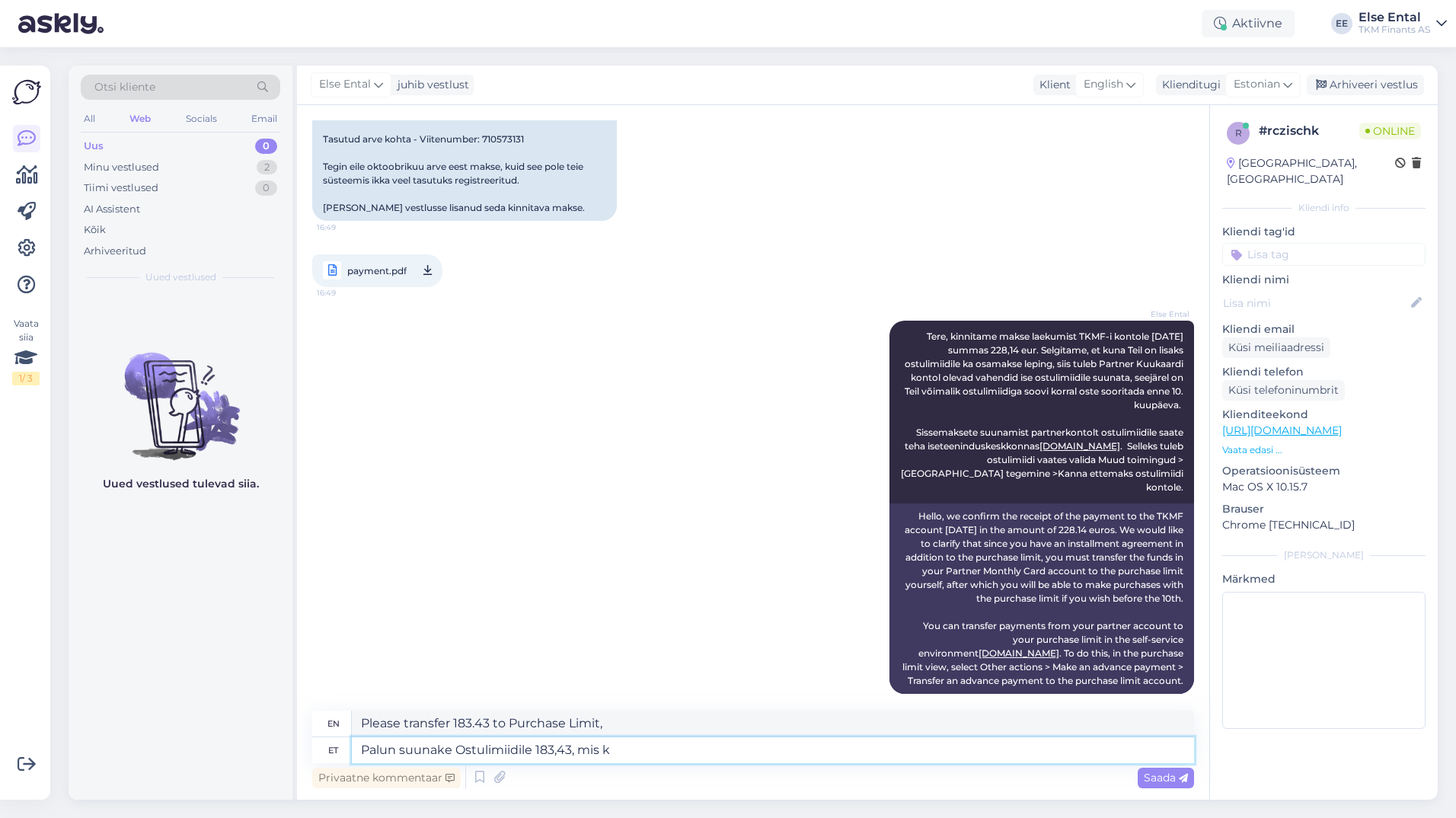
type textarea "Please transfer 183.43 to the Purchase Limit, which"
type textarea "Palun suunake Ostulimiidile 183,43, mis kajastub"
type textarea "Please transfer 183.43 to the Purchase Limit, which will be reflected"
type textarea "Palun suunake Ostulimiidile 183,43, mis kajastub ar"
type textarea "Please transfer to Purchase Limit 183.43, which will be reflected"
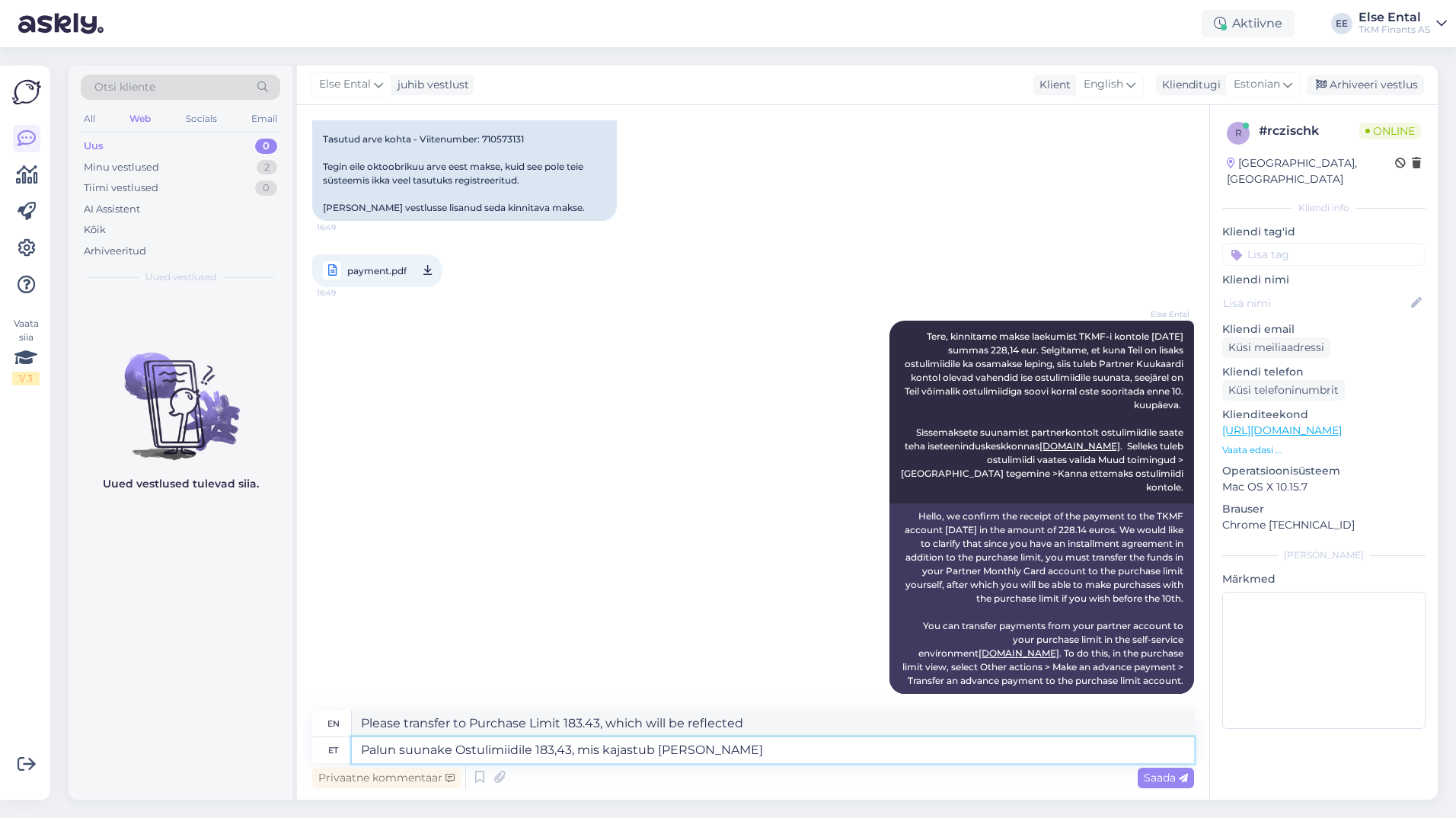
type textarea "Palun suunake Ostulimiidile 183,43, mis kajastub [PERSON_NAME]"
type textarea "Please transfer 183.43 to the Purchase Limit, which will be reflected on the in…"
click at [731, 751] on textarea "Palun suunake Ostulimiidile 183,43, mis kajastub [PERSON_NAME]" at bounding box center [773, 749] width 843 height 26
paste textarea "1268837"
type textarea "Palun suunake Ostulimiidile 183,43, mis kajastub [PERSON_NAME] 1268837"
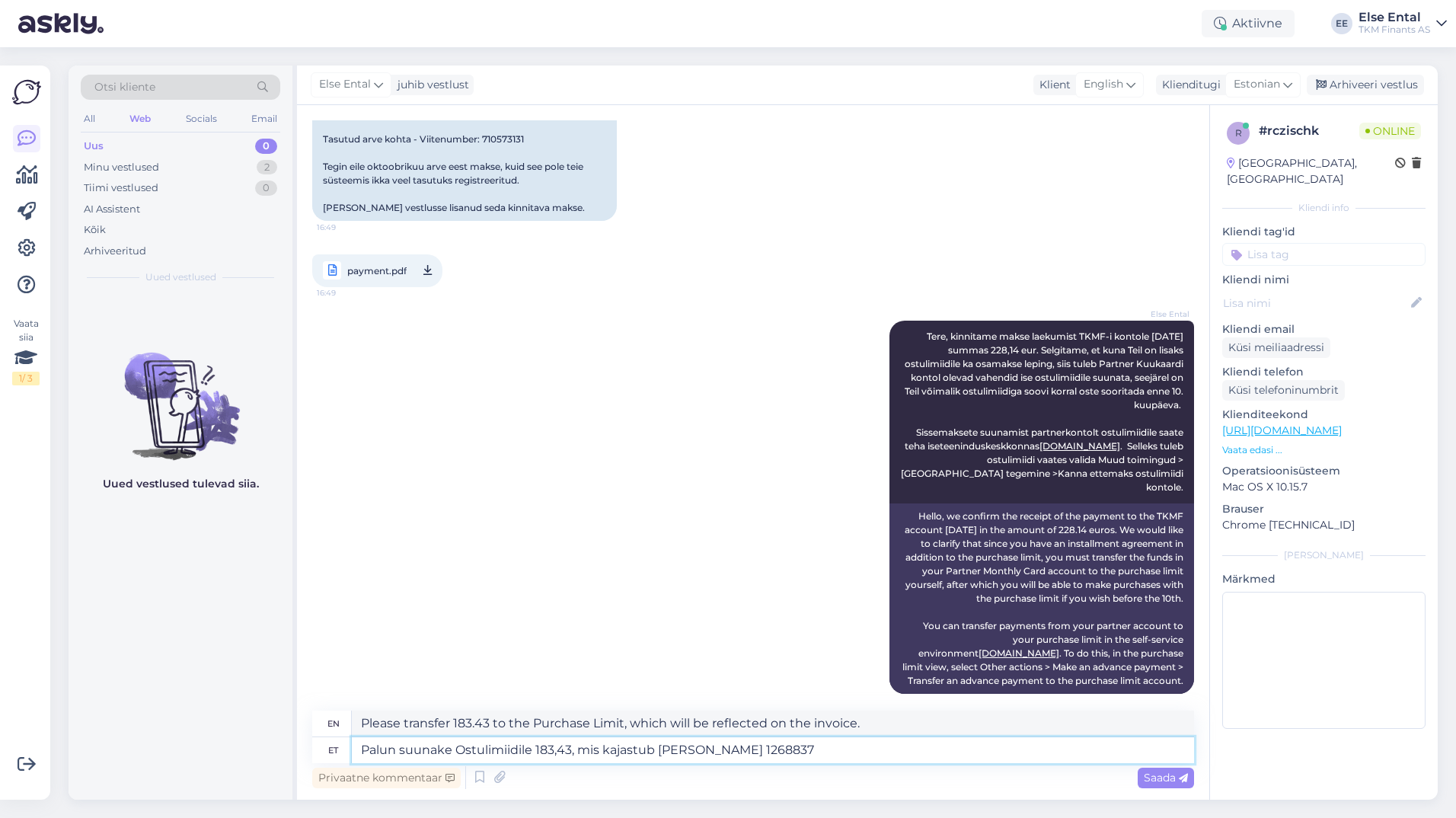
type textarea "Please transfer 183.43 to Purchase Limit, which is reflected in invoice 1268837"
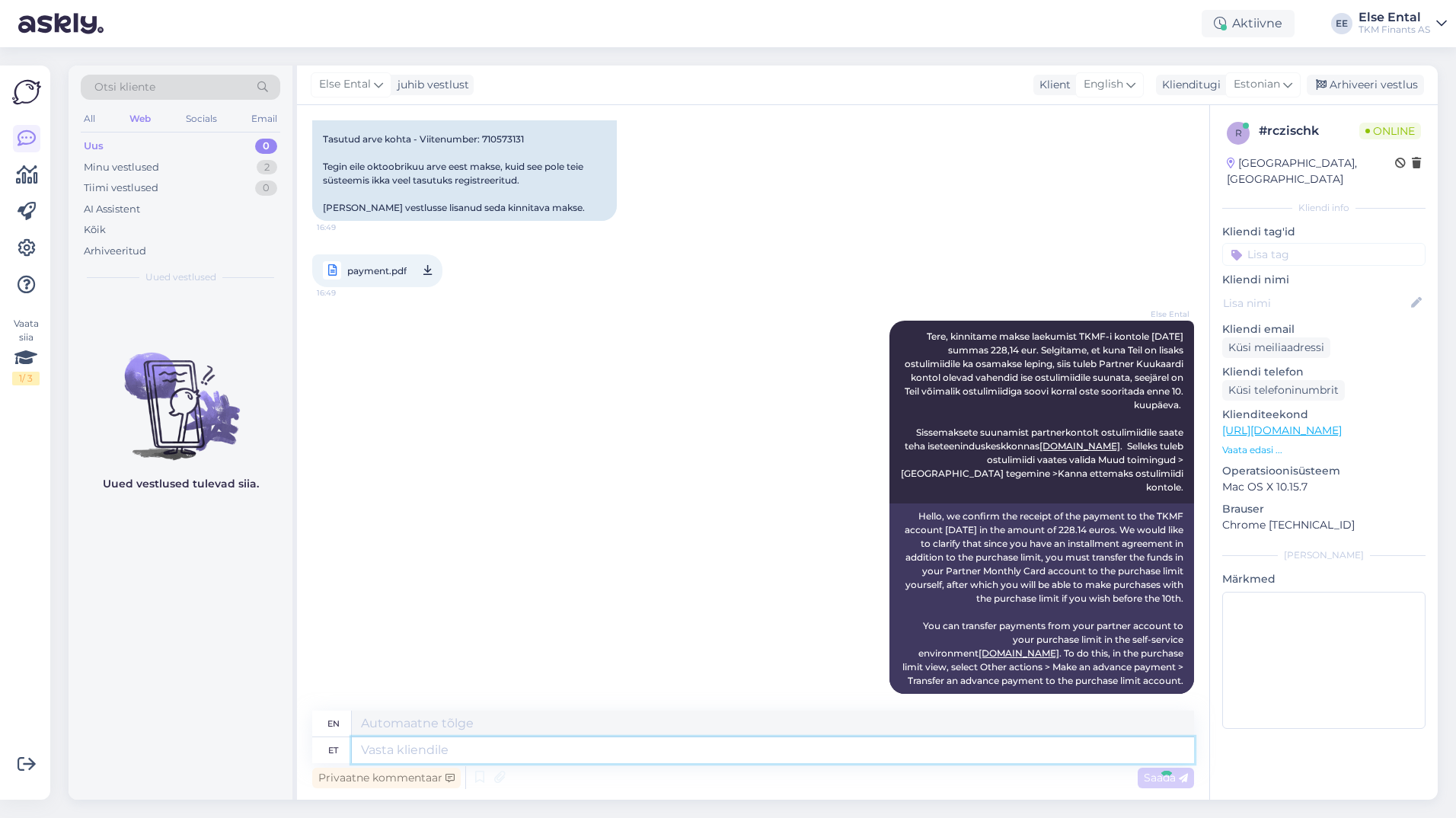
scroll to position [349, 0]
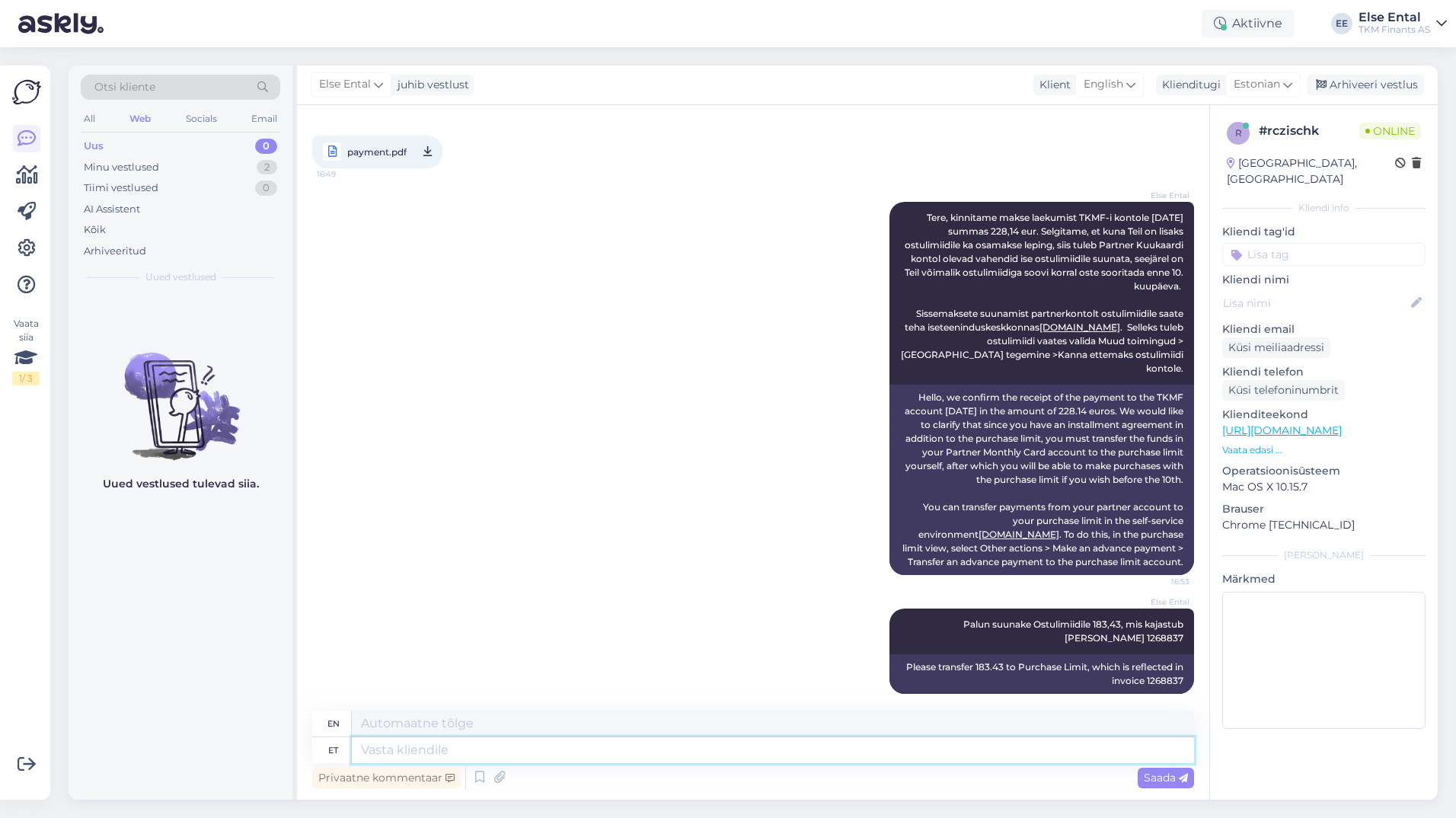
click at [541, 757] on textarea at bounding box center [773, 749] width 843 height 26
type textarea "Ülejäänud"
type textarea "The rest"
type textarea "Ülejäänud summa"
type textarea "Remaining amount"
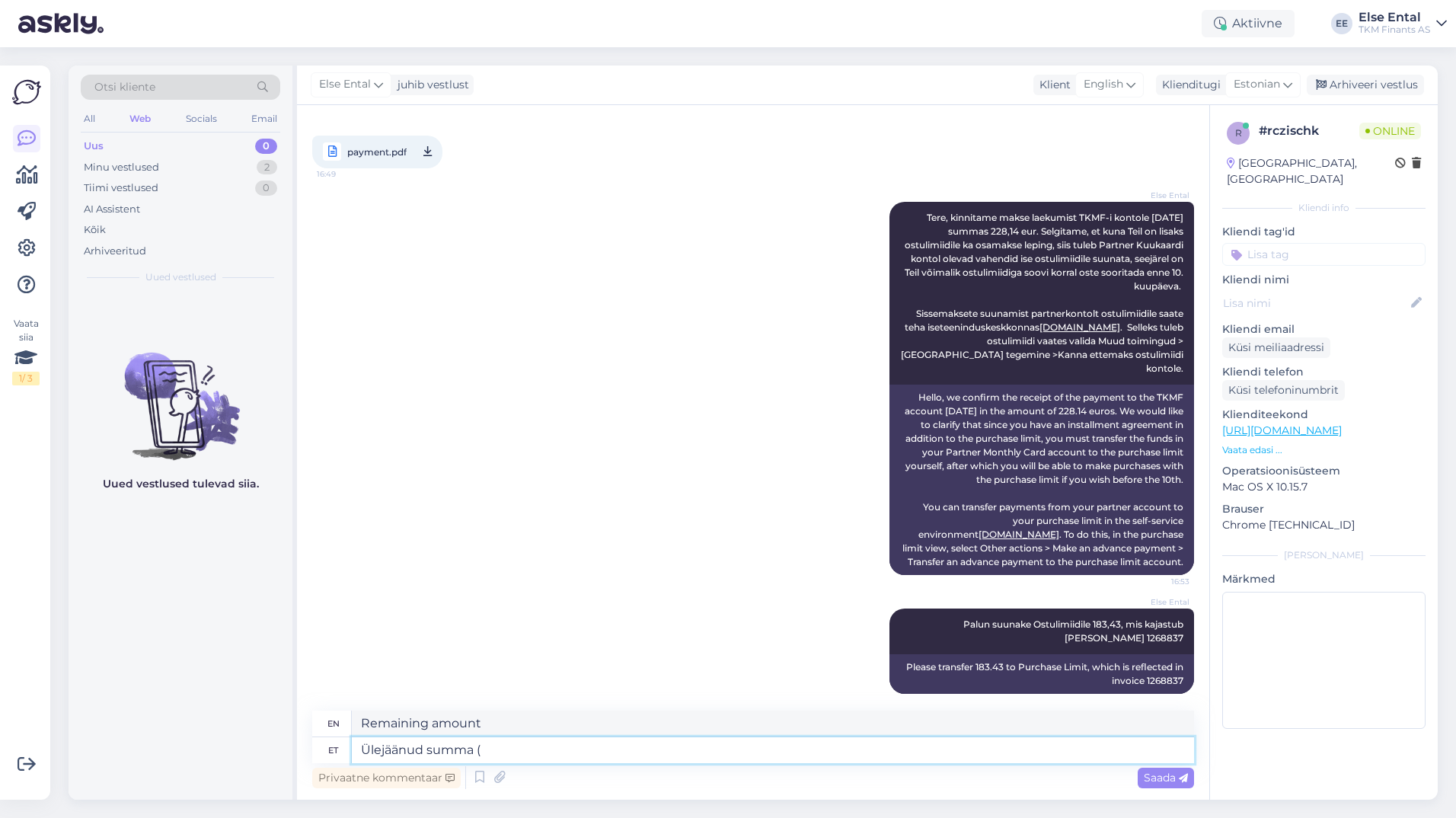
paste textarea "44,71"
type textarea "Ülejäänud summa (44,71 e"
type textarea "The remaining amount (44.71"
type textarea "Ülejäänud summa (44,71 eur)"
type textarea "The remaining amount (44.71 euros)"
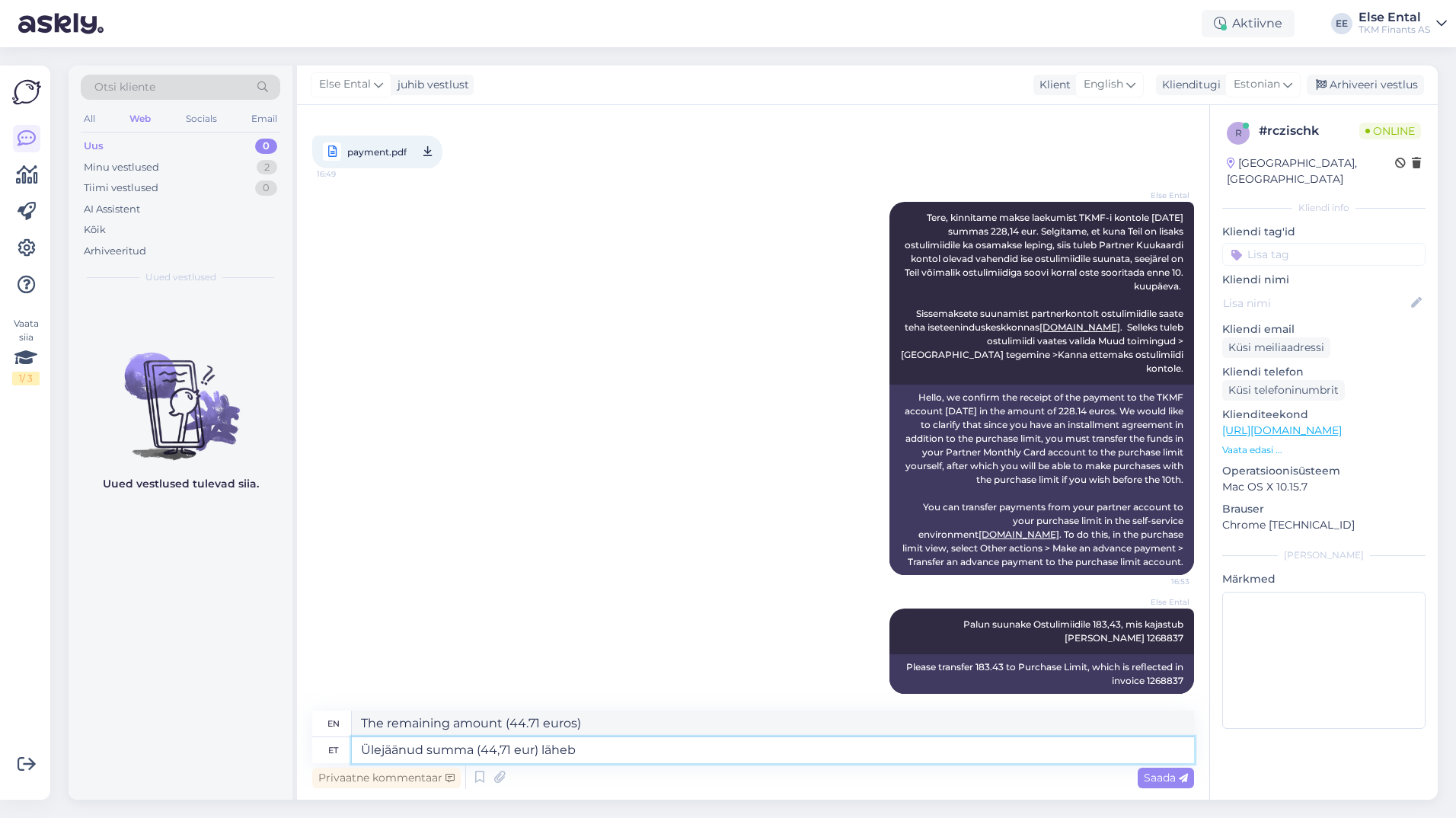
type textarea "Ülejäänud summa (44,71 eur) läheb"
type textarea "The remaining amount (44.71 euros) will go to"
type textarea "Ülejäänud summa (44,71 eur) [PERSON_NAME]"
type textarea "The remaining amount (44.71 EUR) will go to you."
type textarea "Ülejäänud summa (44,71 eur) [PERSON_NAME] Partner"
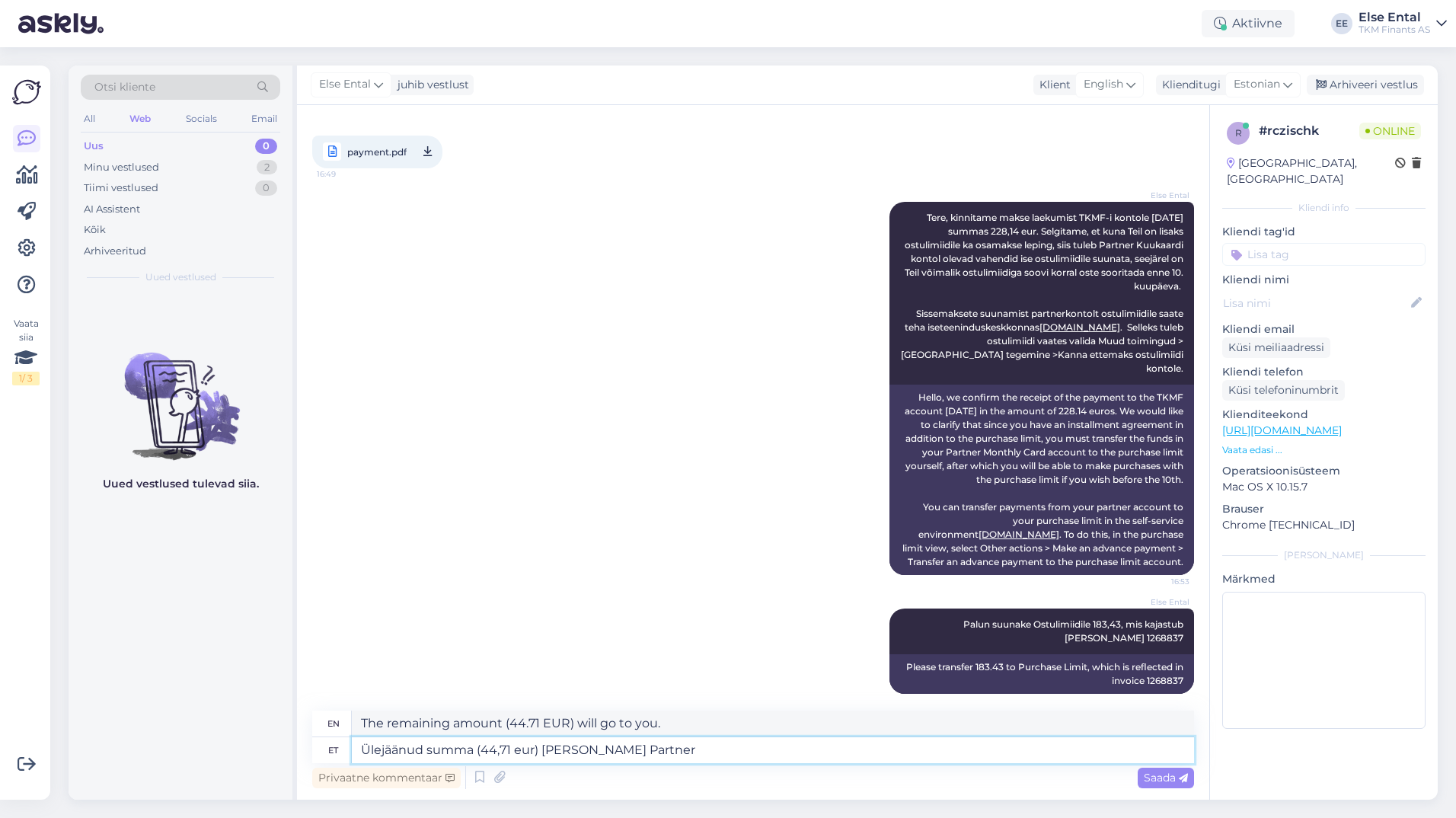
type textarea "The remaining amount (44.71 EUR) will go to your Partner"
type textarea "Ülejäänud summa (44,71 eur) [PERSON_NAME] Partner [PERSON_NAME] k"
type textarea "The remaining amount (44.71 EUR) will go to your Partner Monthly Card."
type textarea "Ülejäänud summa (44,71 eur) [PERSON_NAME] Partner [PERSON_NAME] kontolt"
type textarea "The remaining amount (44.71 EUR) will be transferred from your Partner Monthly …"
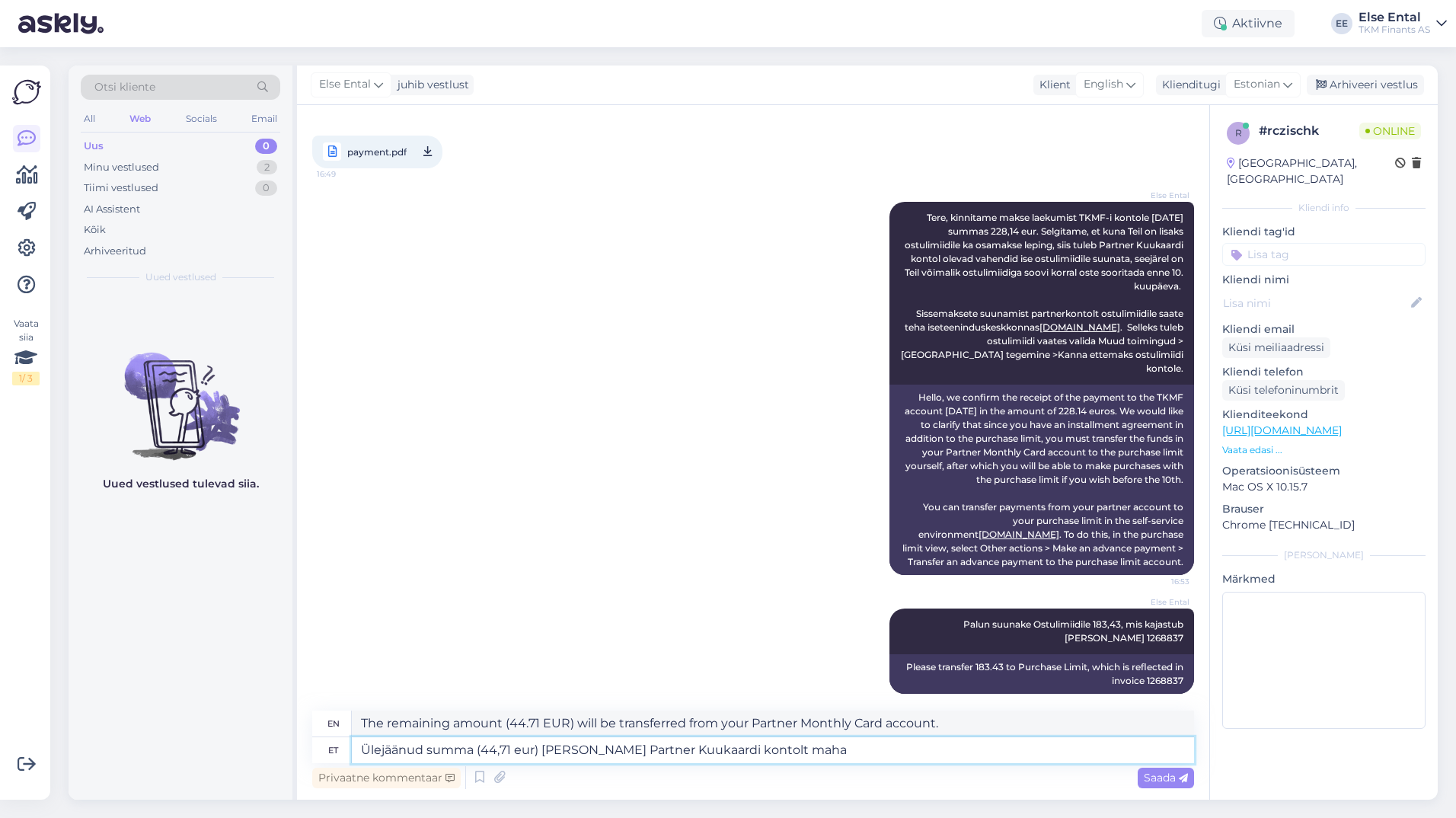
type textarea "Ülejäänud summa (44,71 eur) [PERSON_NAME] Partner [PERSON_NAME] kontolt maha a"
type textarea "The remaining amount (44.71 EUR) will be deducted from your Partner Monthly Car…"
type textarea "Ülejäänud summa (44,71 eur) [PERSON_NAME] Partner [PERSON_NAME] kontolt maha au…"
type textarea "The remaining amount (44.71 EUR) will be automatically deducted from your Partn…"
type textarea "Ülejäänud summa (44,71 eur) [PERSON_NAME] Partner Kuukaardi kontolt maha automa…"
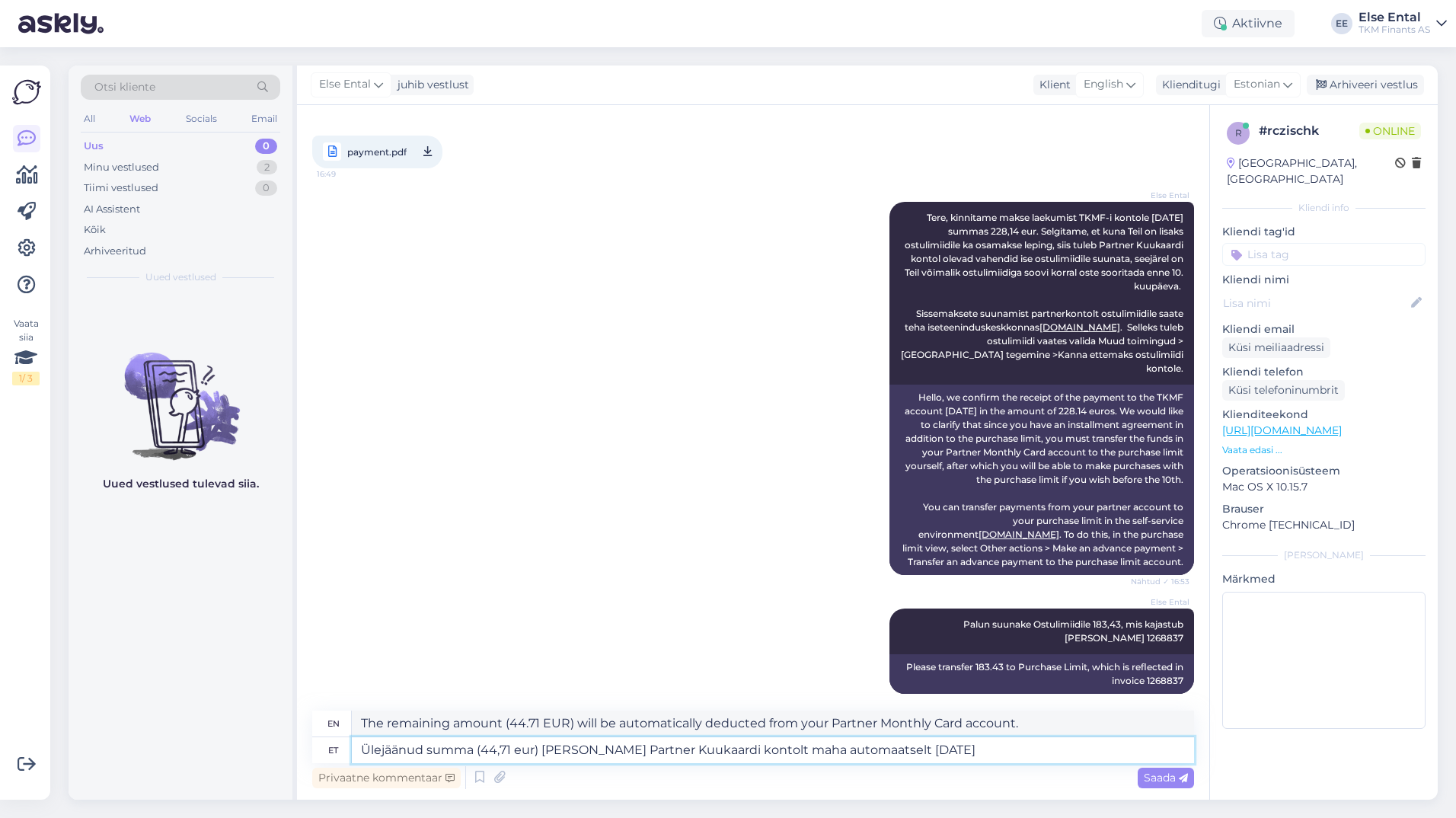
type textarea "The remaining amount (44.71 EUR) will be automatically deducted from your Partn…"
type textarea "Ülejäänud summa (44,71 eur) [PERSON_NAME] Partner Kuukaardi kontolt maha automa…"
type textarea "The remaining amount (44.71 EUR) will be automatically deducted from your Partn…"
type textarea "Ülejäänud summa (44,71 eur) [PERSON_NAME] Partner Kuukaardi kontolt maha automa…"
type textarea "The remaining amount (44.71 EUR) will be automatically deducted from your Partn…"
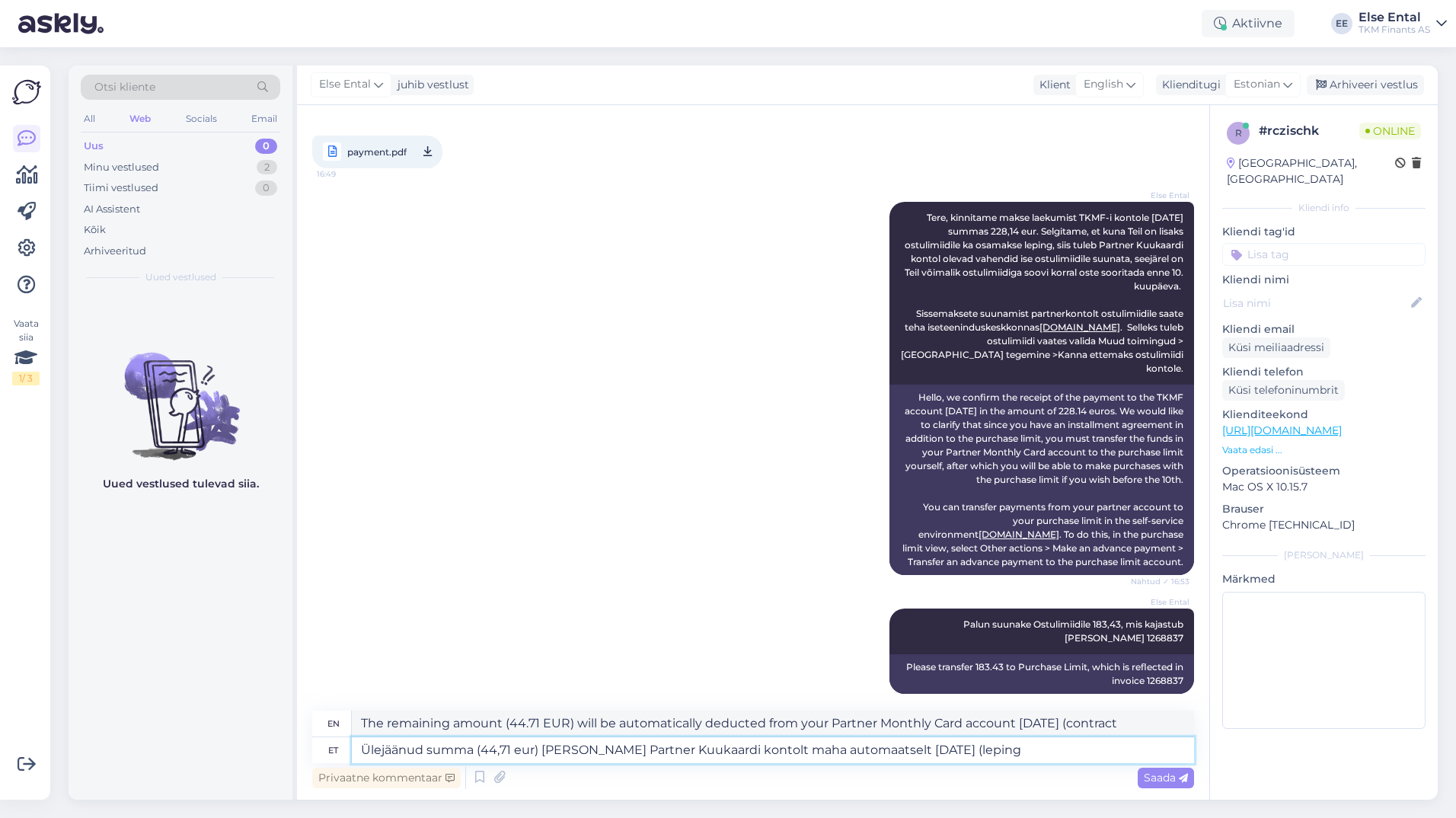
click at [1004, 743] on textarea "Ülejäänud summa (44,71 eur) [PERSON_NAME] Partner Kuukaardi kontolt maha automa…" at bounding box center [773, 749] width 843 height 26
paste textarea "503862 - Järelmaks"
type textarea "Ülejäänud summa (44,71 eur) [PERSON_NAME] Partner [PERSON_NAME] kontolt maha au…"
type textarea "The remaining amount (44.71 EUR) will be automatically deducted from your Partn…"
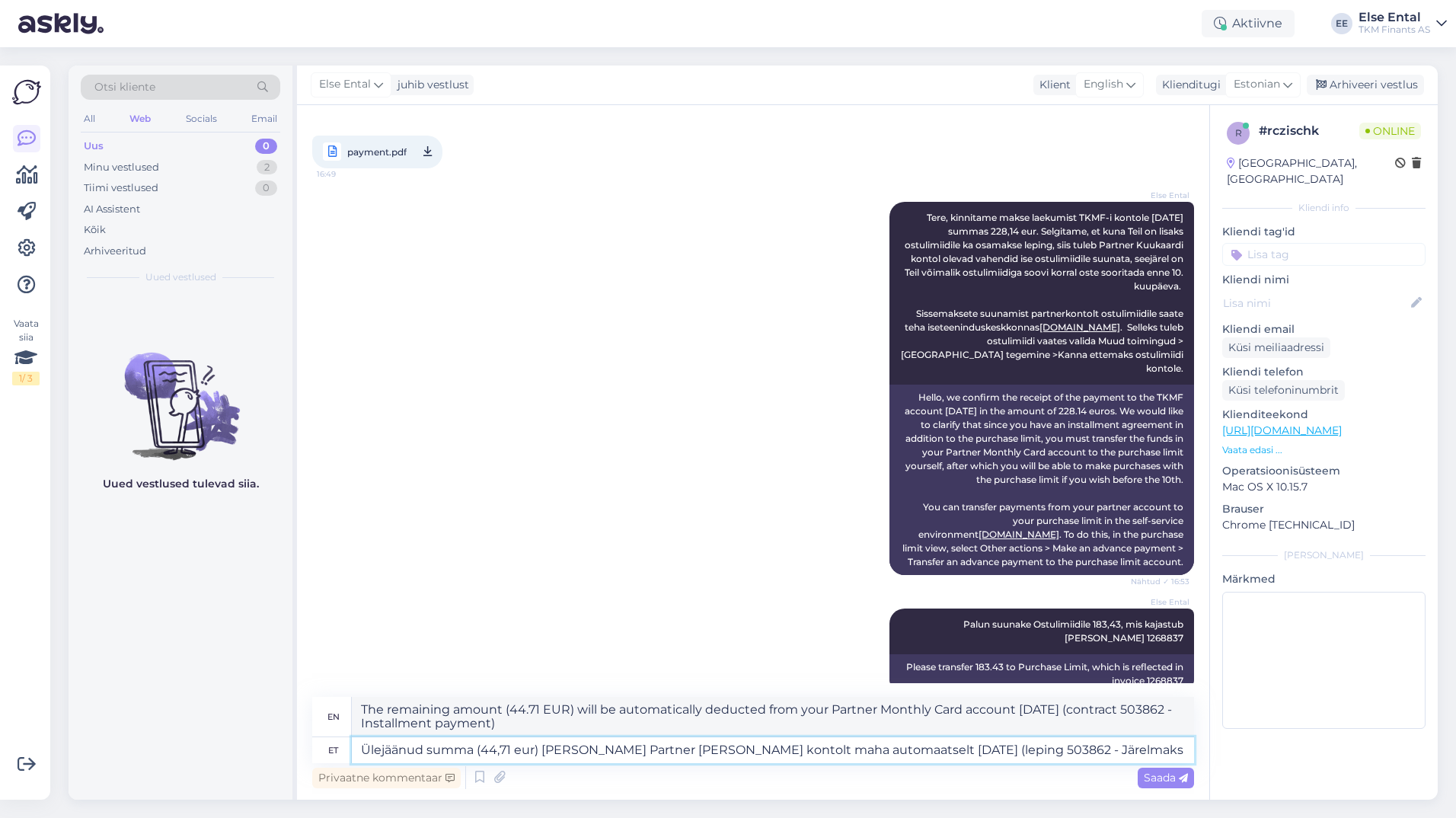
type textarea "Ülejäänud summa (44,71 eur) [PERSON_NAME] Partner Kuukaardi kontolt maha automa…"
type textarea "The remaining amount (44.71 EUR) will be automatically deducted from your Partn…"
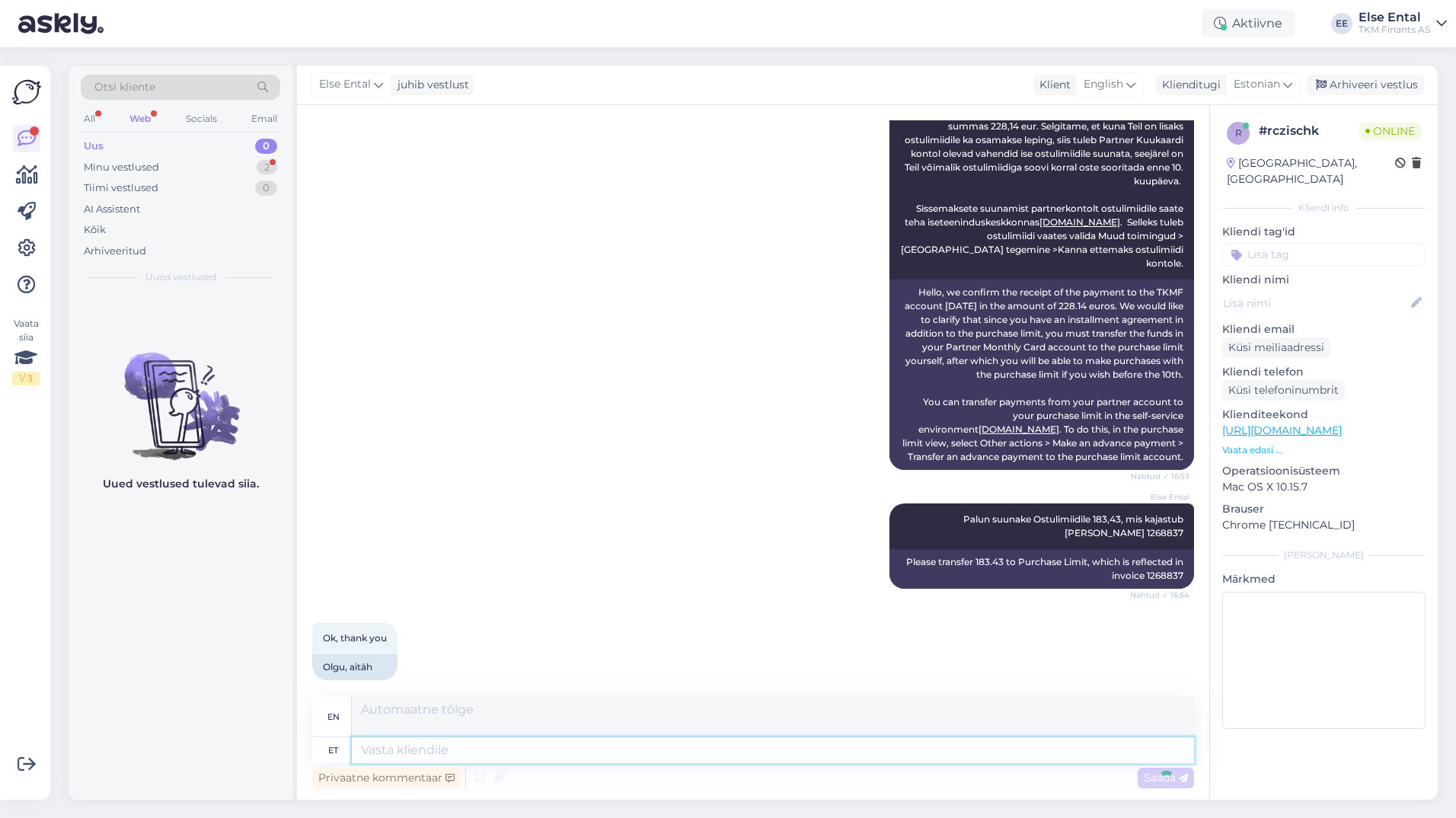
scroll to position [586, 0]
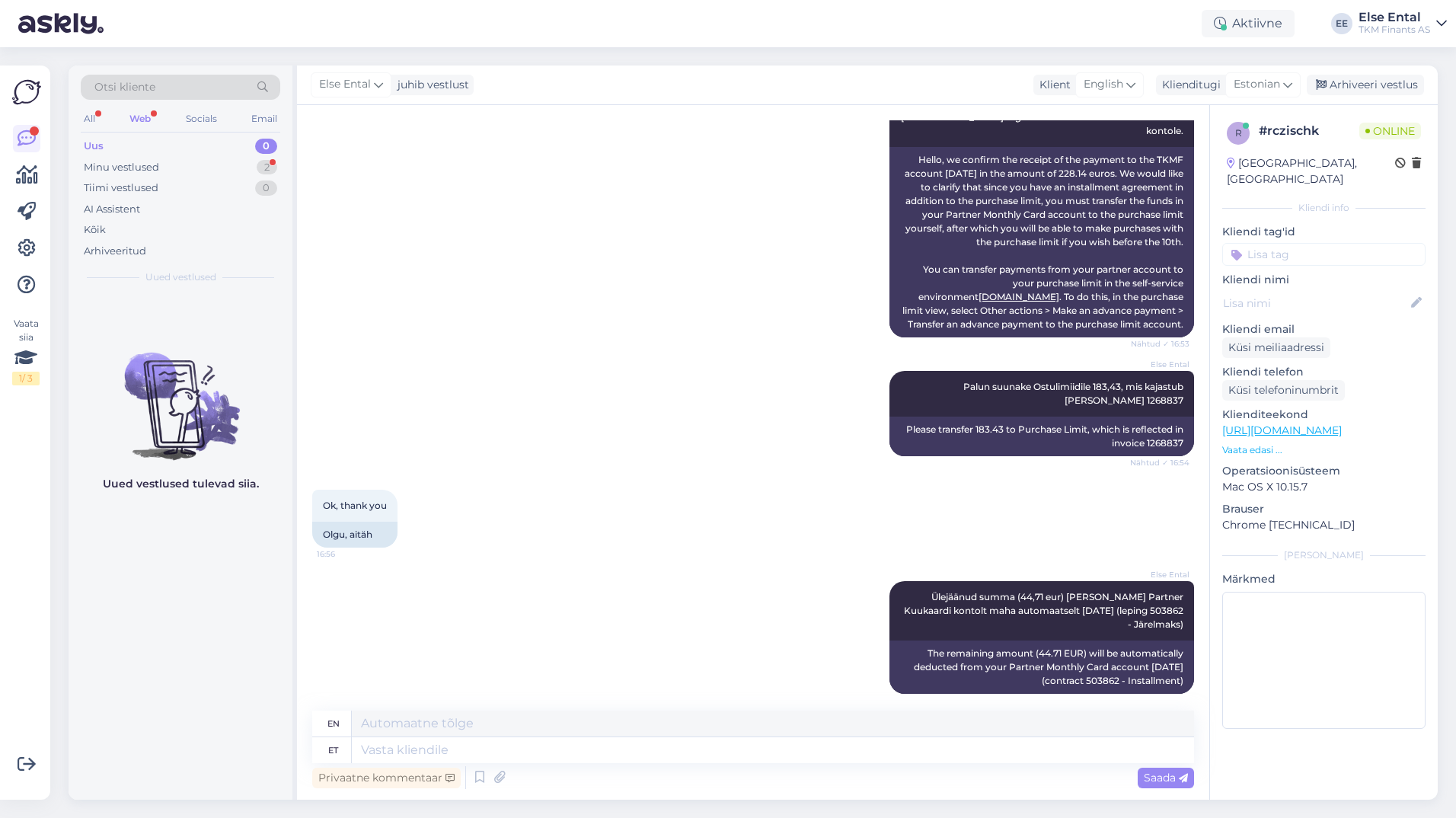
click at [643, 768] on div "Privaatne kommentaar Saada" at bounding box center [753, 777] width 882 height 29
click at [636, 758] on textarea at bounding box center [773, 749] width 843 height 26
click at [582, 753] on textarea at bounding box center [773, 749] width 843 height 26
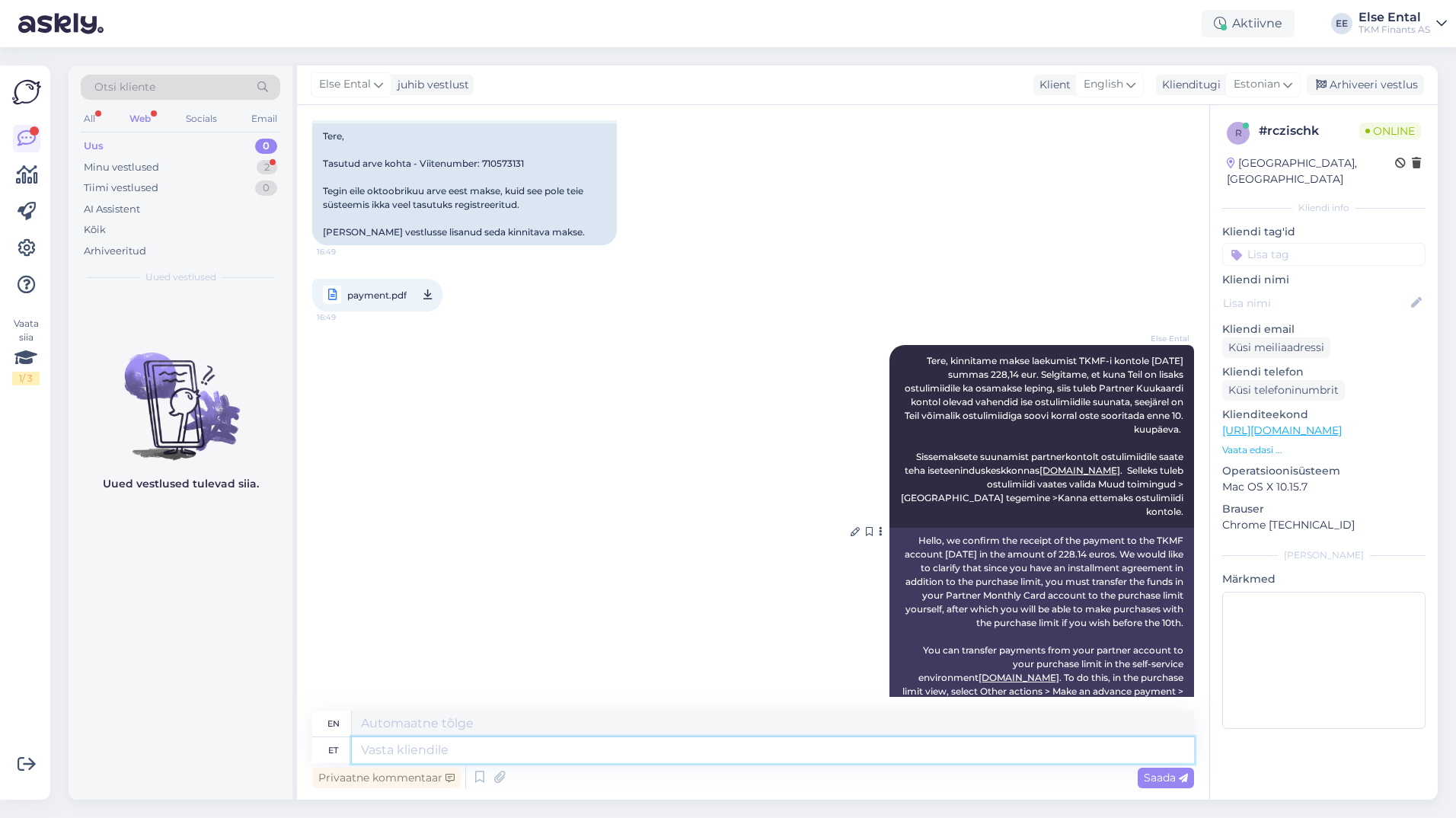
scroll to position [0, 0]
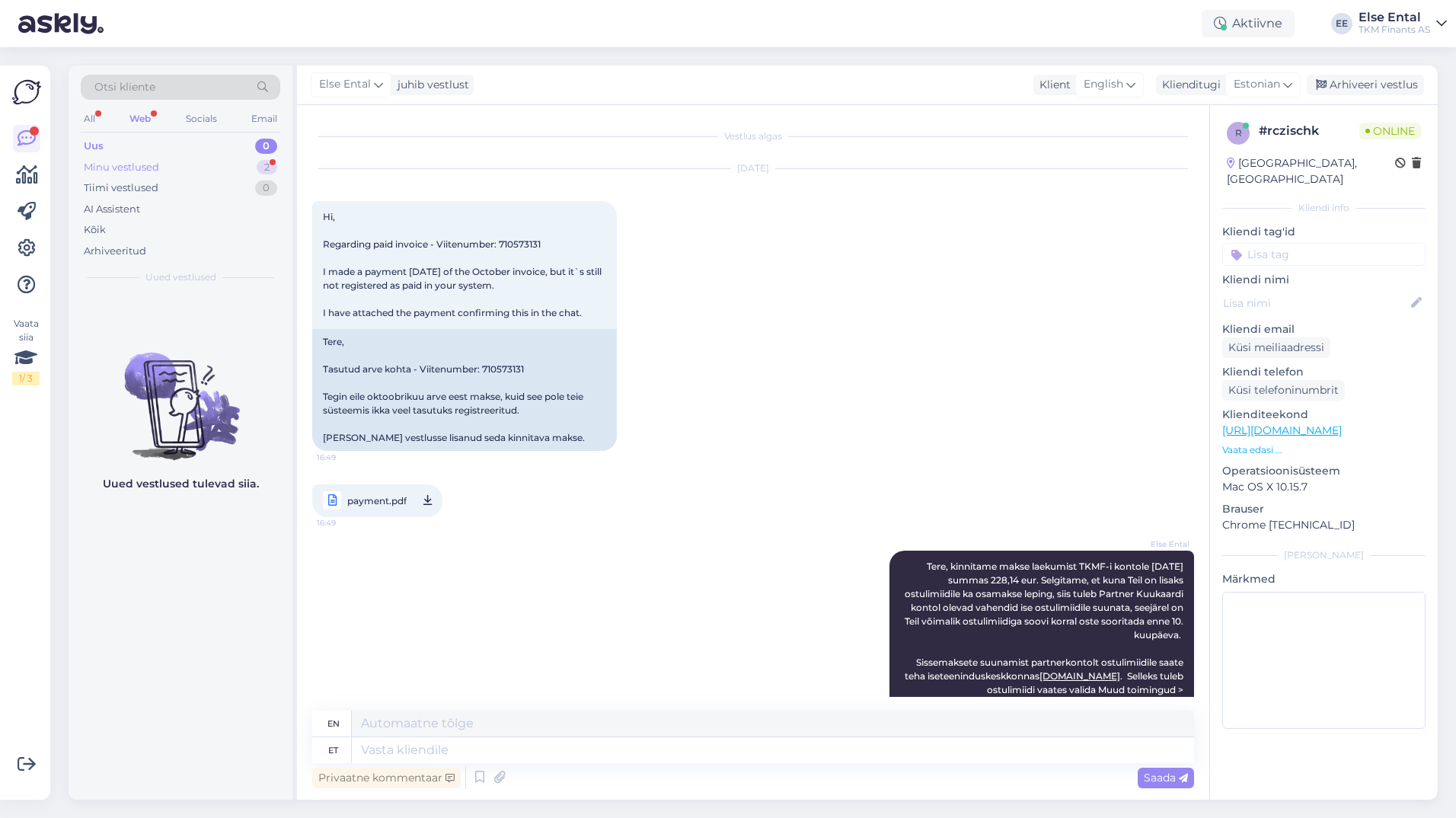
click at [146, 167] on div "Minu vestlused" at bounding box center [122, 167] width 76 height 15
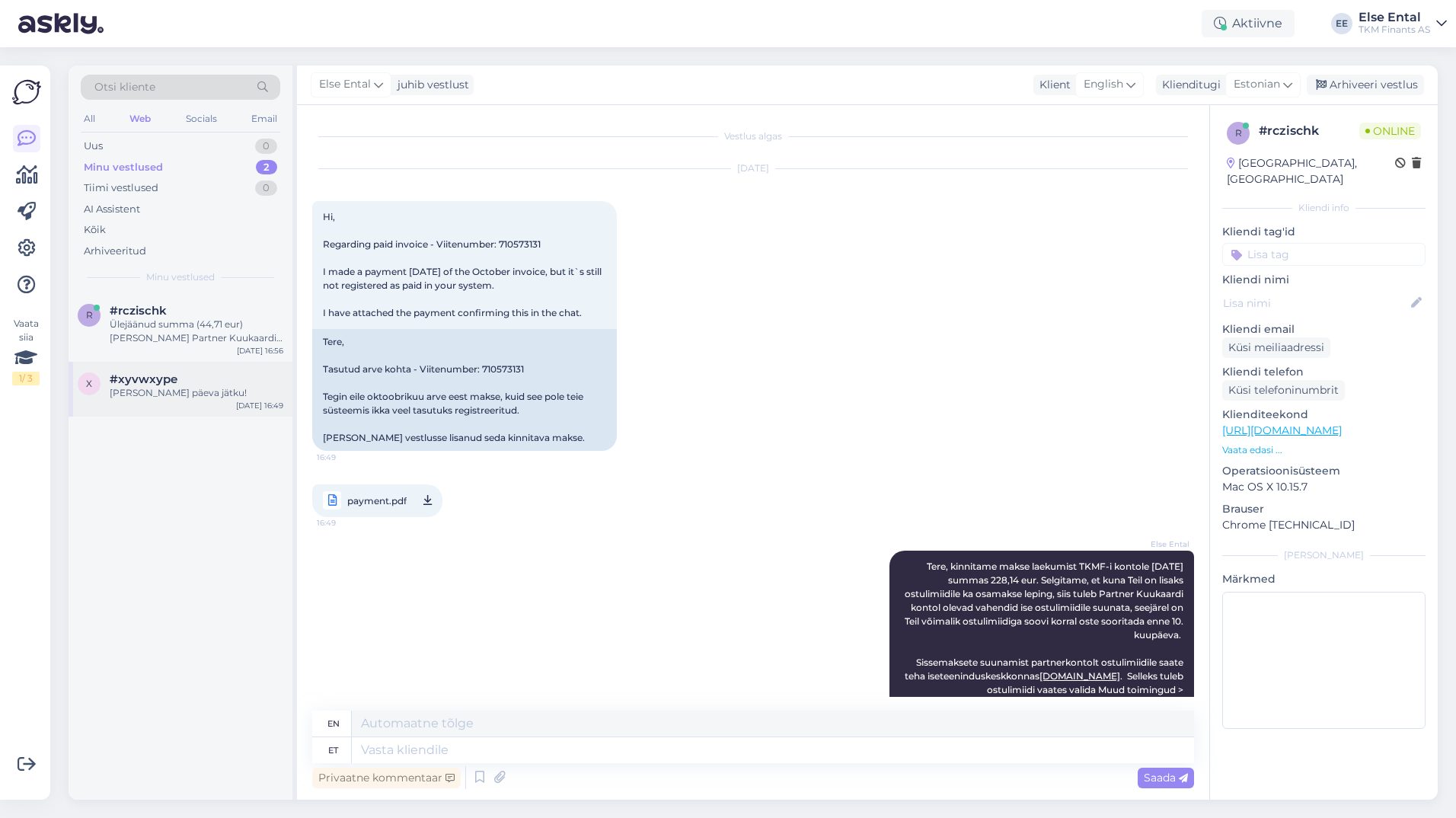
click at [145, 389] on div "[PERSON_NAME] päeva jätku!" at bounding box center [196, 393] width 174 height 14
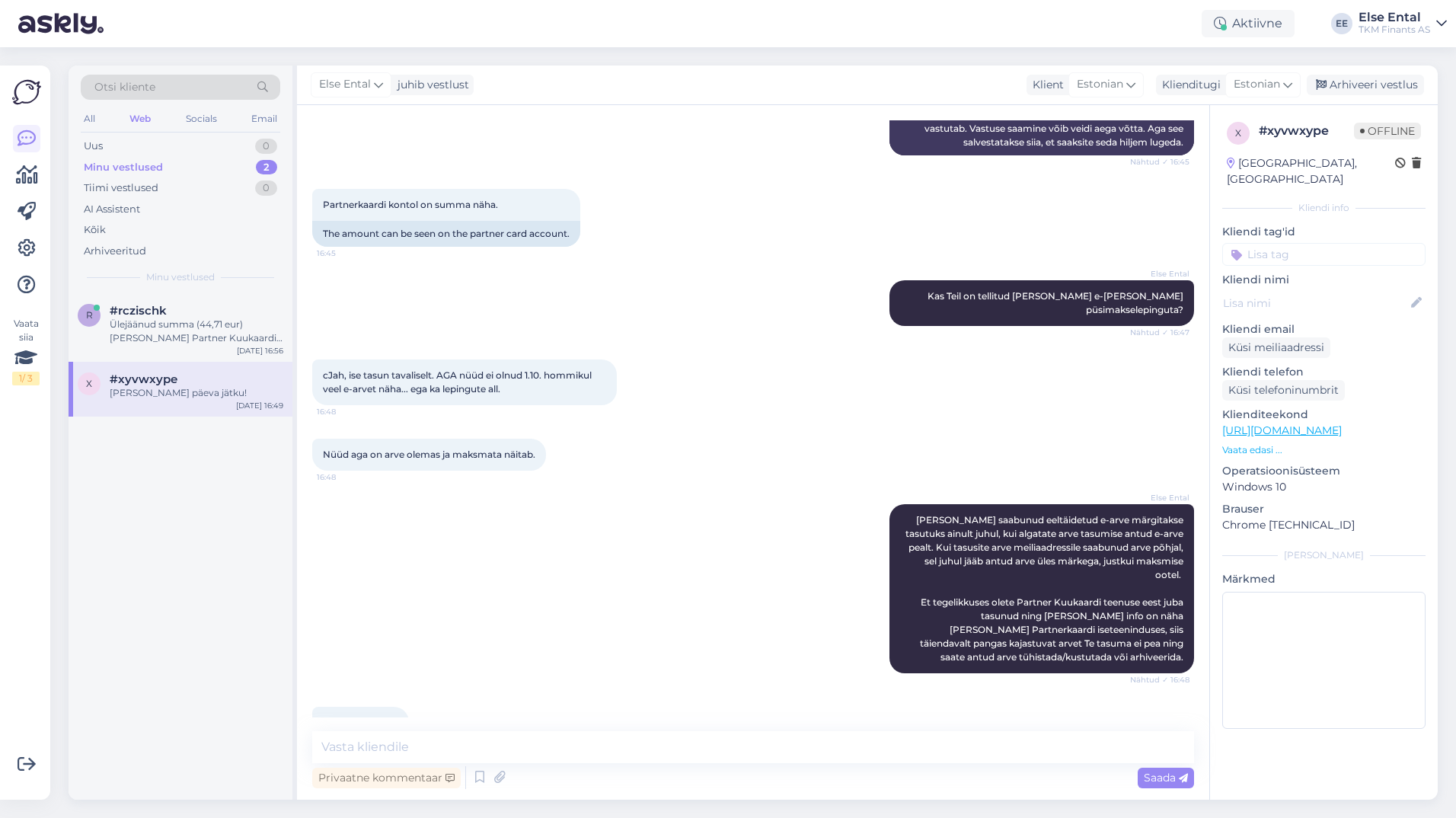
scroll to position [854, 0]
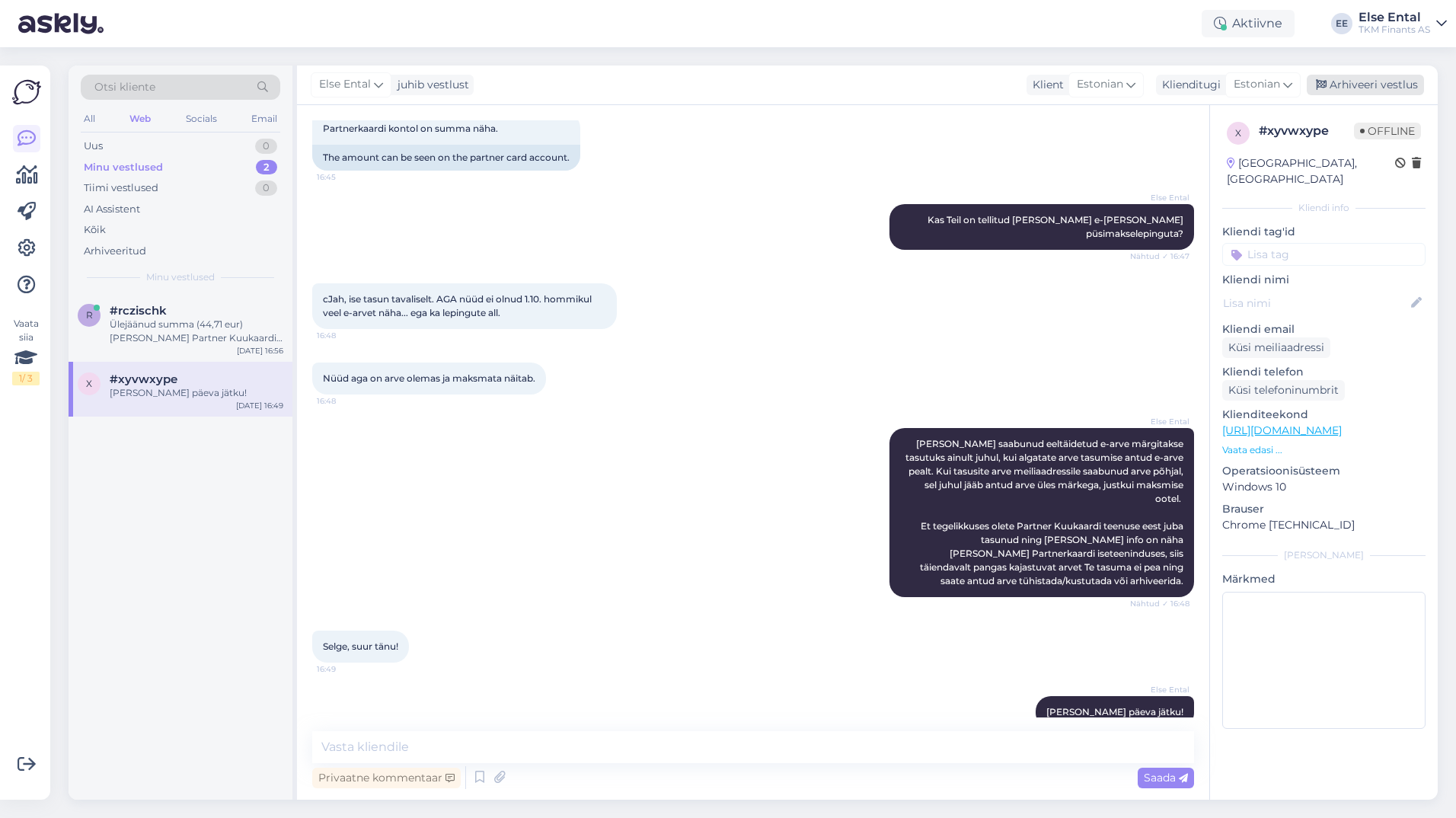
click at [1363, 81] on div "Arhiveeri vestlus" at bounding box center [1365, 85] width 117 height 20
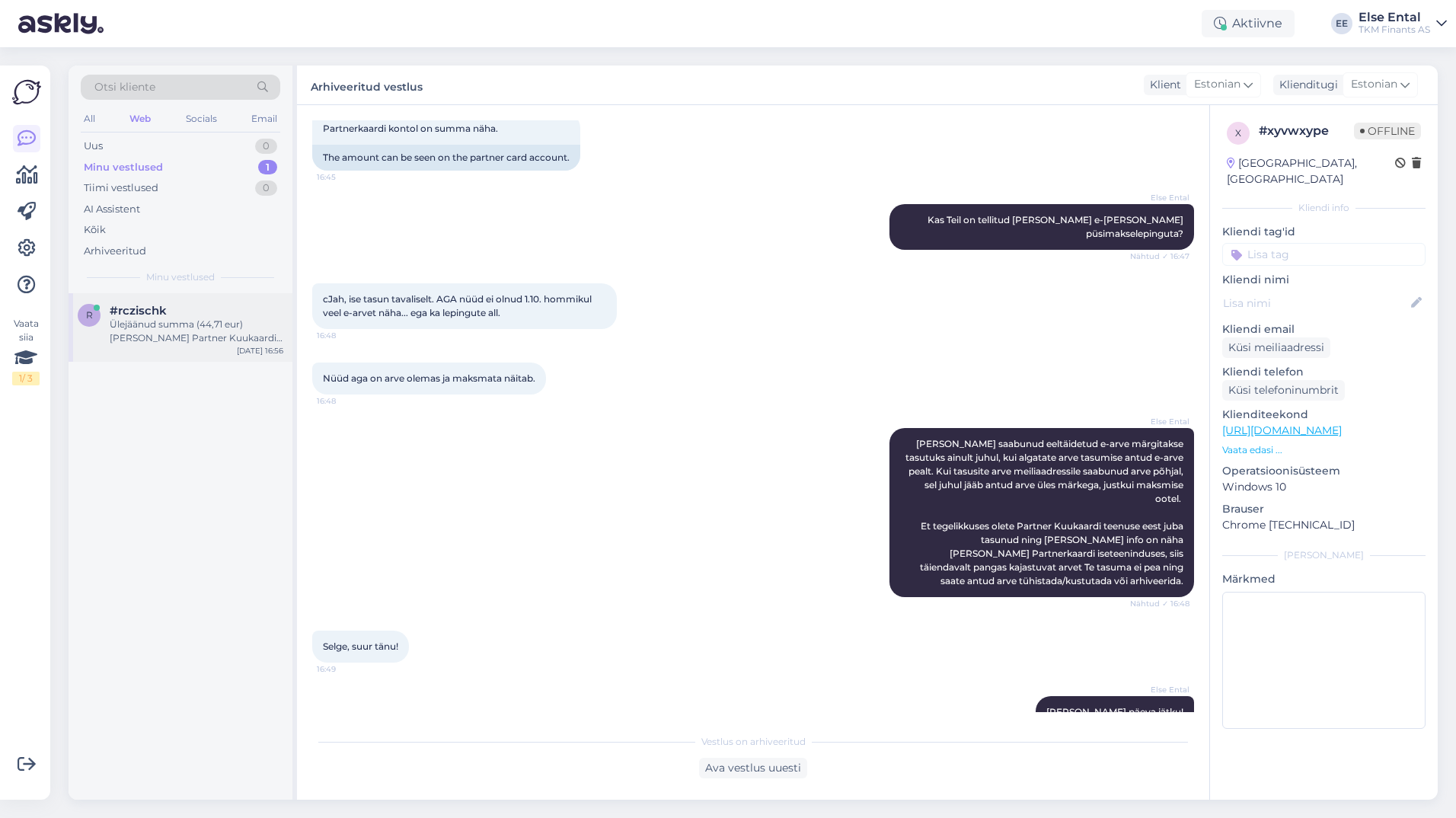
click at [153, 316] on span "#rczischk" at bounding box center [137, 311] width 57 height 14
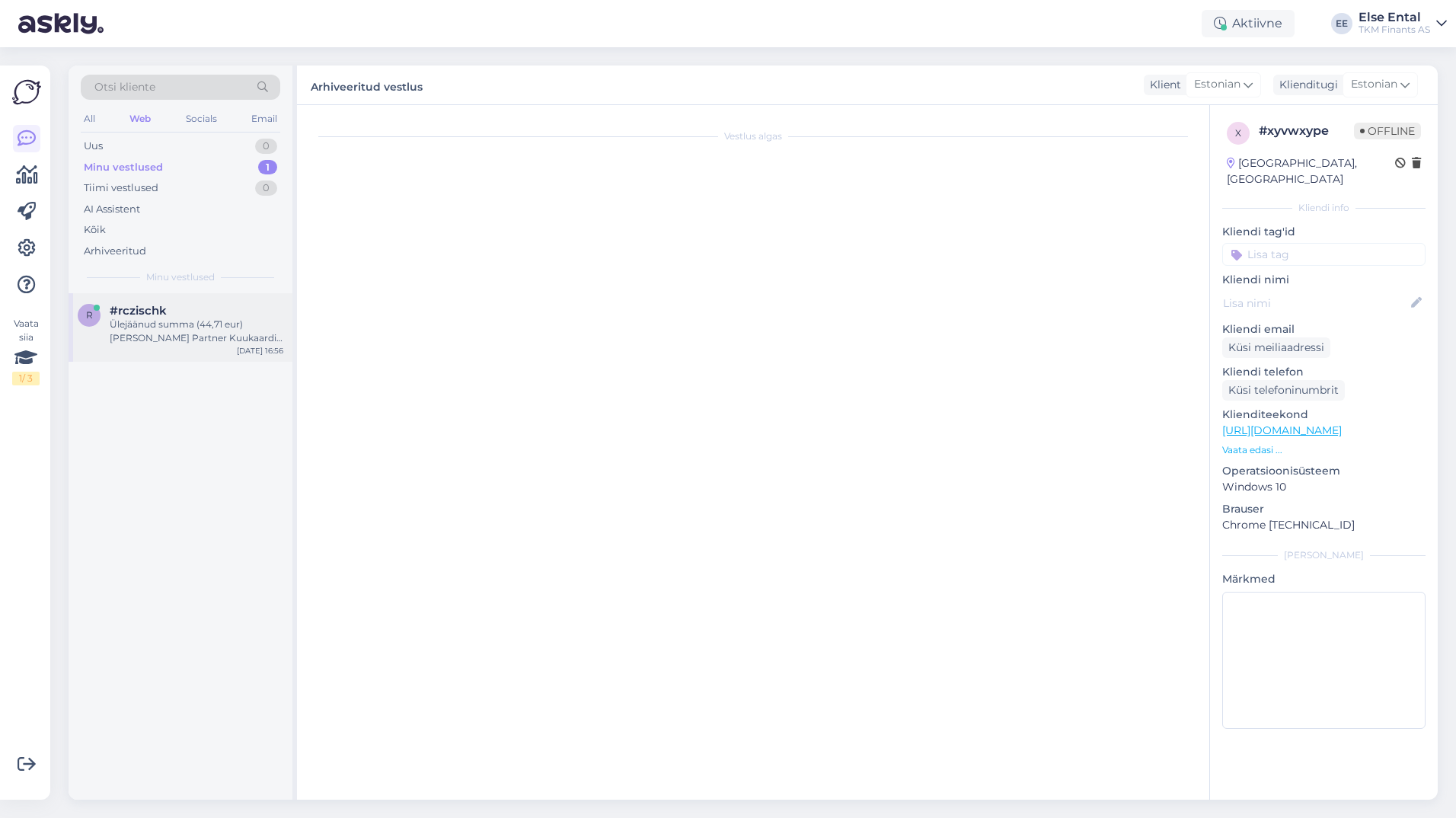
scroll to position [586, 0]
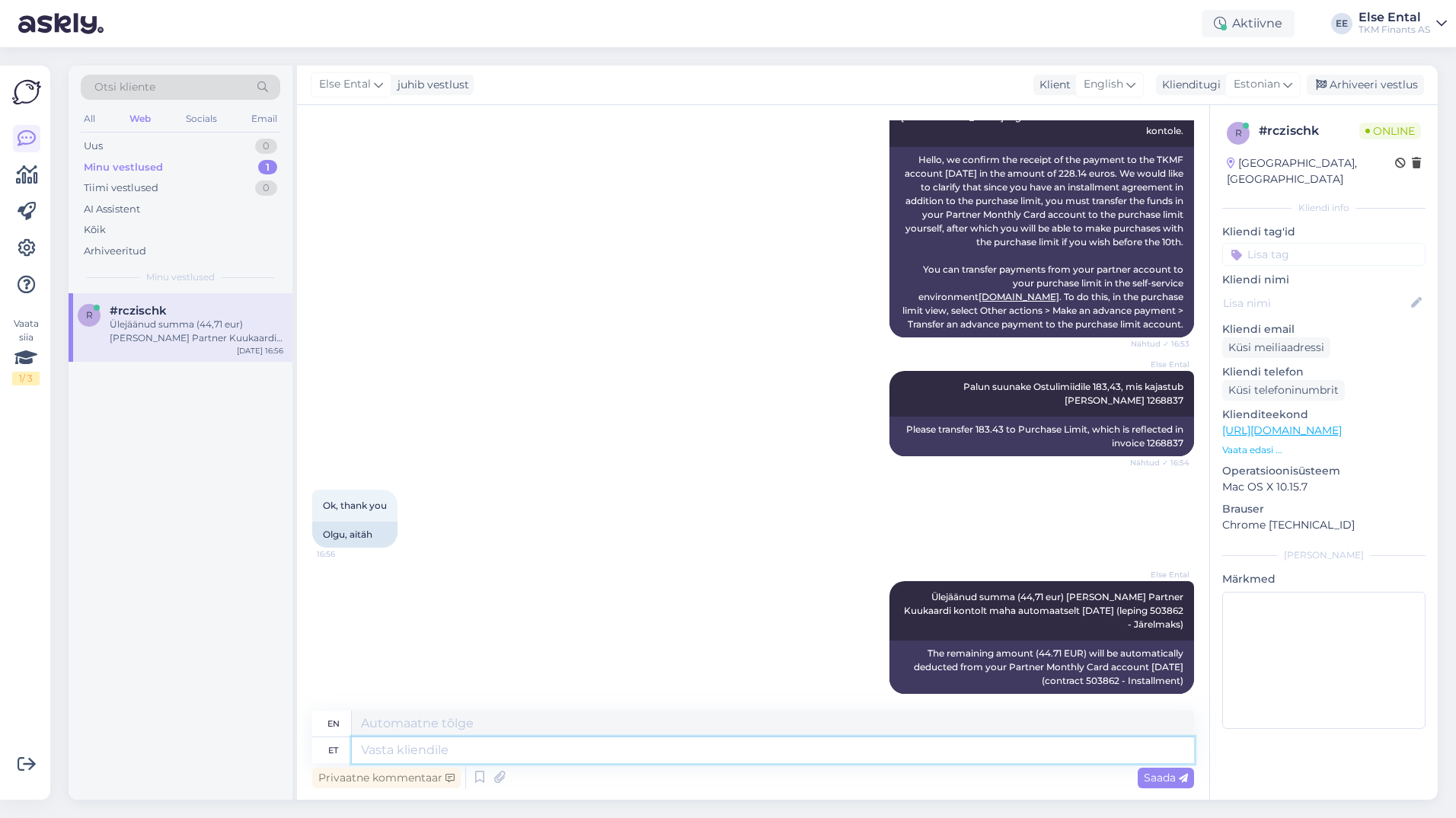
click at [715, 748] on textarea at bounding box center [773, 749] width 843 height 26
click at [650, 766] on div "Privaatne kommentaar Saada" at bounding box center [753, 777] width 882 height 29
click at [633, 741] on textarea at bounding box center [773, 749] width 843 height 26
click at [616, 755] on textarea at bounding box center [773, 749] width 843 height 26
click at [613, 744] on textarea at bounding box center [773, 749] width 843 height 26
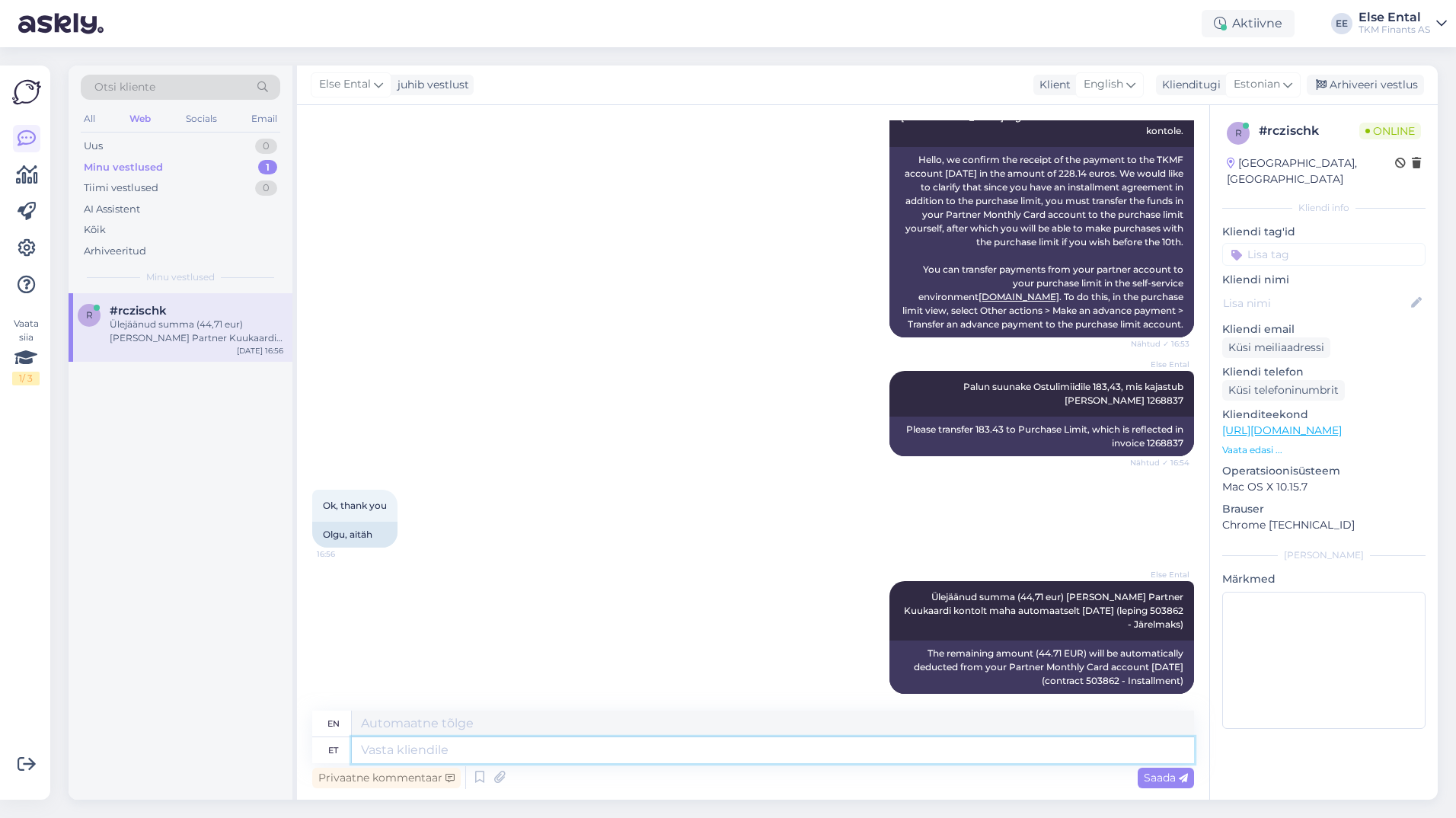
click at [613, 744] on textarea at bounding box center [773, 749] width 843 height 26
